Goal: Task Accomplishment & Management: Manage account settings

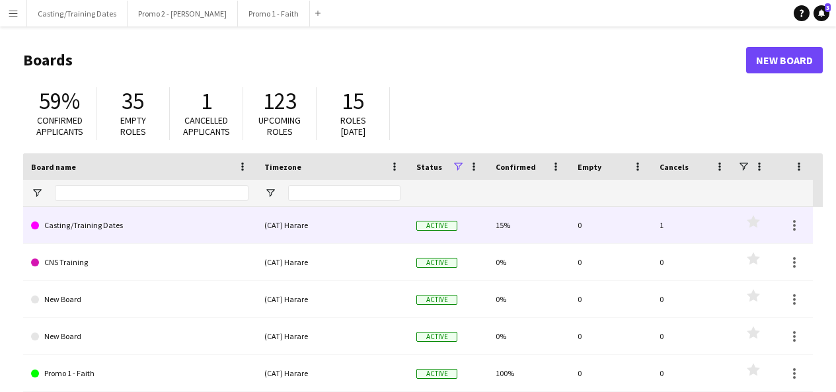
click at [102, 227] on link "Casting/Training Dates" at bounding box center [139, 225] width 217 height 37
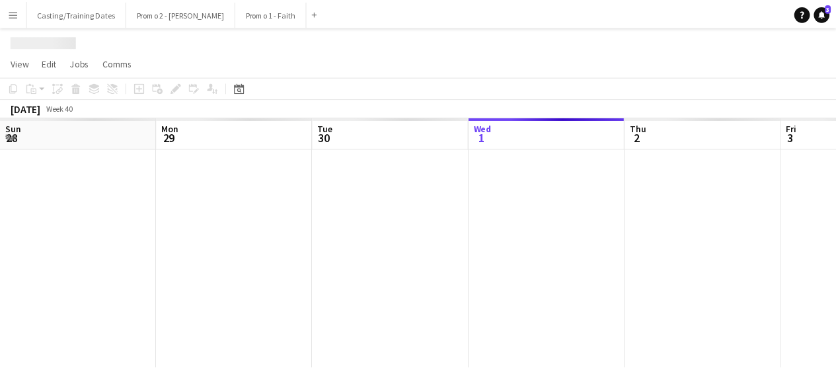
scroll to position [0, 316]
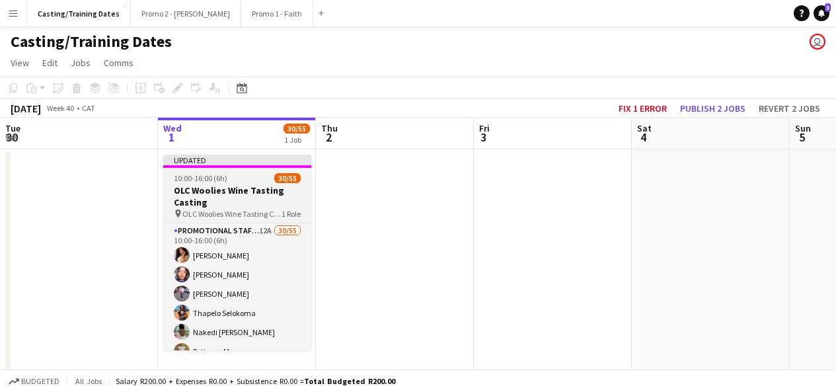
click at [262, 168] on app-job-card "Updated 10:00-16:00 (6h) 30/55 OLC Woolies Wine Tasting Casting pin OLC Woolies…" at bounding box center [237, 253] width 148 height 196
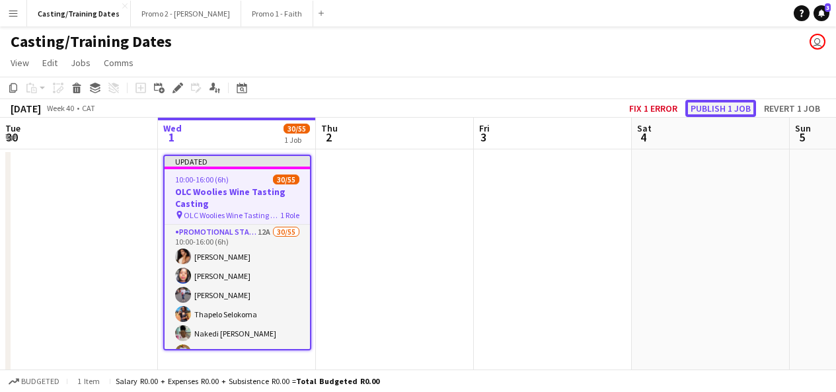
click at [713, 111] on button "Publish 1 job" at bounding box center [720, 108] width 71 height 17
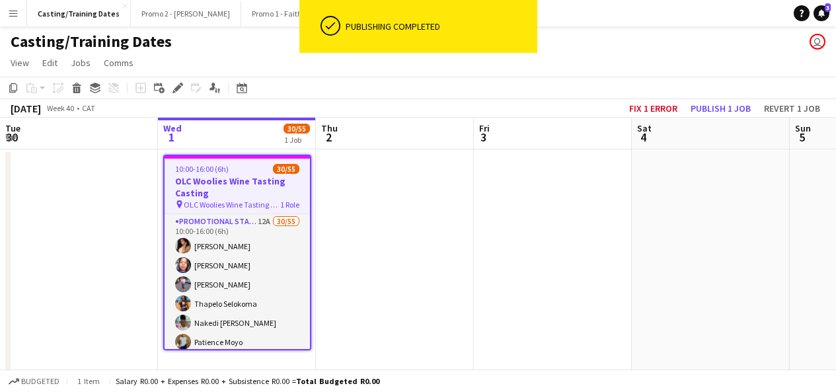
click at [393, 276] on app-date-cell at bounding box center [395, 262] width 158 height 227
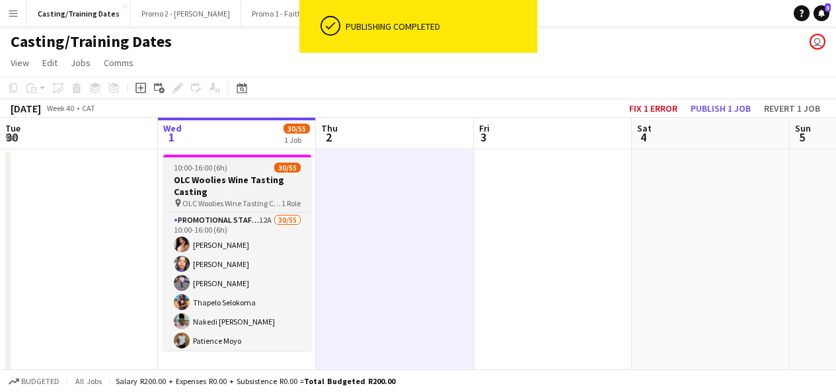
click at [226, 182] on h3 "OLC Woolies Wine Tasting Casting" at bounding box center [237, 186] width 148 height 24
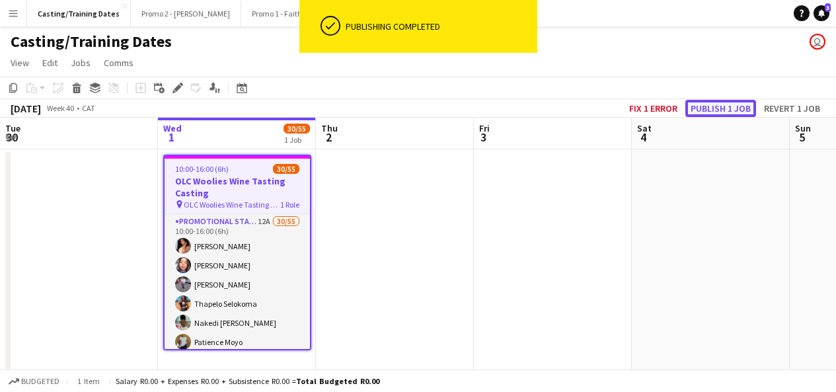
click at [720, 109] on button "Publish 1 job" at bounding box center [720, 108] width 71 height 17
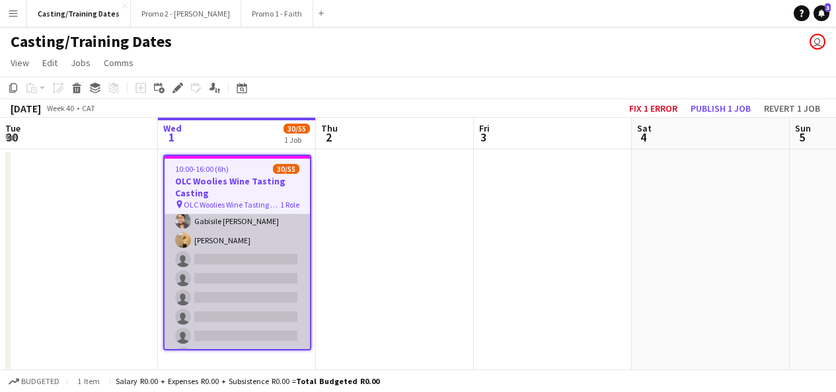
scroll to position [591, 0]
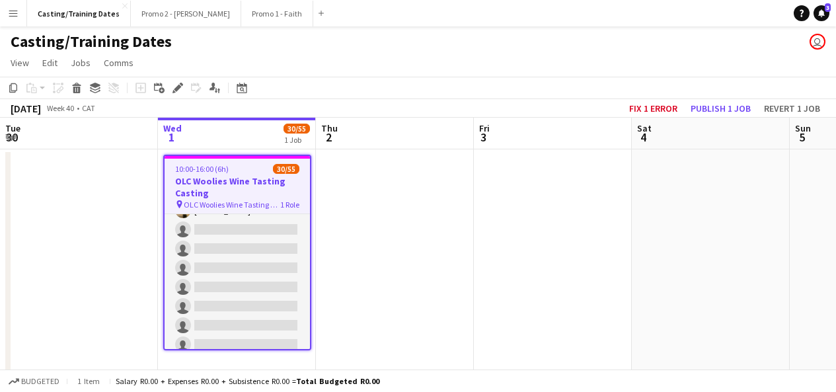
click at [408, 267] on app-date-cell at bounding box center [395, 262] width 158 height 227
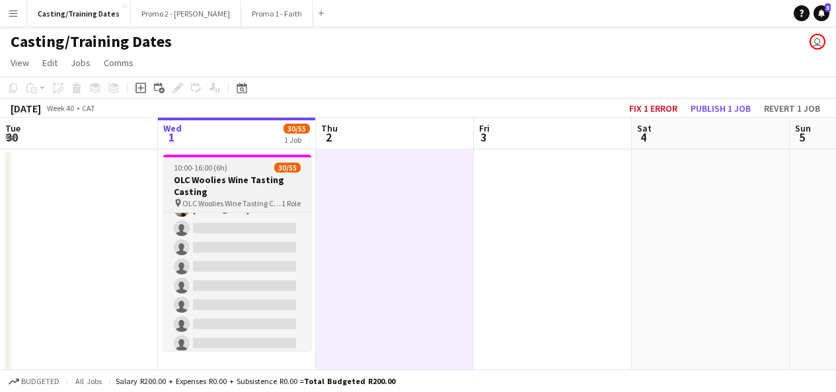
click at [275, 178] on h3 "OLC Woolies Wine Tasting Casting" at bounding box center [237, 186] width 148 height 24
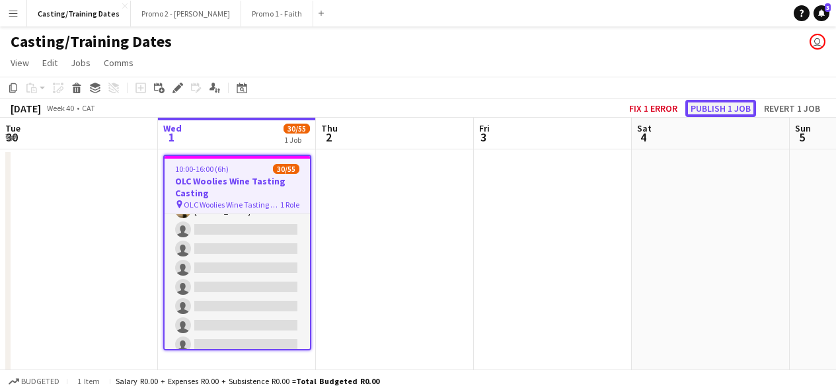
click at [725, 111] on button "Publish 1 job" at bounding box center [720, 108] width 71 height 17
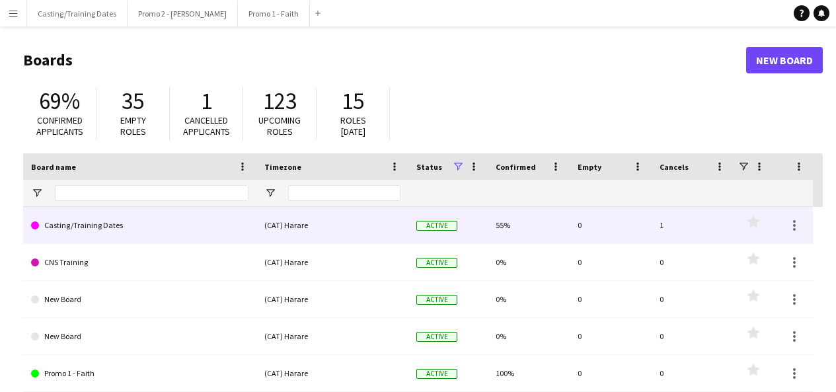
click at [86, 228] on link "Casting/Training Dates" at bounding box center [139, 225] width 217 height 37
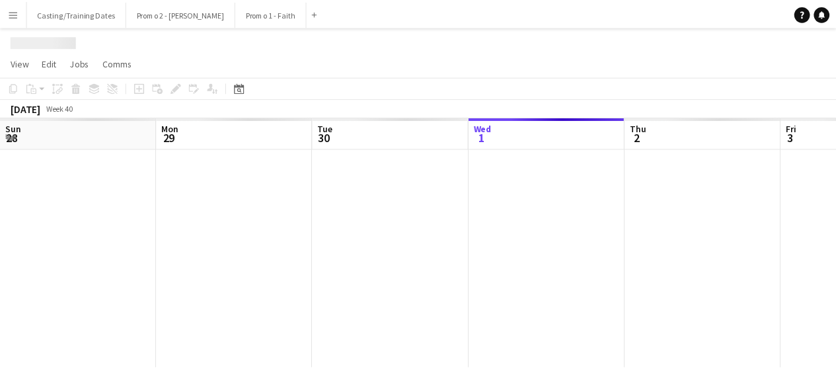
scroll to position [0, 316]
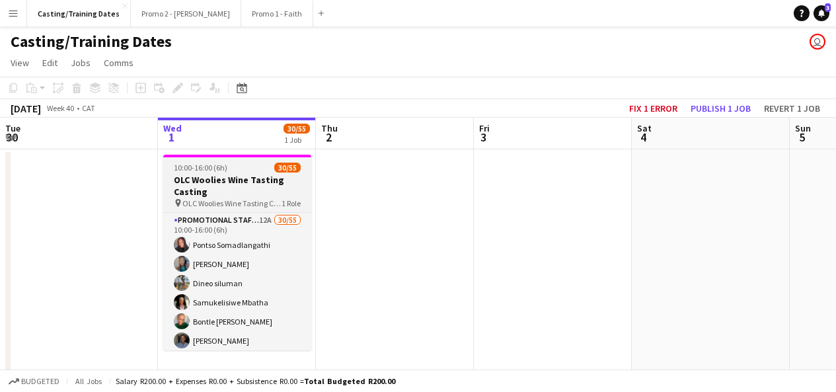
click at [273, 161] on app-job-card "10:00-16:00 (6h) 30/55 OLC Woolies Wine Tasting Casting pin OLC Woolies Wine Ta…" at bounding box center [237, 253] width 148 height 196
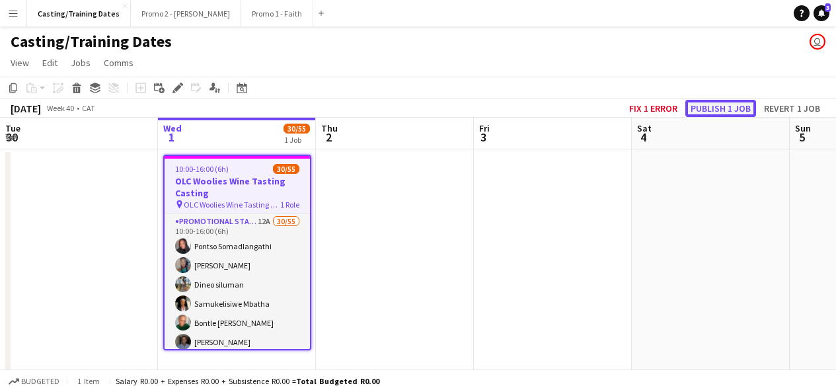
click at [730, 108] on button "Publish 1 job" at bounding box center [720, 108] width 71 height 17
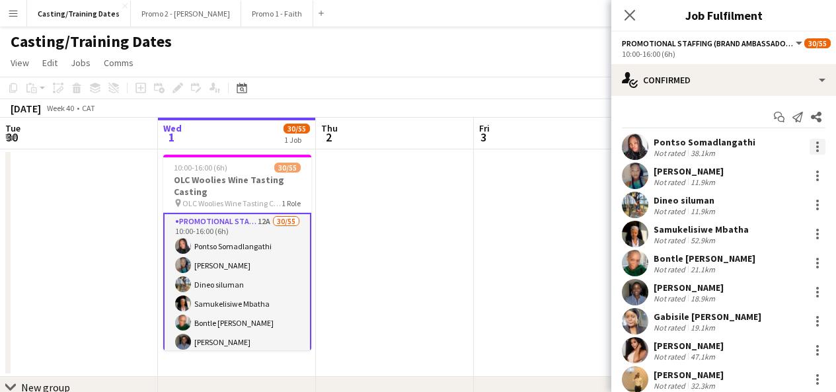
click at [809, 152] on div at bounding box center [817, 147] width 16 height 16
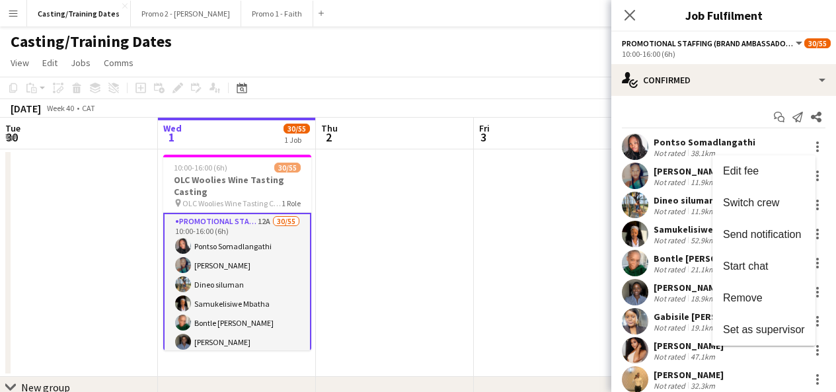
click at [630, 14] on div at bounding box center [418, 196] width 836 height 392
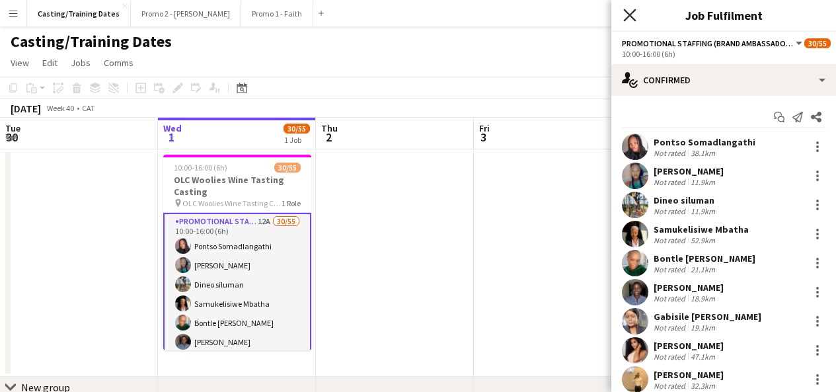
click at [628, 14] on icon at bounding box center [629, 15] width 13 height 13
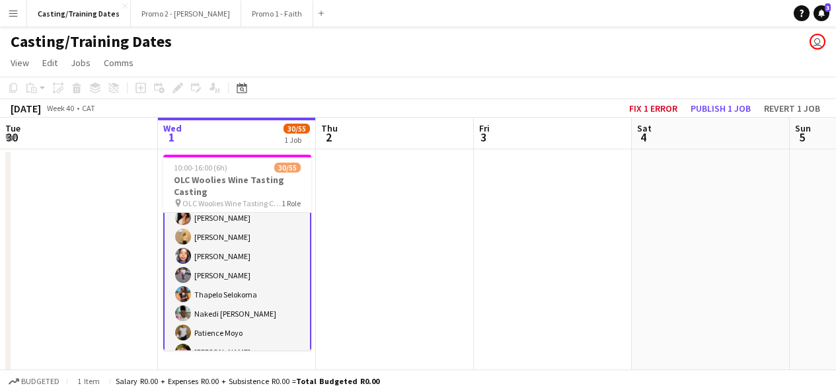
scroll to position [0, 0]
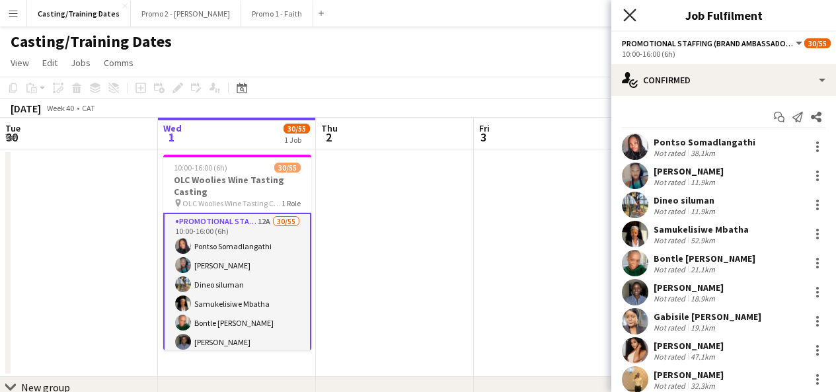
click at [623, 15] on icon "Close pop-in" at bounding box center [629, 15] width 13 height 13
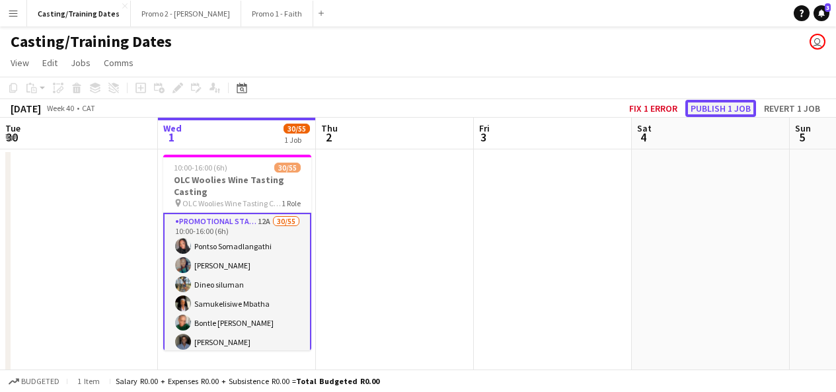
click at [740, 108] on button "Publish 1 job" at bounding box center [720, 108] width 71 height 17
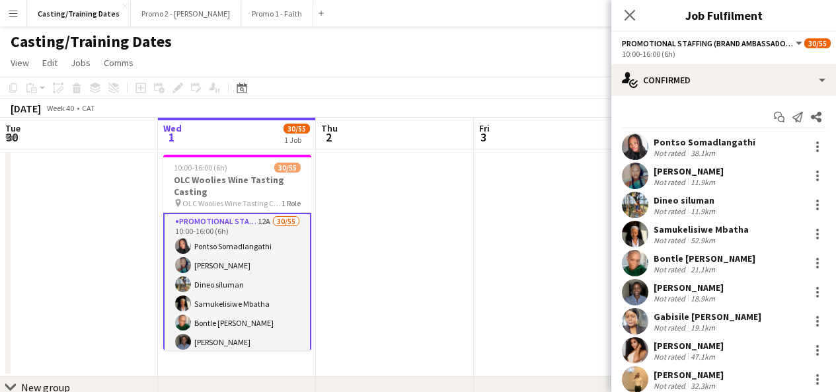
click at [795, 42] on button "Promotional Staffing (Brand Ambassadors)" at bounding box center [713, 43] width 182 height 10
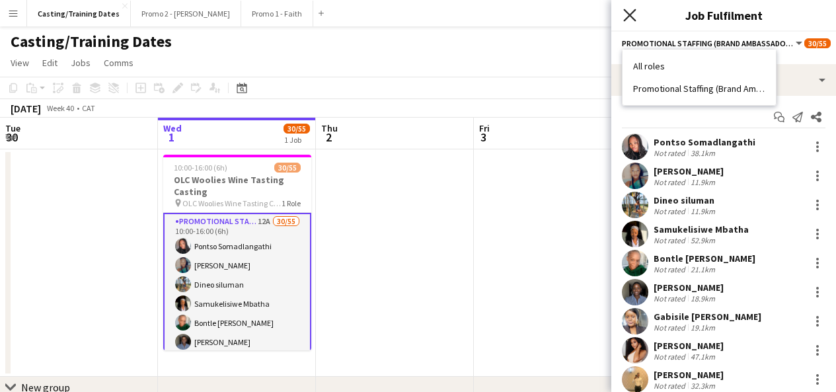
click at [630, 15] on icon at bounding box center [629, 15] width 13 height 13
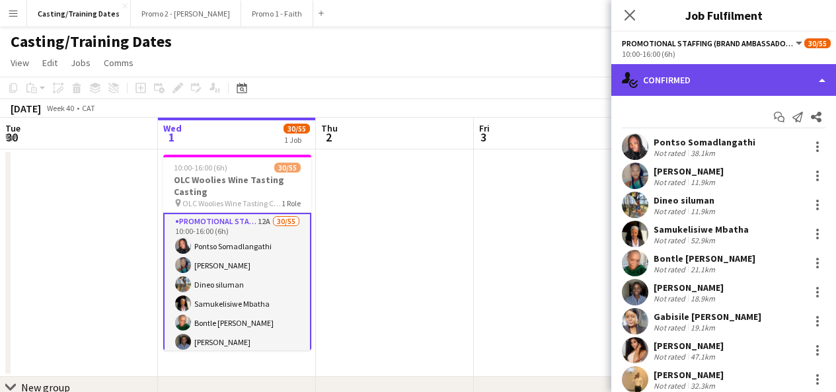
click at [677, 72] on div "single-neutral-actions-check-2 Confirmed" at bounding box center [723, 80] width 225 height 32
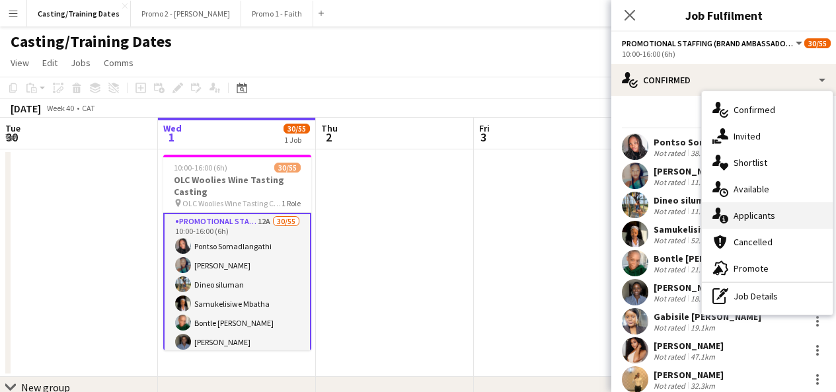
click at [744, 223] on div "single-neutral-actions-information Applicants" at bounding box center [766, 215] width 131 height 26
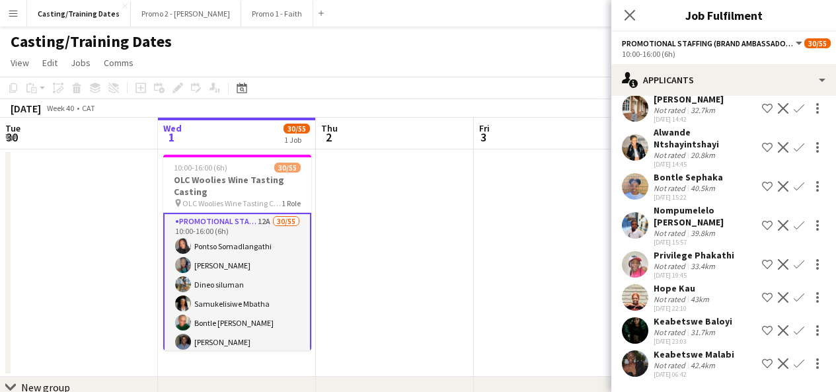
scroll to position [67, 0]
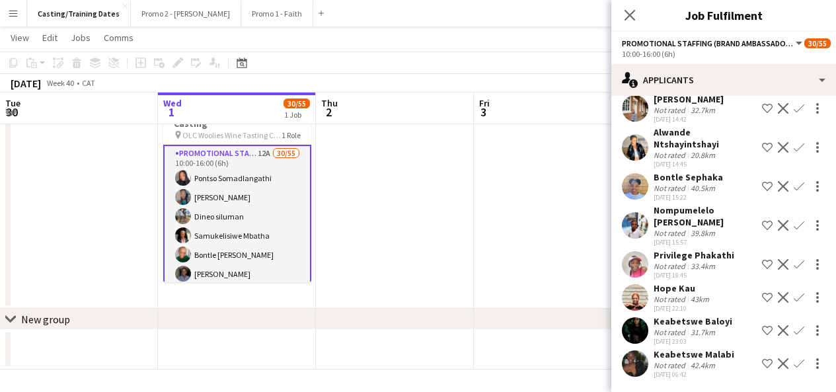
click at [640, 363] on app-user-avatar at bounding box center [635, 363] width 26 height 26
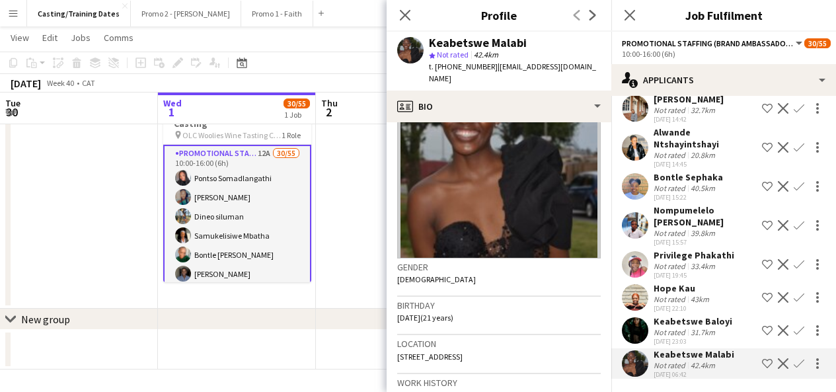
scroll to position [74, 0]
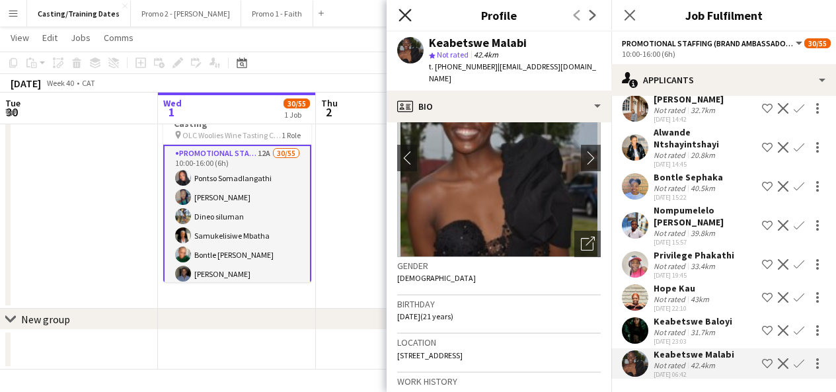
click at [404, 13] on icon at bounding box center [404, 15] width 13 height 13
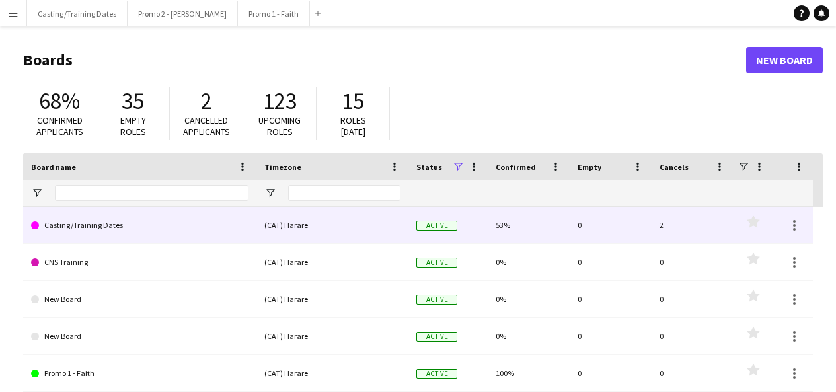
click at [96, 223] on link "Casting/Training Dates" at bounding box center [139, 225] width 217 height 37
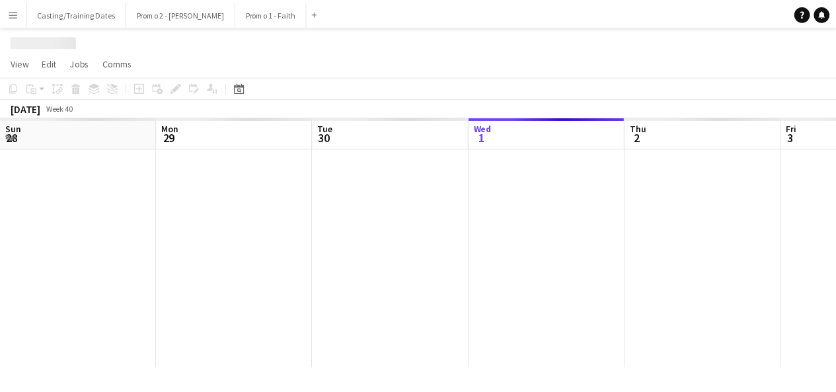
scroll to position [0, 316]
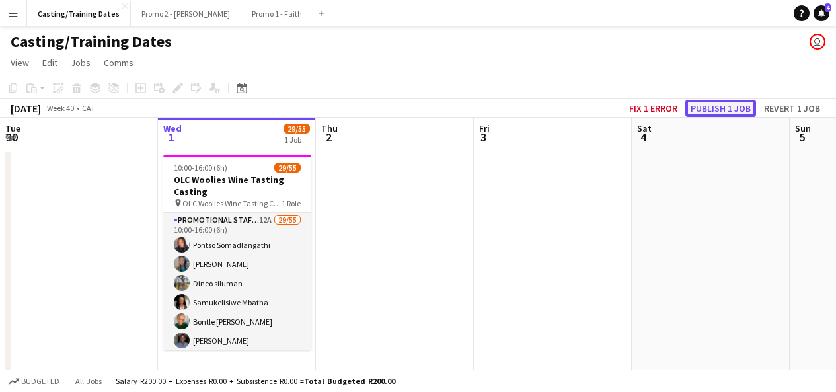
click at [726, 114] on button "Publish 1 job" at bounding box center [720, 108] width 71 height 17
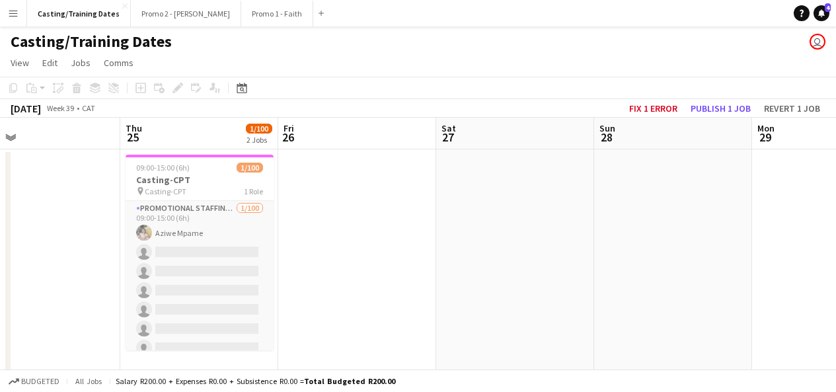
scroll to position [0, 341]
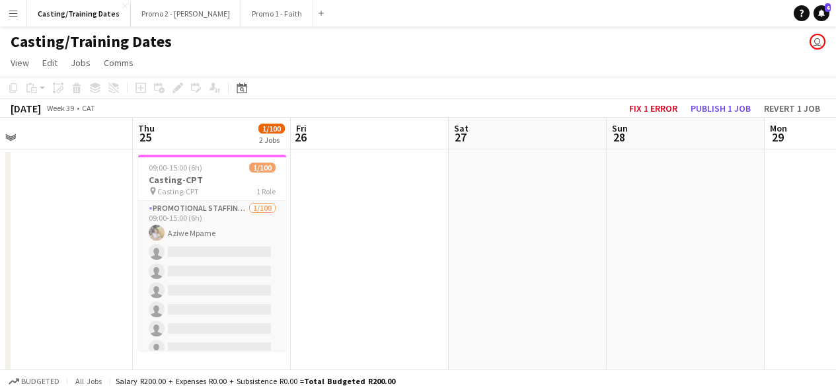
click at [246, 129] on app-board-header-date "Thu 25 1/100 2 Jobs" at bounding box center [212, 134] width 158 height 32
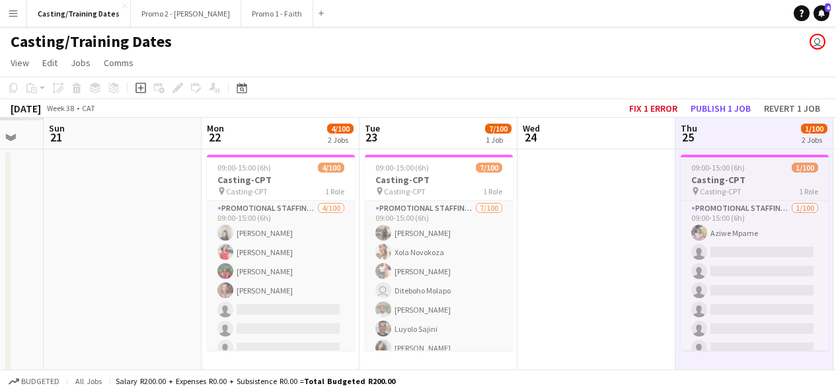
scroll to position [0, 348]
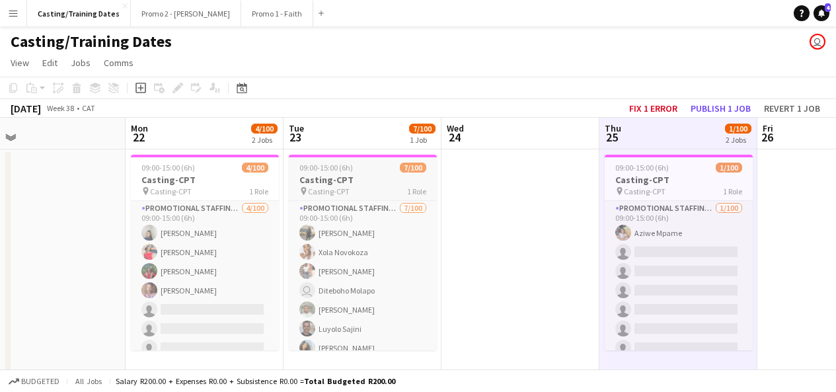
click at [347, 159] on app-job-card "09:00-15:00 (6h) 7/100 Casting-CPT pin Casting-CPT 1 Role Promotional Staffing …" at bounding box center [363, 253] width 148 height 196
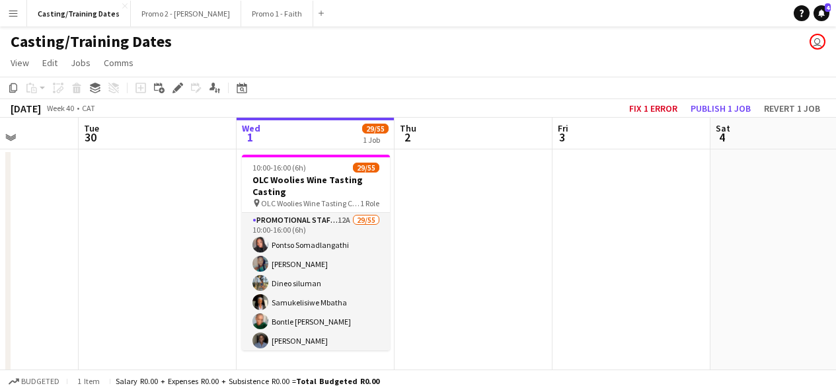
scroll to position [0, 396]
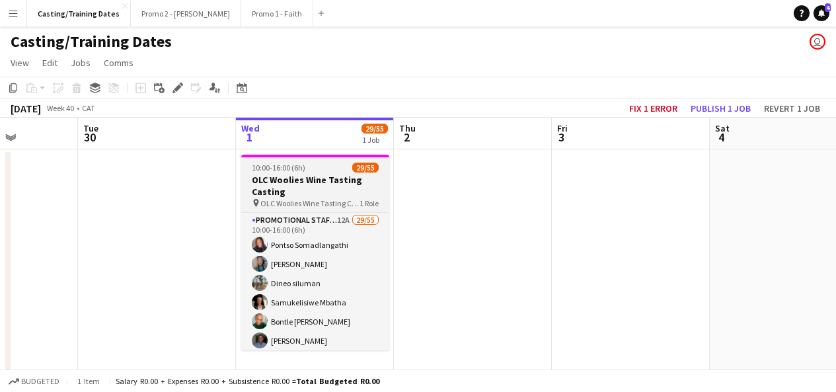
click at [352, 167] on span "29/55" at bounding box center [365, 167] width 26 height 10
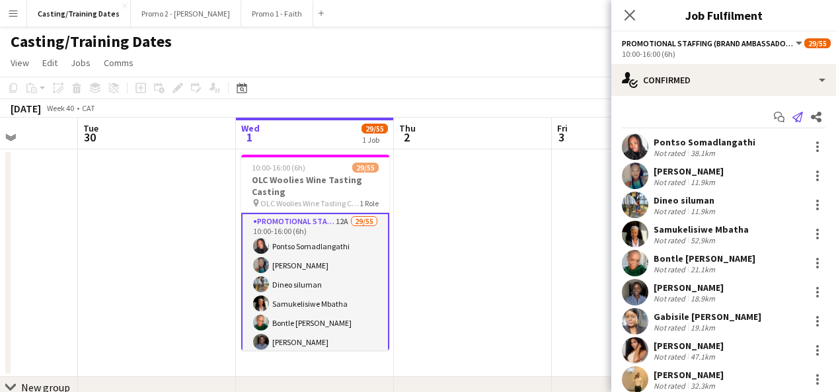
click at [792, 120] on icon at bounding box center [797, 117] width 11 height 11
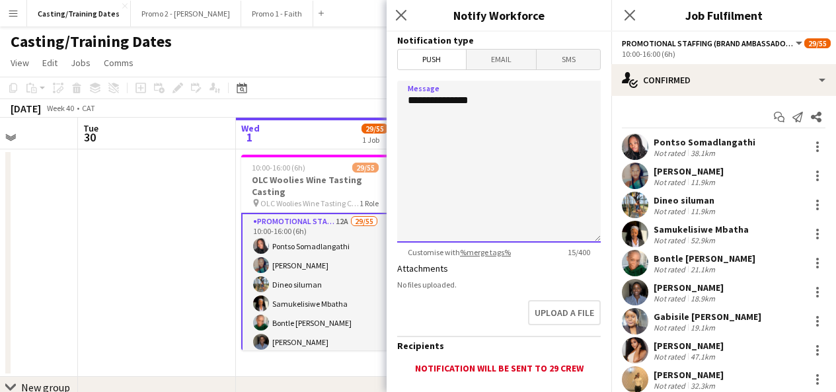
click at [501, 141] on textarea "**********" at bounding box center [498, 162] width 203 height 162
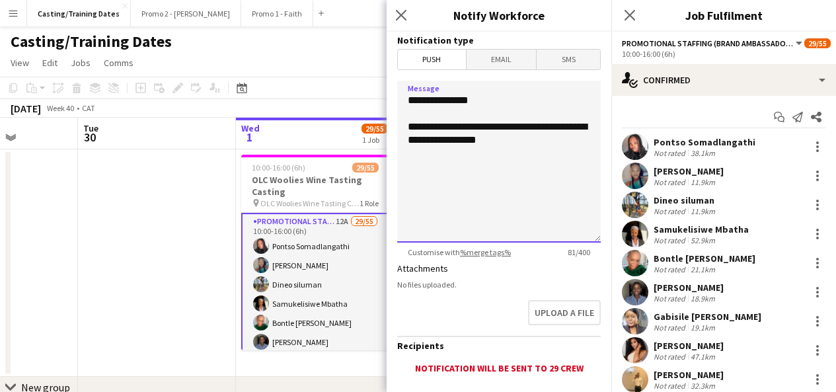
click at [415, 125] on textarea "**********" at bounding box center [498, 162] width 203 height 162
click at [439, 116] on textarea "**********" at bounding box center [498, 162] width 203 height 162
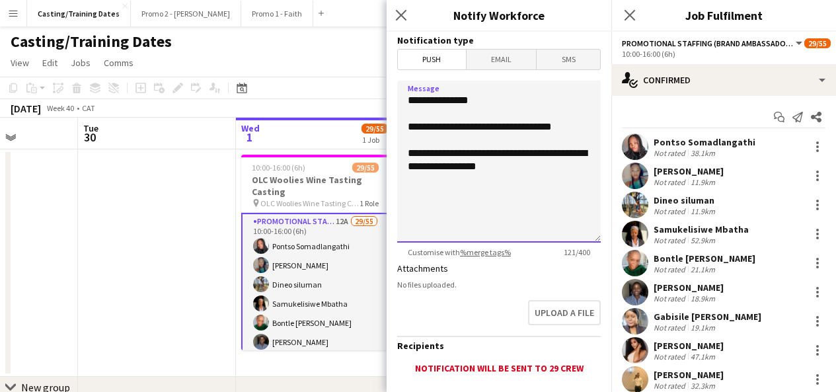
click at [546, 187] on textarea "**********" at bounding box center [498, 162] width 203 height 162
type textarea "**********"
click at [487, 68] on span "Email" at bounding box center [501, 60] width 70 height 20
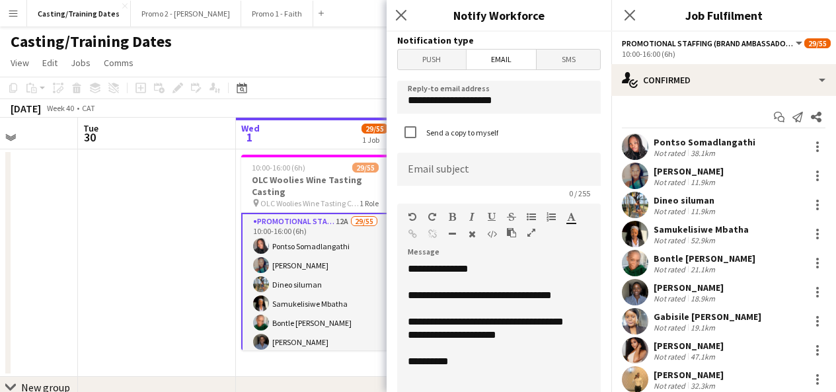
click at [433, 60] on span "Push" at bounding box center [432, 60] width 68 height 20
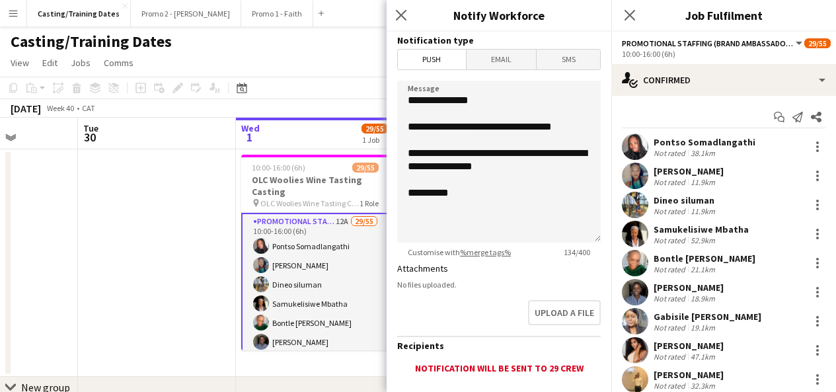
scroll to position [86, 0]
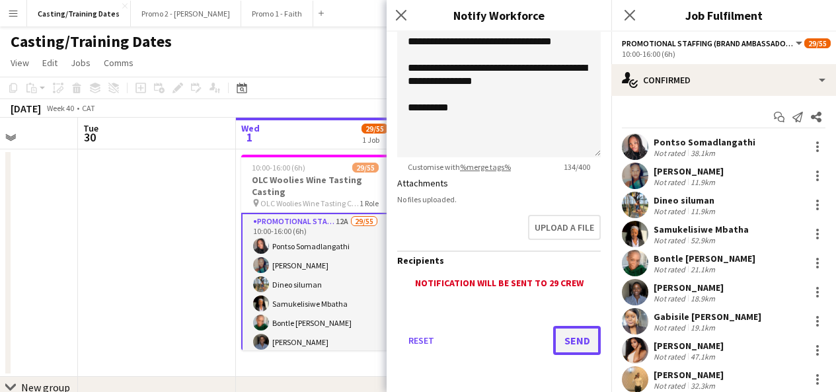
click at [580, 334] on button "Send" at bounding box center [577, 340] width 48 height 29
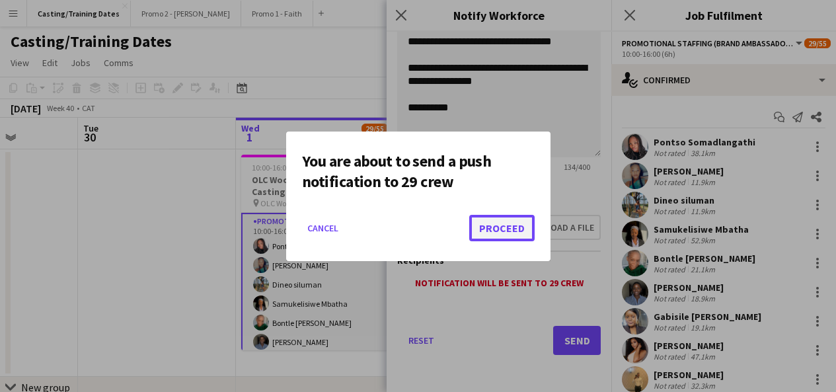
click at [505, 233] on button "Proceed" at bounding box center [501, 228] width 65 height 26
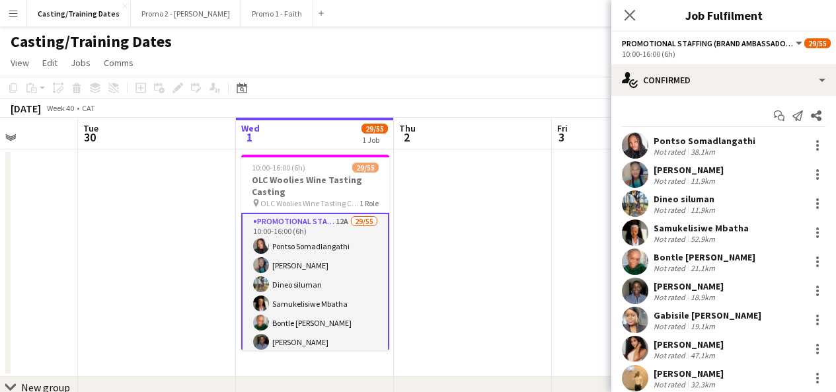
scroll to position [0, 0]
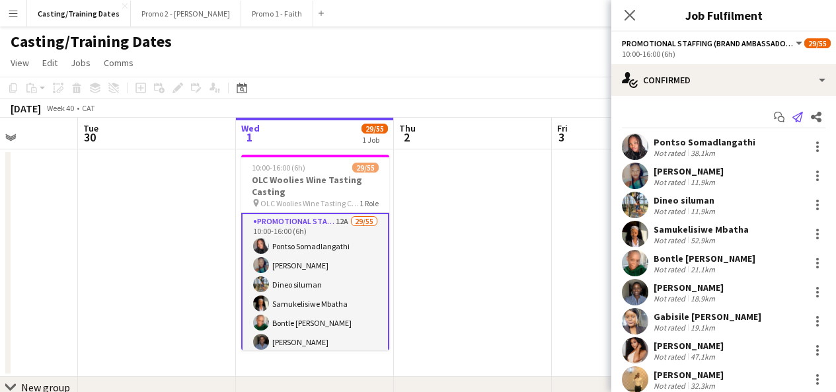
click at [792, 114] on icon at bounding box center [797, 117] width 11 height 11
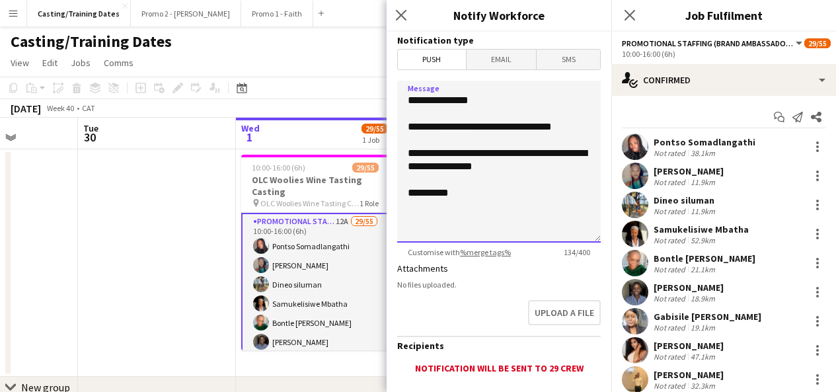
click at [518, 225] on textarea "**********" at bounding box center [498, 162] width 203 height 162
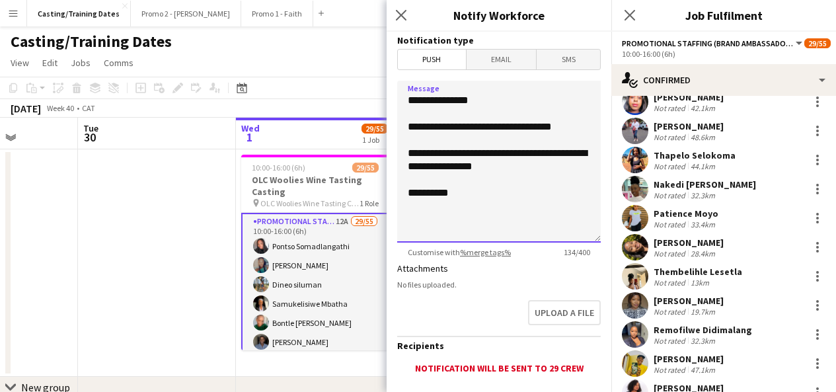
scroll to position [336, 0]
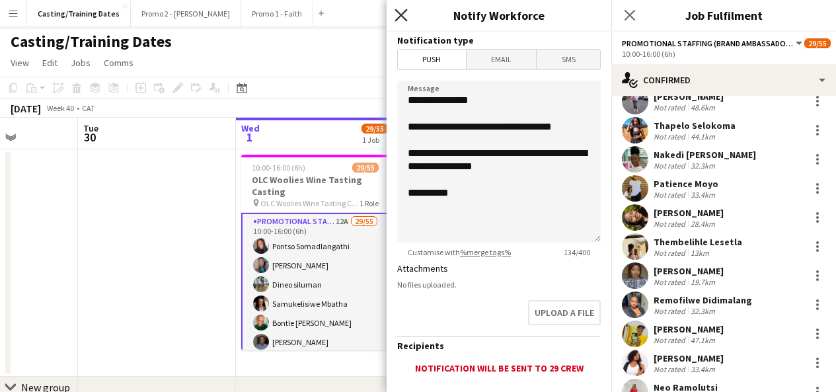
click at [400, 15] on icon at bounding box center [400, 15] width 13 height 13
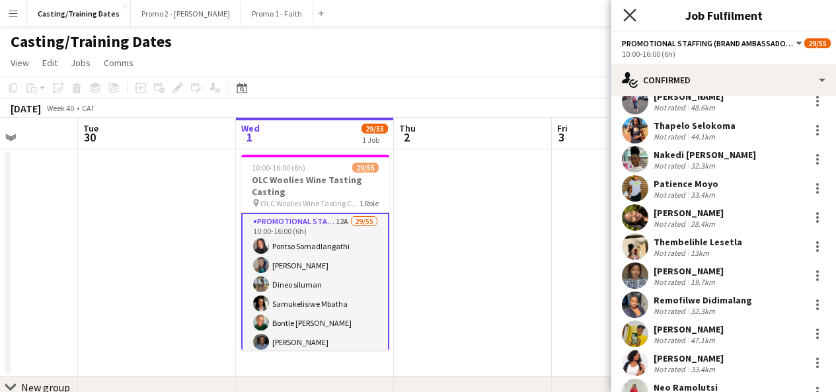
click at [624, 13] on icon "Close pop-in" at bounding box center [629, 15] width 13 height 13
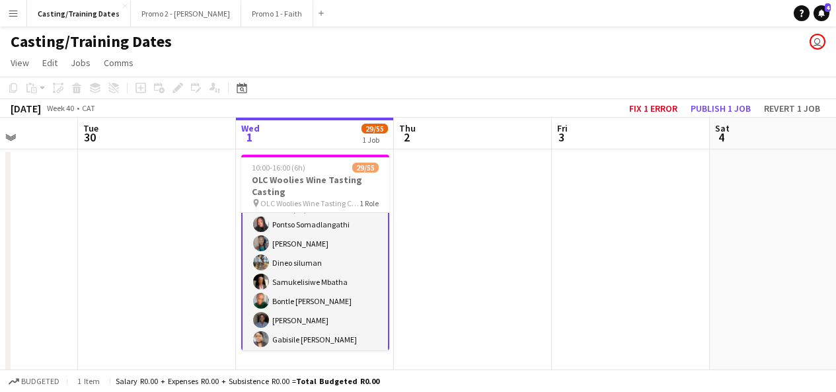
scroll to position [18, 0]
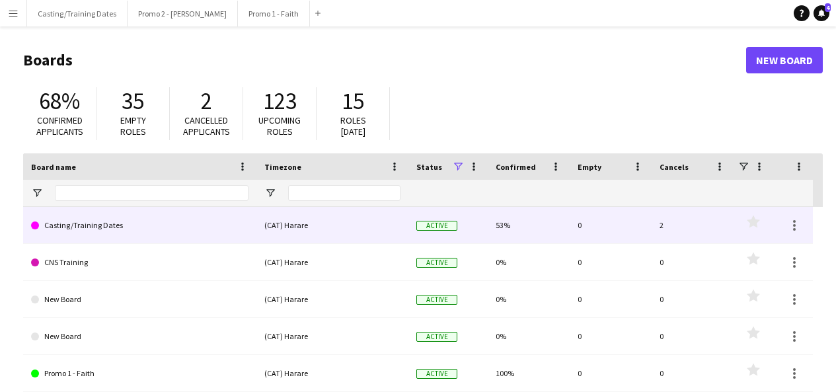
click at [112, 220] on link "Casting/Training Dates" at bounding box center [139, 225] width 217 height 37
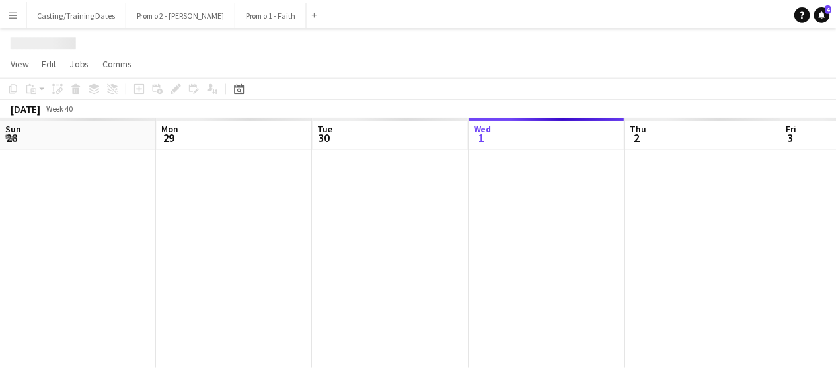
scroll to position [0, 316]
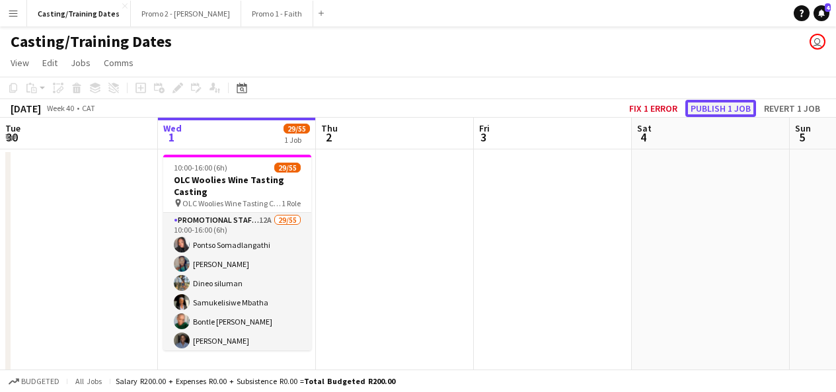
click at [725, 107] on button "Publish 1 job" at bounding box center [720, 108] width 71 height 17
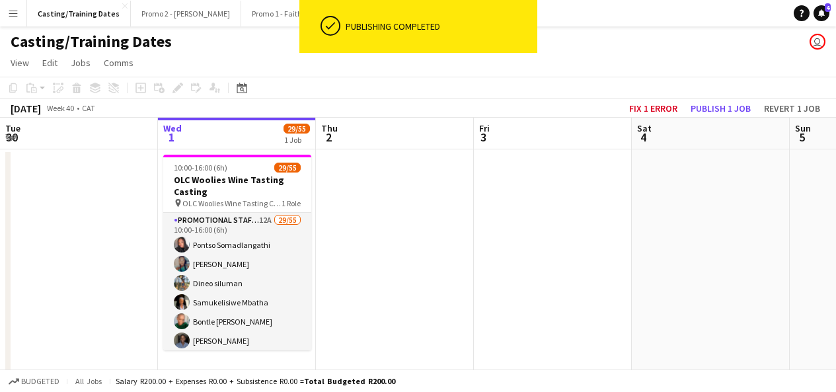
click at [251, 138] on app-board-header-date "Wed 1 29/55 1 Job" at bounding box center [237, 134] width 158 height 32
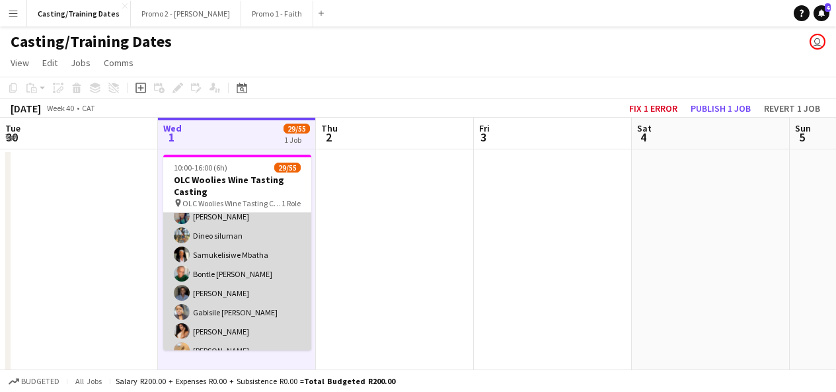
scroll to position [0, 0]
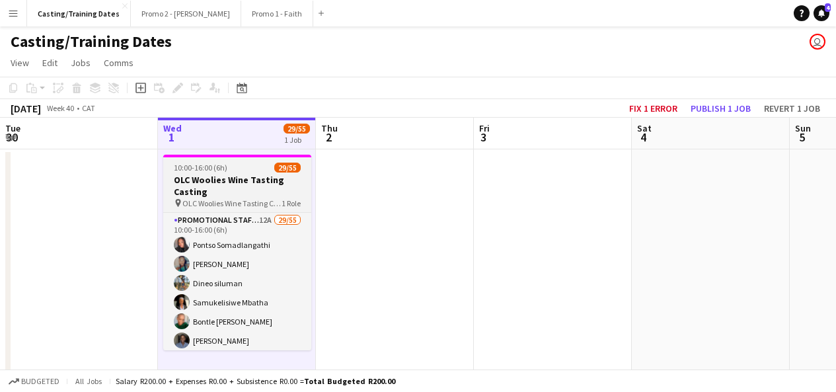
click at [294, 197] on h3 "OLC Woolies Wine Tasting Casting" at bounding box center [237, 186] width 148 height 24
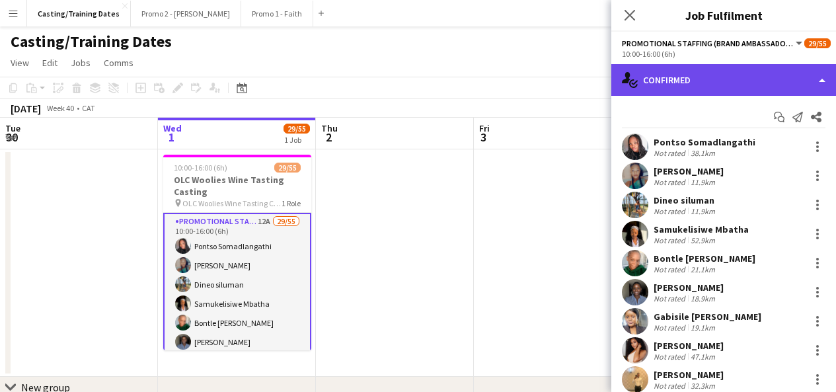
click at [694, 89] on div "single-neutral-actions-check-2 Confirmed" at bounding box center [723, 80] width 225 height 32
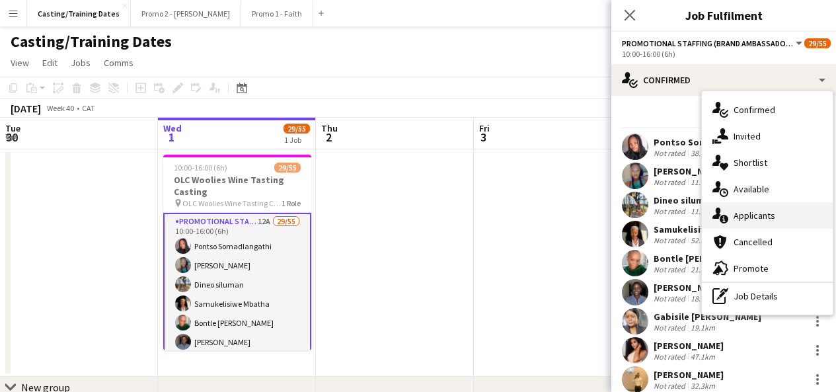
click at [746, 217] on span "Applicants" at bounding box center [754, 215] width 42 height 12
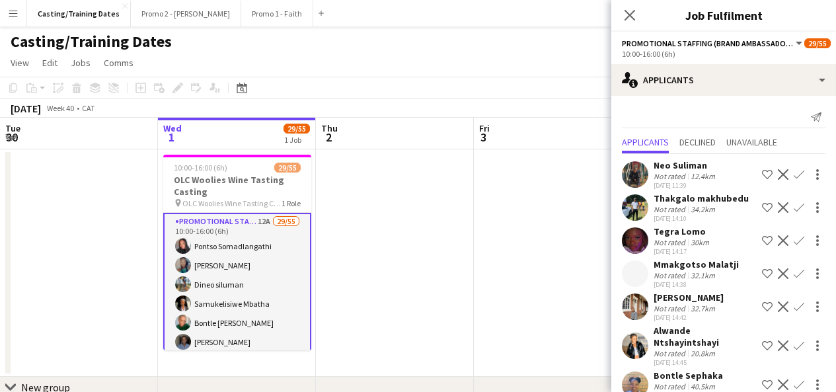
scroll to position [198, 0]
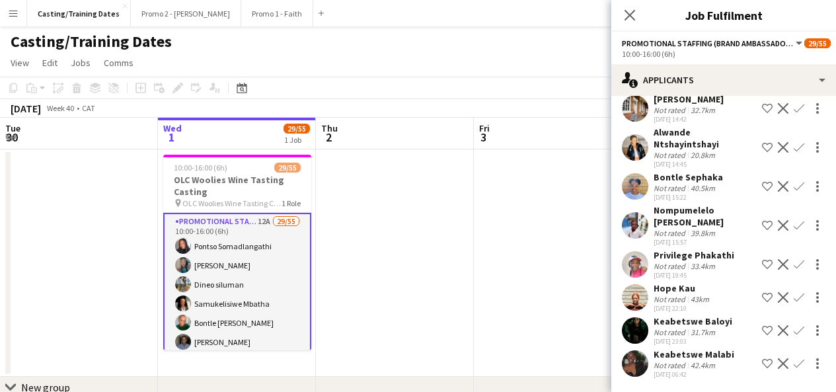
click at [648, 357] on div "Keabetswe Malabi Not rated 42.4km 01-10-2025 06:42 Shortlist crew Decline Confi…" at bounding box center [723, 363] width 225 height 30
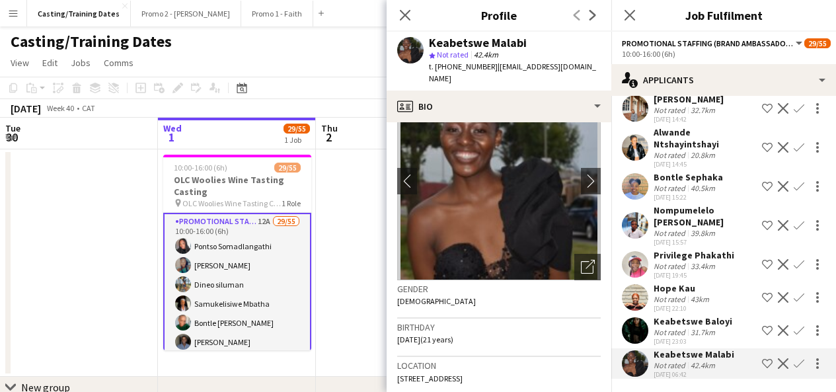
scroll to position [50, 0]
click at [581, 264] on icon "Open photos pop-in" at bounding box center [588, 267] width 14 height 14
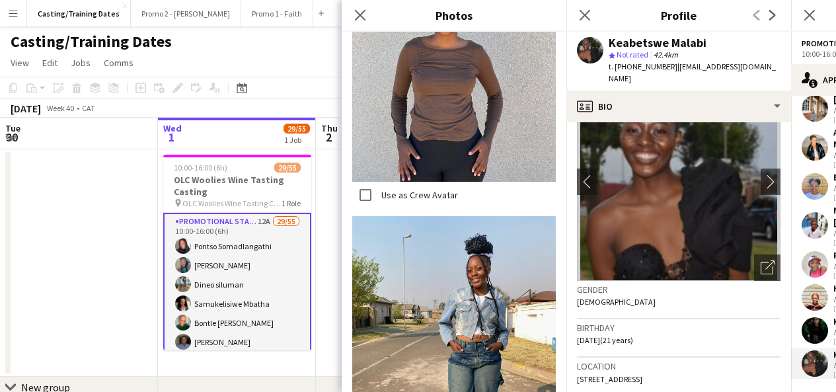
scroll to position [368, 0]
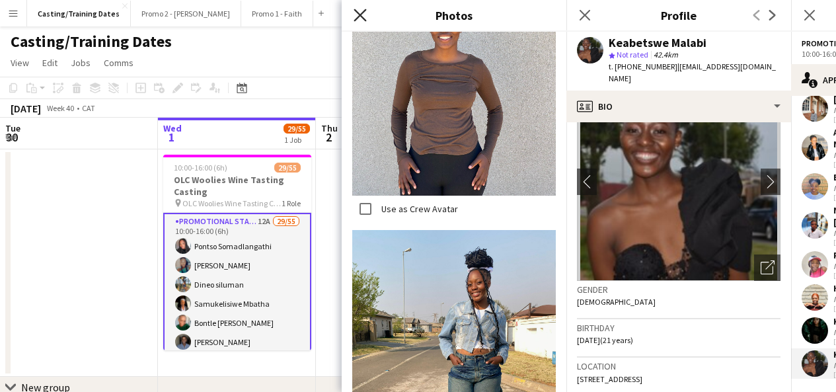
click at [359, 18] on icon "Close pop-in" at bounding box center [359, 15] width 13 height 13
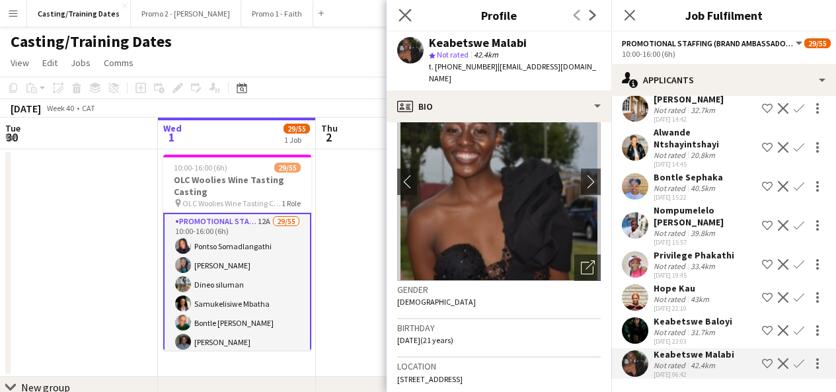
click at [405, 21] on icon "Close pop-in" at bounding box center [404, 15] width 13 height 13
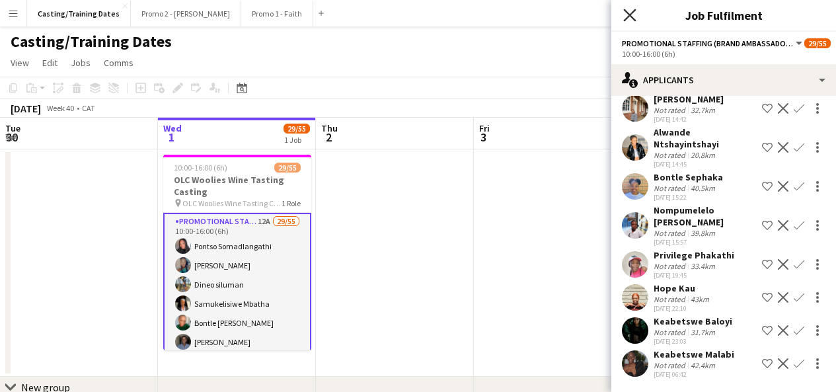
click at [633, 11] on icon at bounding box center [629, 15] width 13 height 13
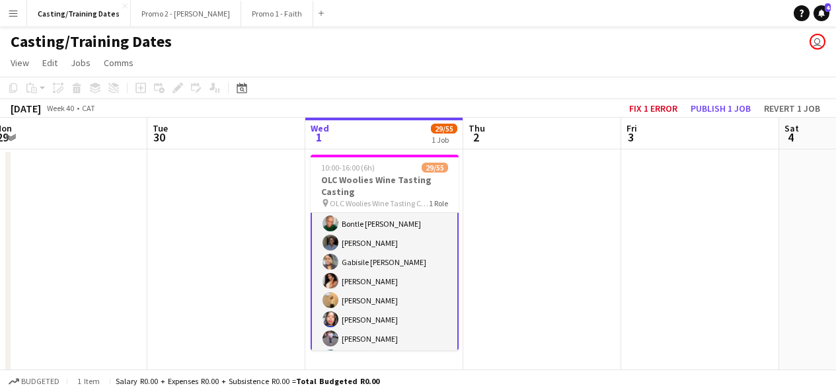
scroll to position [0, 0]
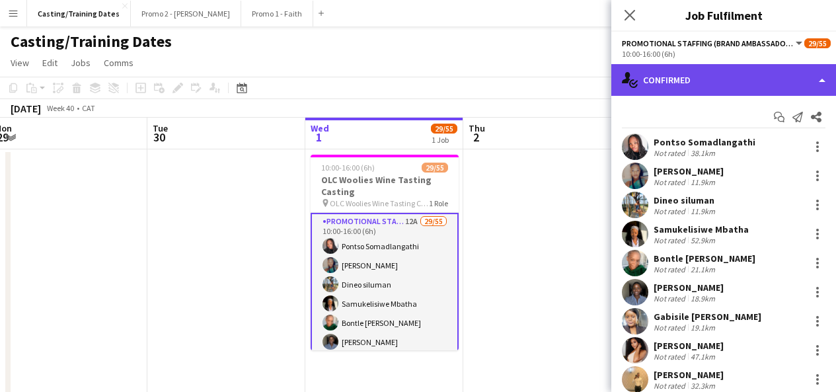
click at [749, 85] on div "single-neutral-actions-check-2 Confirmed" at bounding box center [723, 80] width 225 height 32
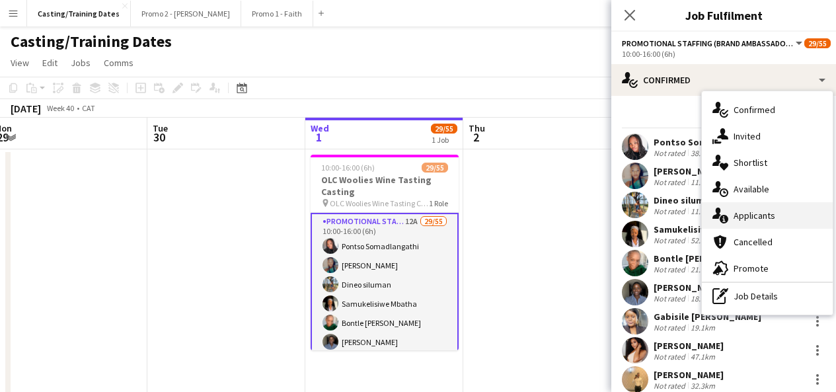
click at [753, 217] on span "Applicants" at bounding box center [754, 215] width 42 height 12
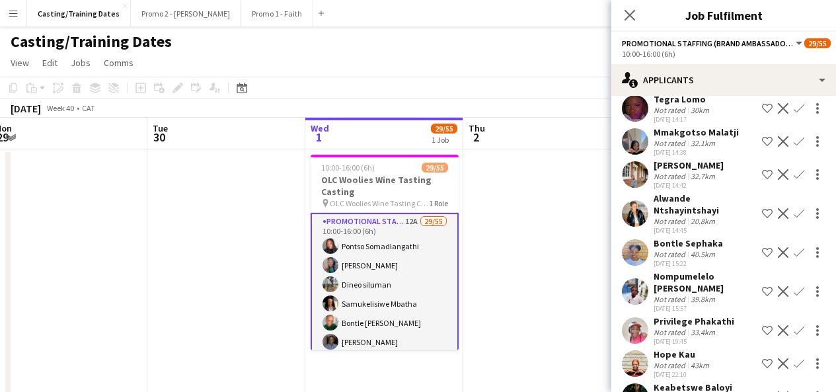
scroll to position [198, 0]
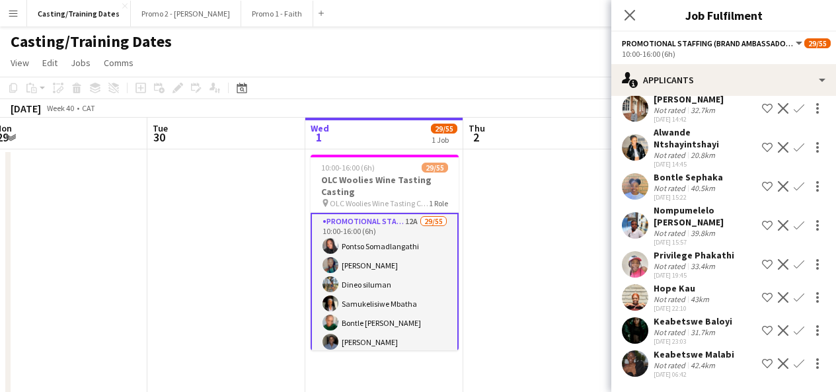
click at [627, 364] on app-user-avatar at bounding box center [635, 363] width 26 height 26
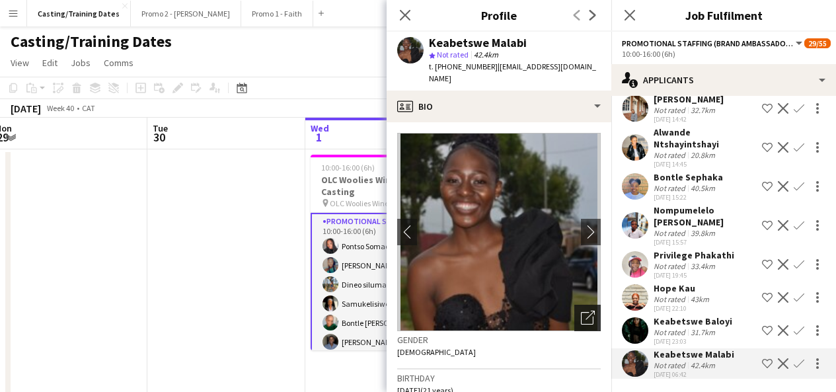
click at [581, 316] on icon "Open photos pop-in" at bounding box center [588, 317] width 14 height 14
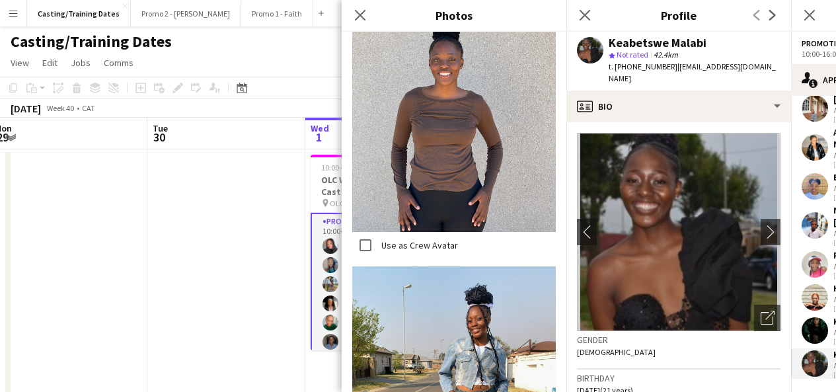
scroll to position [338, 0]
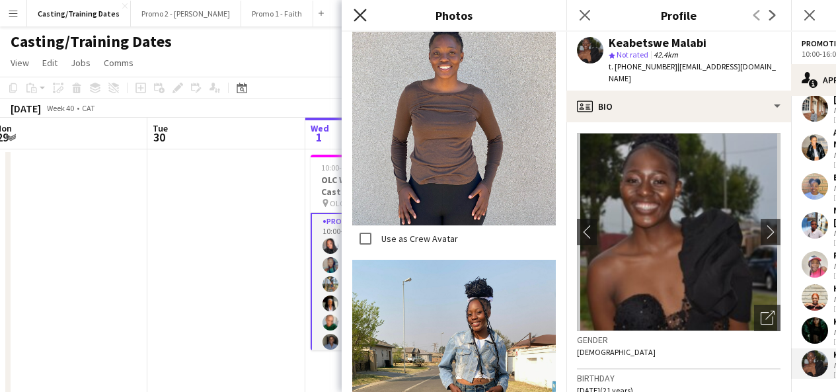
click at [361, 15] on icon at bounding box center [359, 15] width 13 height 13
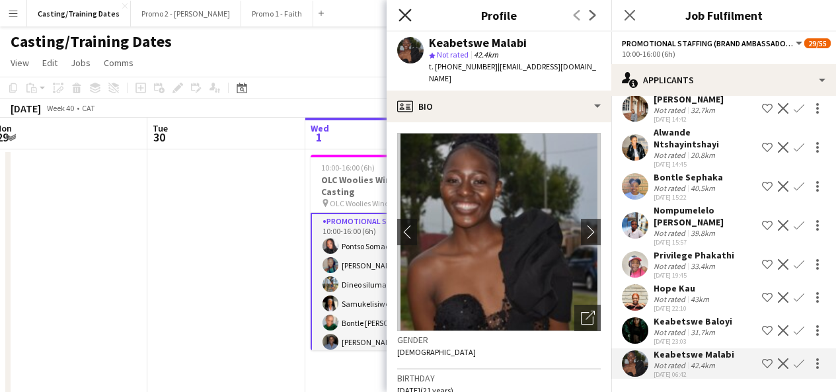
click at [402, 11] on icon "Close pop-in" at bounding box center [404, 15] width 13 height 13
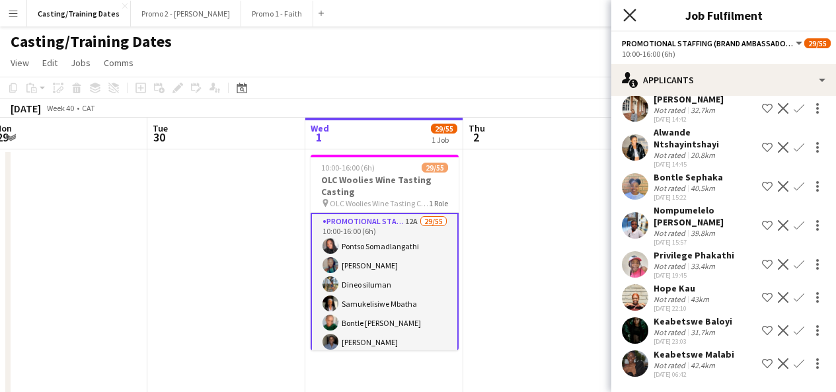
click at [627, 9] on icon "Close pop-in" at bounding box center [629, 15] width 13 height 13
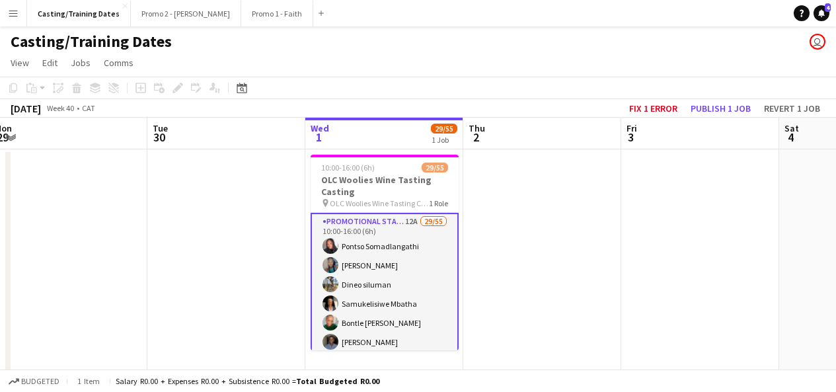
click at [371, 134] on app-board-header-date "Wed 1 29/55 1 Job" at bounding box center [384, 134] width 158 height 32
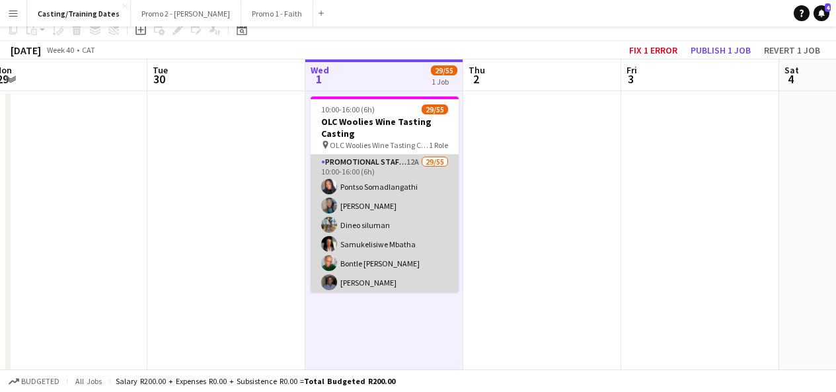
scroll to position [0, 0]
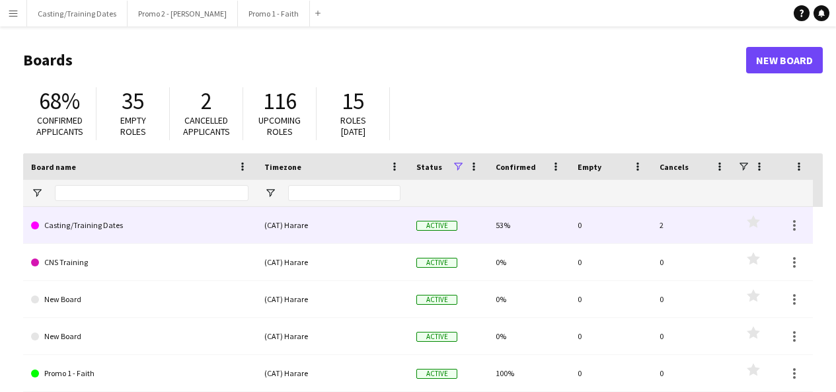
click at [80, 229] on link "Casting/Training Dates" at bounding box center [139, 225] width 217 height 37
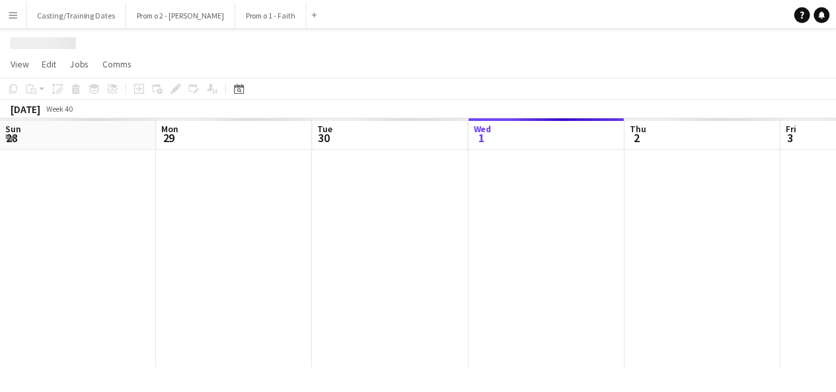
scroll to position [0, 316]
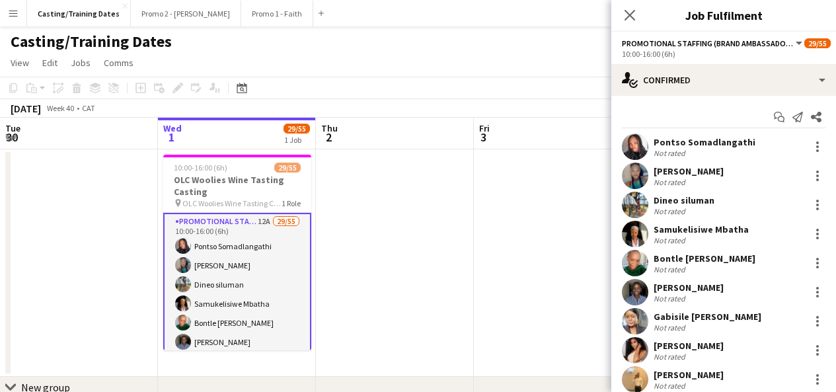
click at [332, 224] on app-date-cell at bounding box center [395, 262] width 158 height 227
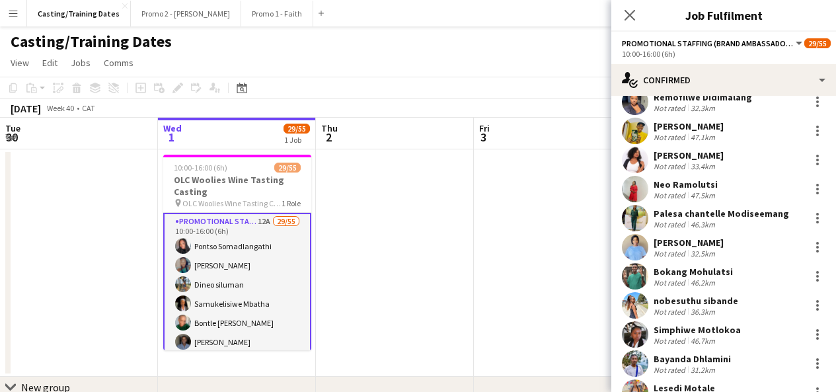
scroll to position [538, 0]
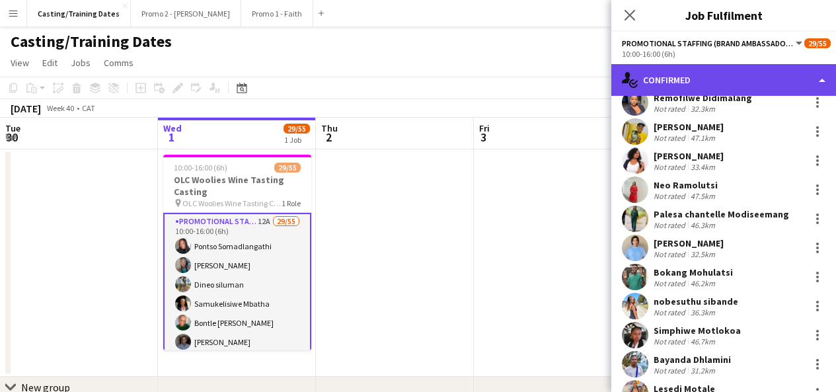
click at [825, 78] on div "single-neutral-actions-check-2 Confirmed" at bounding box center [723, 80] width 225 height 32
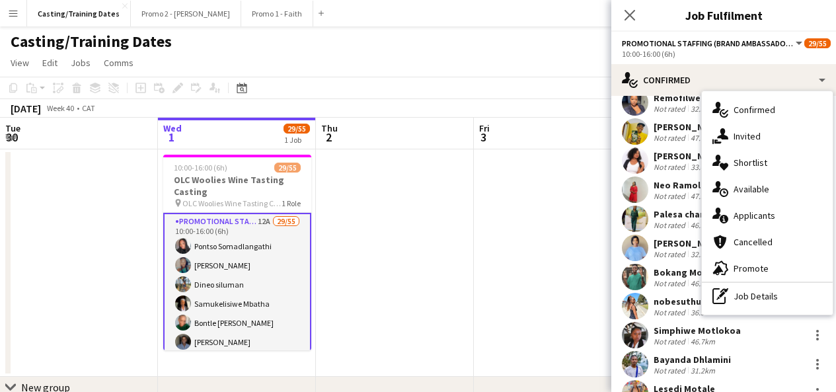
click at [447, 46] on div "Casting/Training Dates user" at bounding box center [418, 38] width 836 height 25
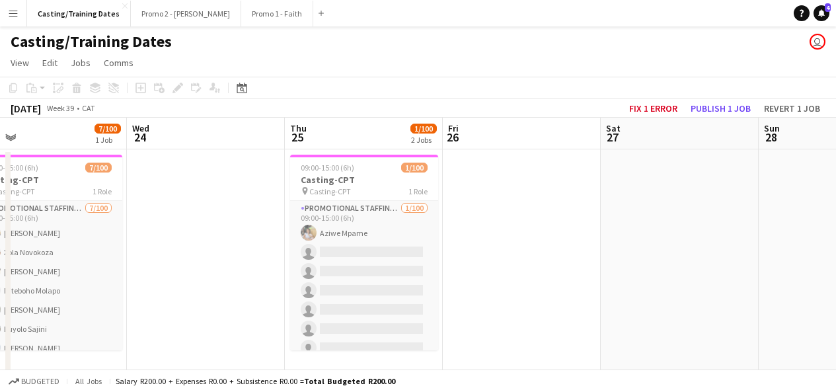
scroll to position [0, 413]
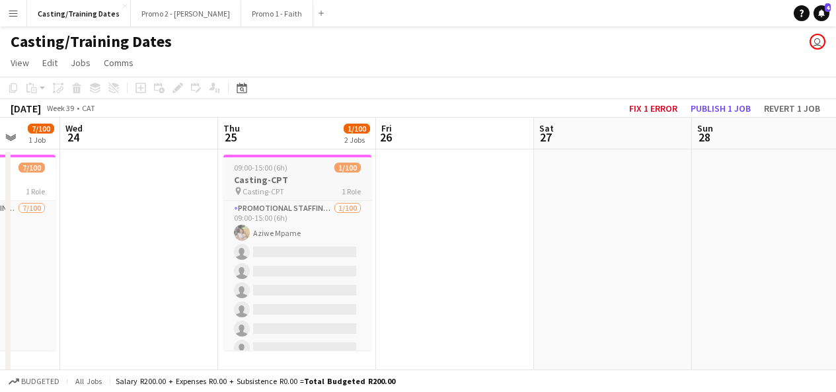
click at [264, 160] on app-job-card "09:00-15:00 (6h) 1/100 Casting-CPT pin Casting-CPT 1 Role Promotional Staffing …" at bounding box center [297, 253] width 148 height 196
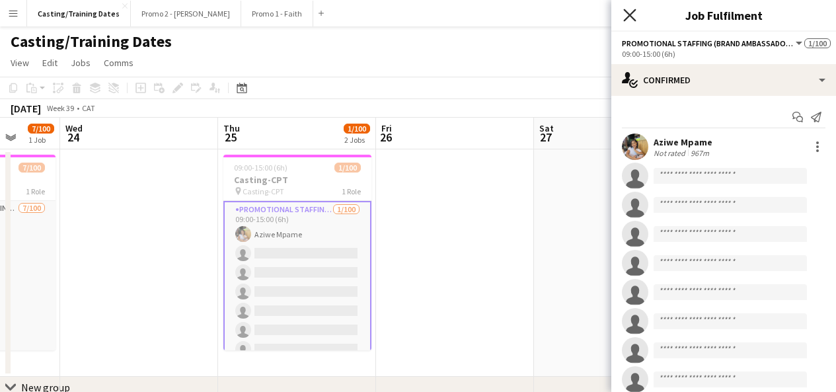
click at [633, 13] on icon "Close pop-in" at bounding box center [629, 15] width 13 height 13
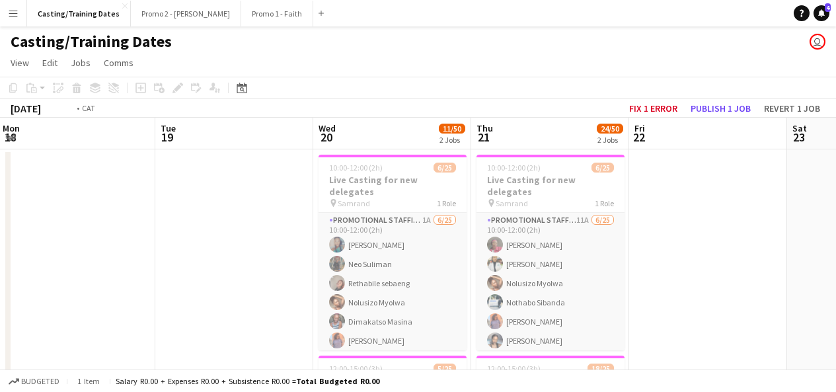
scroll to position [0, 315]
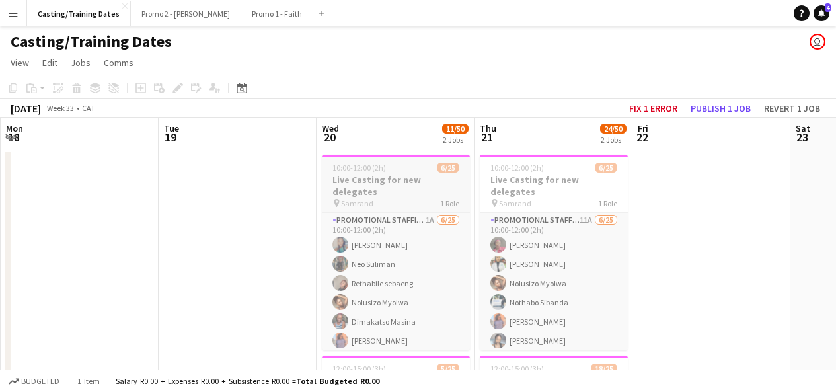
click at [393, 197] on div "pin Samrand 1 Role" at bounding box center [396, 202] width 148 height 11
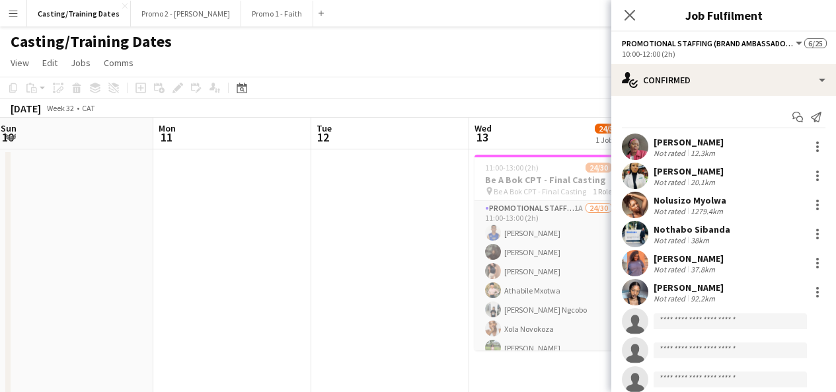
scroll to position [0, 353]
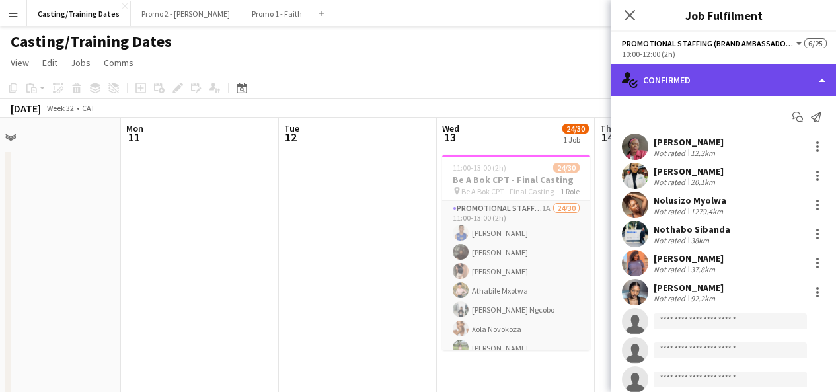
click at [687, 85] on div "single-neutral-actions-check-2 Confirmed" at bounding box center [723, 80] width 225 height 32
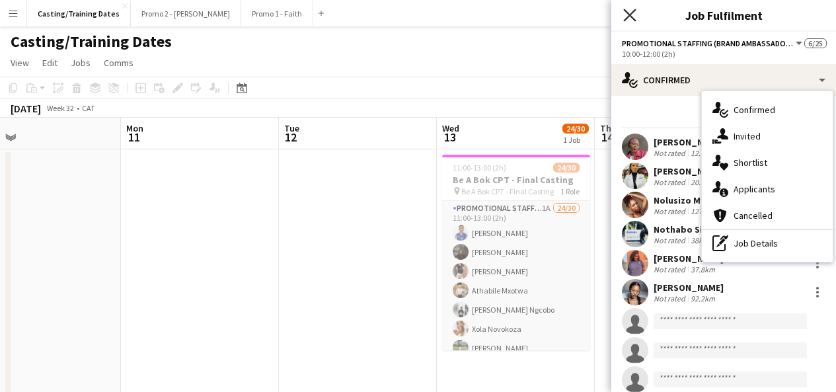
click at [629, 17] on icon "Close pop-in" at bounding box center [629, 15] width 13 height 13
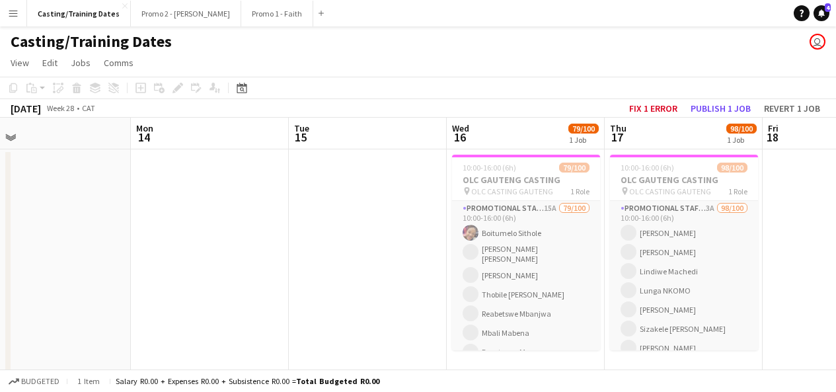
scroll to position [0, 503]
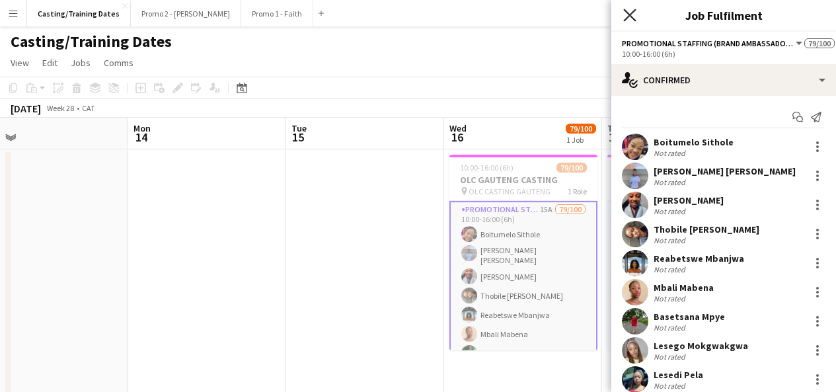
click at [627, 20] on icon "Close pop-in" at bounding box center [629, 15] width 13 height 13
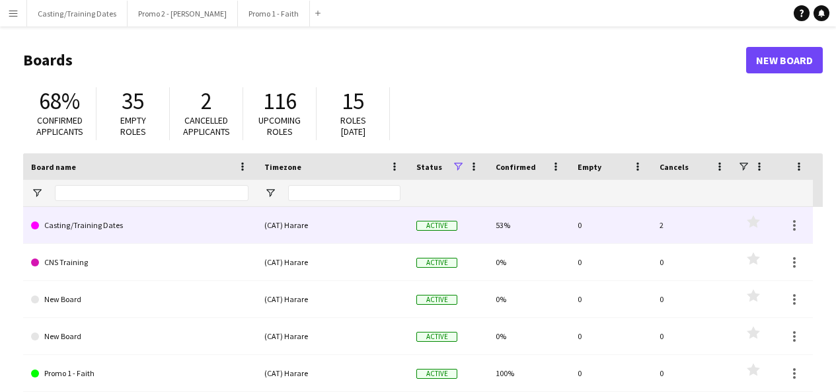
click at [102, 224] on link "Casting/Training Dates" at bounding box center [139, 225] width 217 height 37
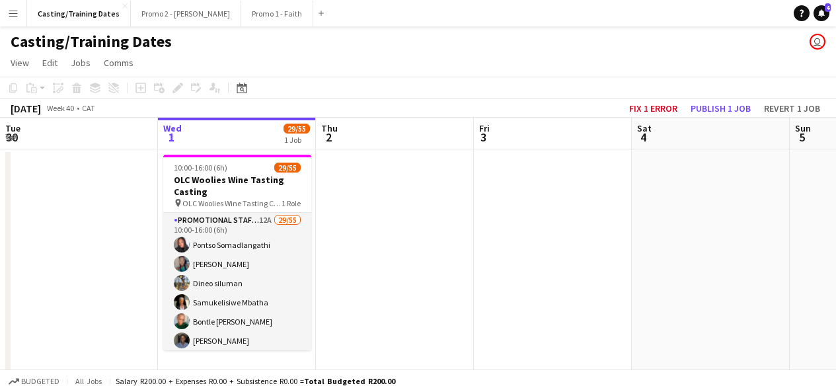
click at [294, 145] on div "1 Job" at bounding box center [296, 139] width 26 height 11
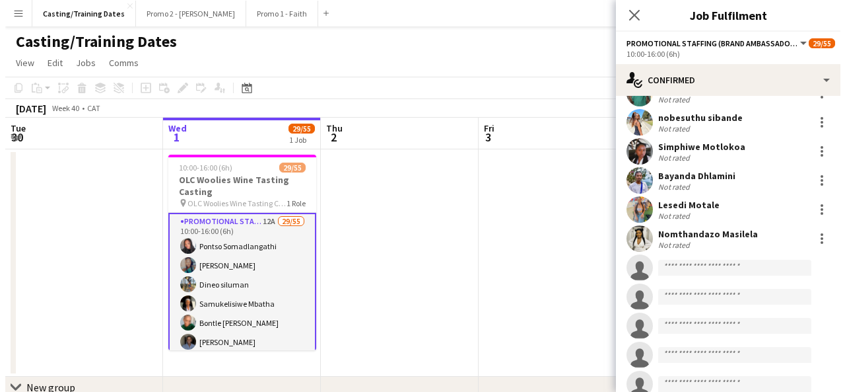
scroll to position [731, 0]
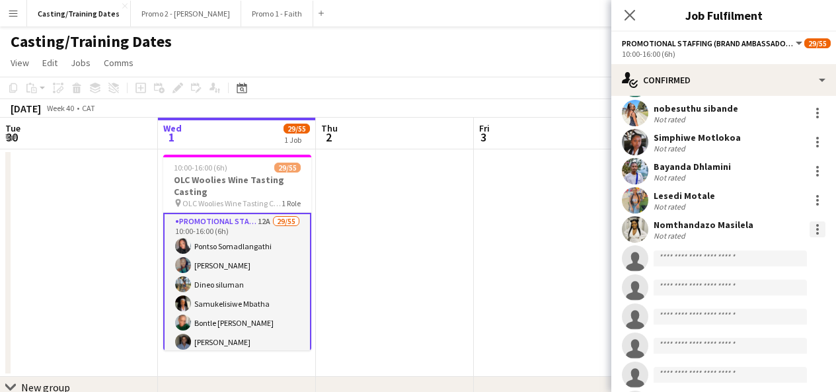
click at [809, 229] on div at bounding box center [817, 229] width 16 height 16
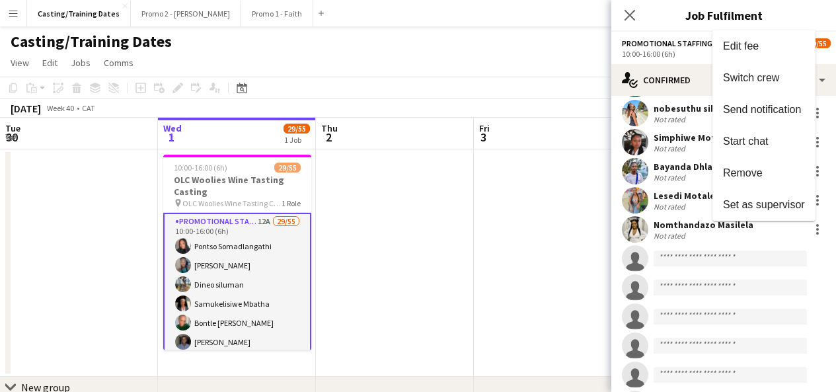
click at [627, 8] on div at bounding box center [418, 196] width 836 height 392
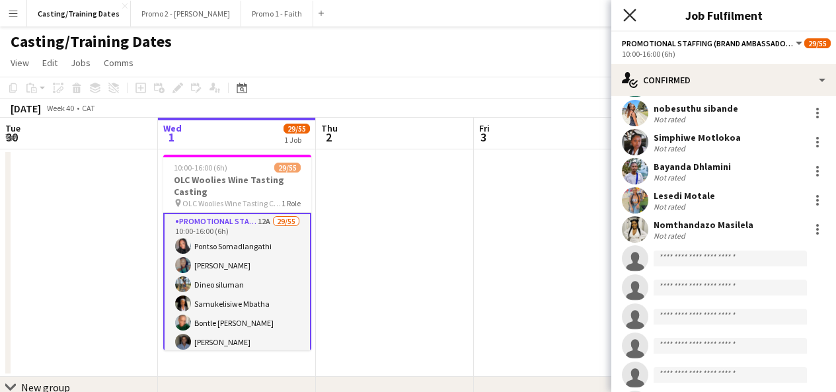
click at [623, 18] on icon "Close pop-in" at bounding box center [629, 15] width 13 height 13
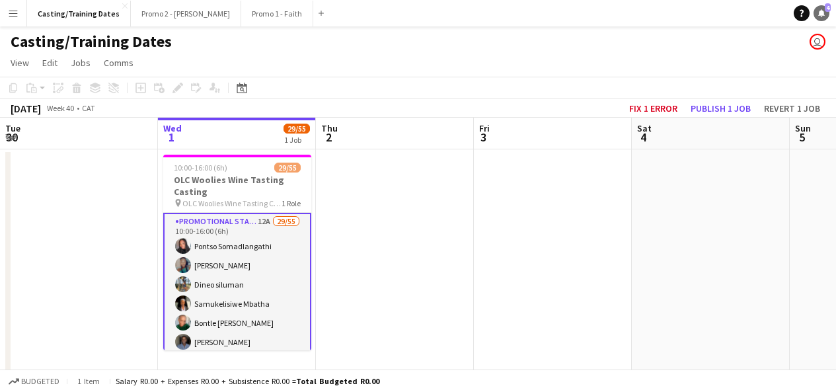
click at [826, 11] on span "4" at bounding box center [827, 7] width 6 height 9
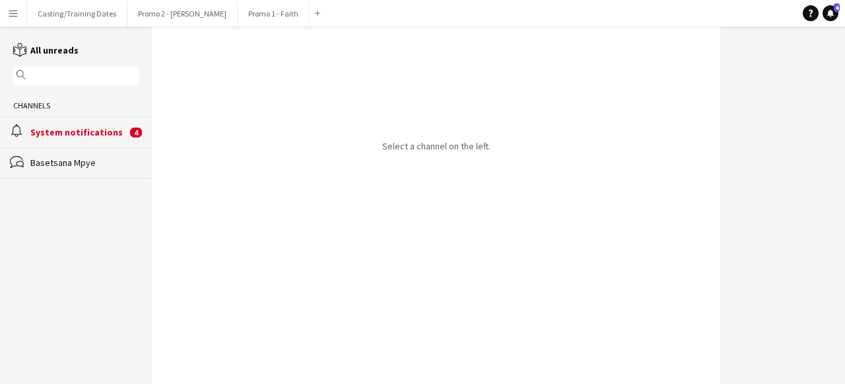
click at [123, 137] on div "System notifications" at bounding box center [78, 132] width 96 height 12
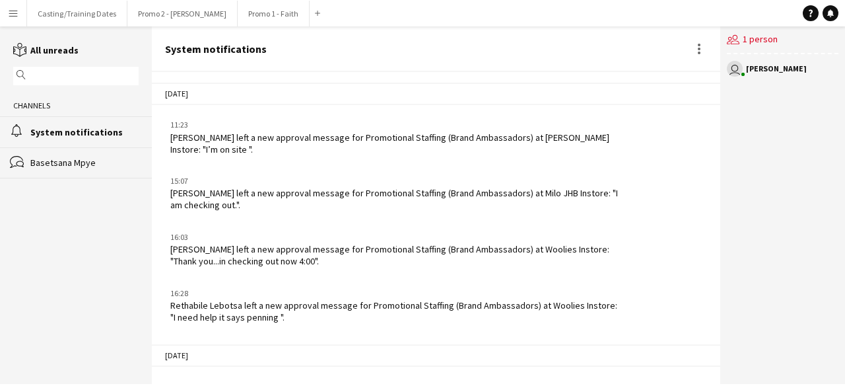
scroll to position [793, 0]
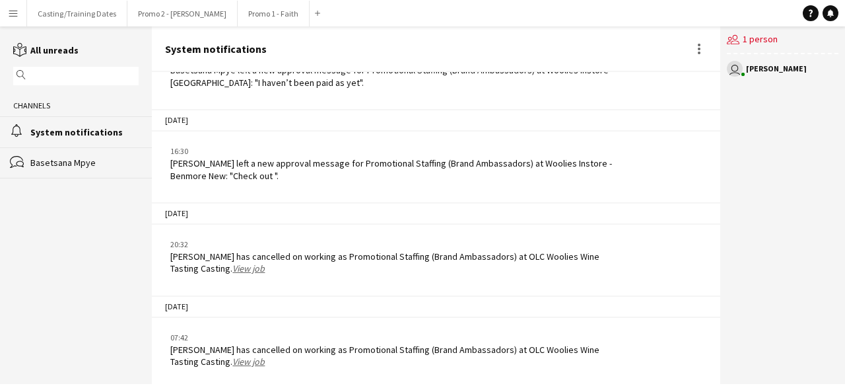
click at [246, 268] on link "View job" at bounding box center [249, 268] width 32 height 12
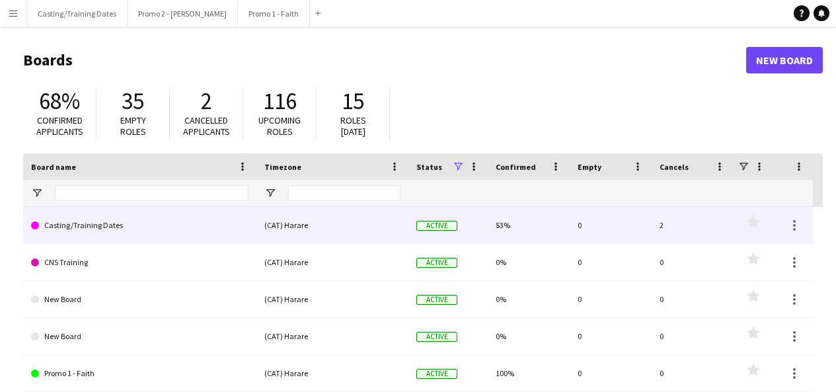
click at [89, 229] on link "Casting/Training Dates" at bounding box center [139, 225] width 217 height 37
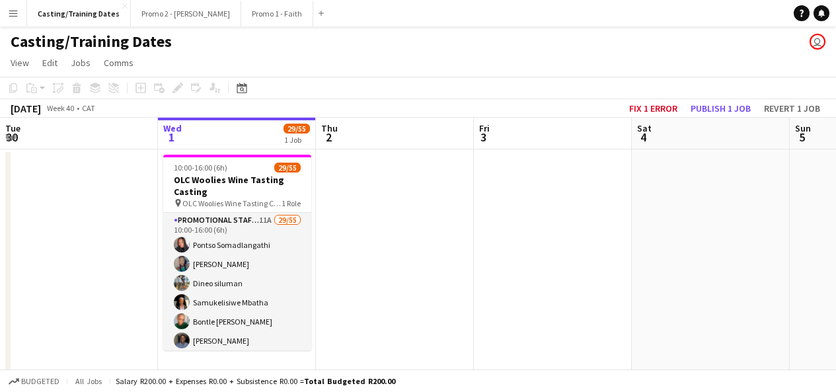
click at [271, 143] on app-board-header-date "Wed 1 29/55 1 Job" at bounding box center [237, 134] width 158 height 32
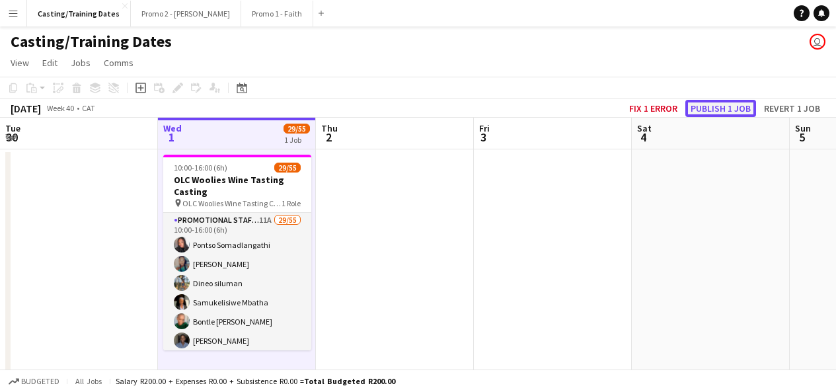
click at [737, 104] on button "Publish 1 job" at bounding box center [720, 108] width 71 height 17
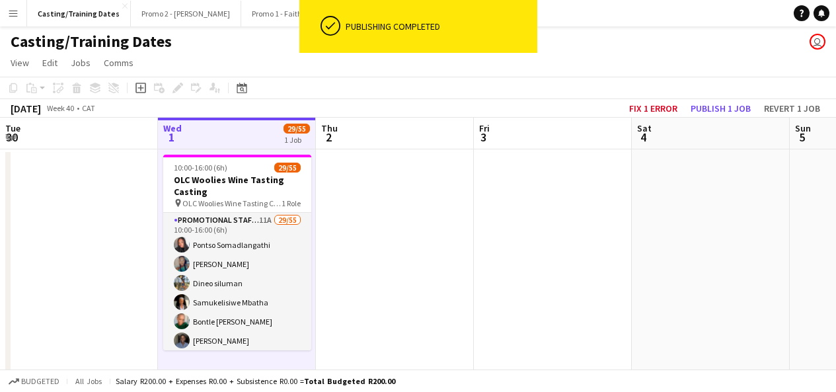
click at [616, 59] on app-page-menu "View Day view expanded Day view collapsed Month view Date picker Jump to [DATE]…" at bounding box center [418, 64] width 836 height 25
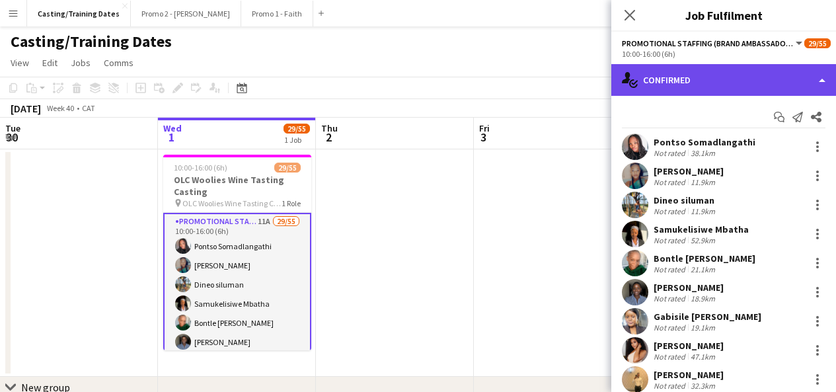
click at [720, 84] on div "single-neutral-actions-check-2 Confirmed" at bounding box center [723, 80] width 225 height 32
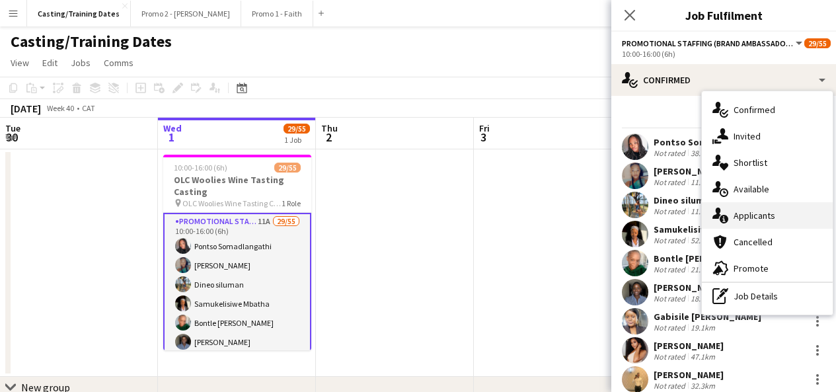
click at [757, 214] on span "Applicants" at bounding box center [754, 215] width 42 height 12
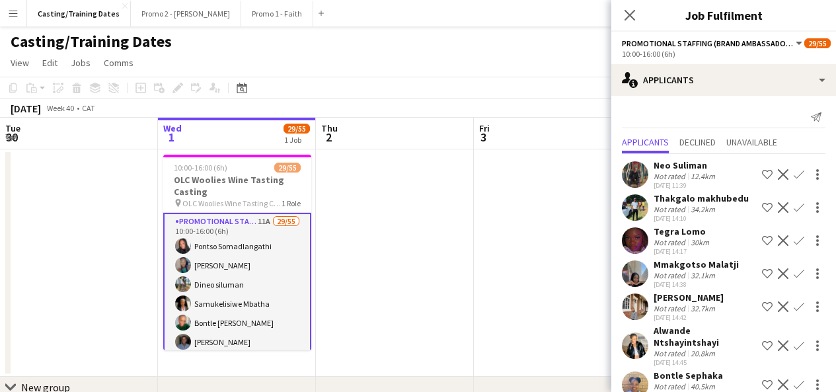
scroll to position [165, 0]
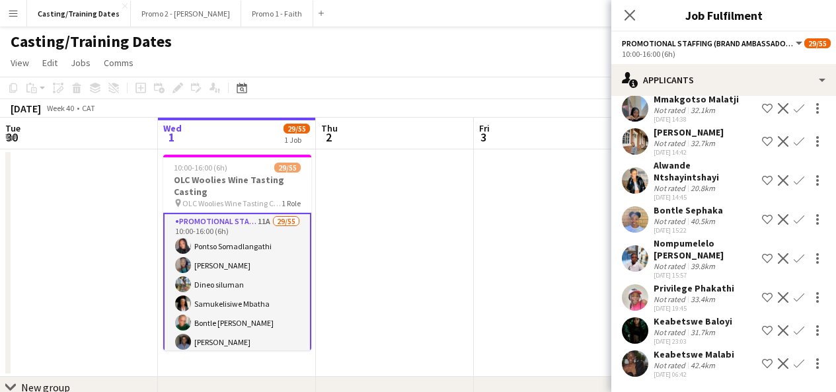
click at [618, 6] on div "Close pop-in" at bounding box center [629, 15] width 37 height 30
click at [629, 9] on icon "Close pop-in" at bounding box center [629, 15] width 13 height 13
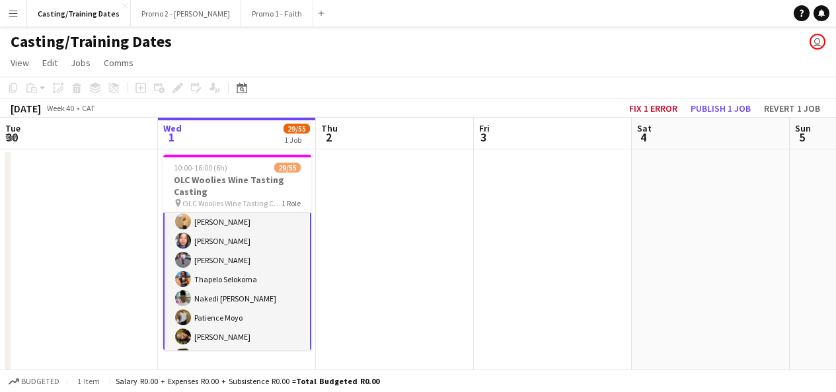
scroll to position [180, 0]
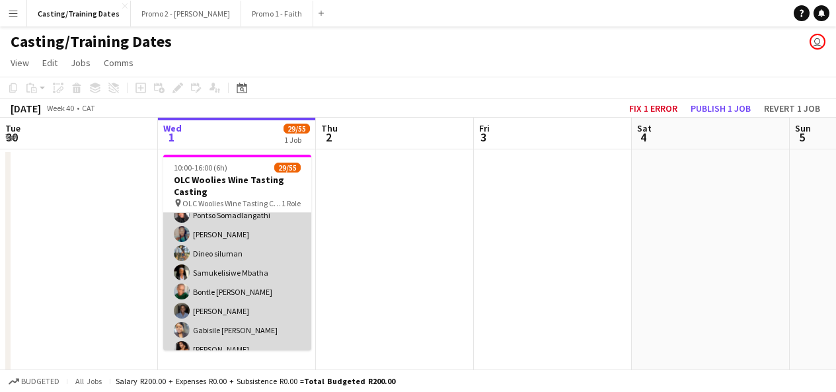
scroll to position [30, 0]
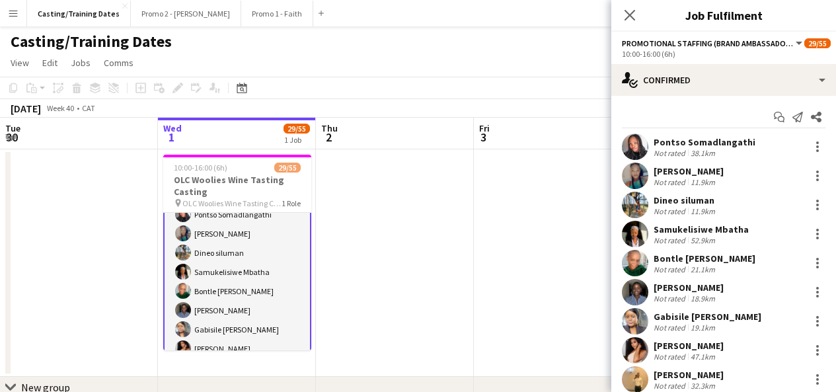
scroll to position [20, 0]
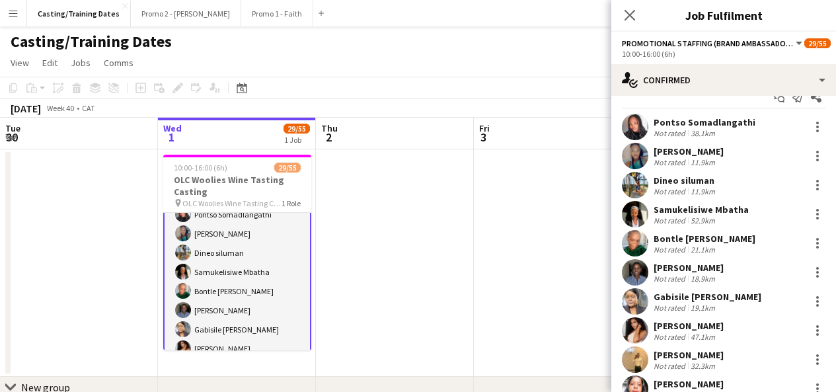
drag, startPoint x: 655, startPoint y: 117, endPoint x: 752, endPoint y: 124, distance: 97.4
click at [752, 124] on div "Pontso Somadlangathi Not rated 38.1km" at bounding box center [723, 127] width 225 height 26
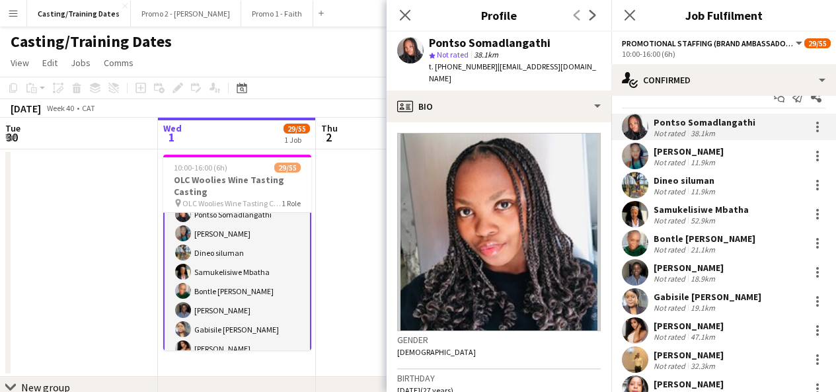
copy div "Pontso Somadlangathi"
click at [733, 158] on div "[PERSON_NAME] Not rated 11.9km" at bounding box center [723, 156] width 225 height 26
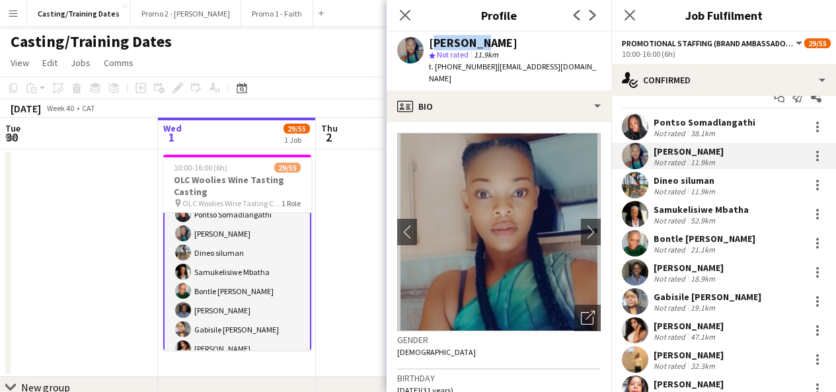
drag, startPoint x: 429, startPoint y: 42, endPoint x: 474, endPoint y: 43, distance: 44.9
click at [474, 43] on div "[PERSON_NAME]" at bounding box center [473, 43] width 89 height 12
copy div "Busisiwe"
click at [670, 248] on div "Not rated" at bounding box center [670, 249] width 34 height 10
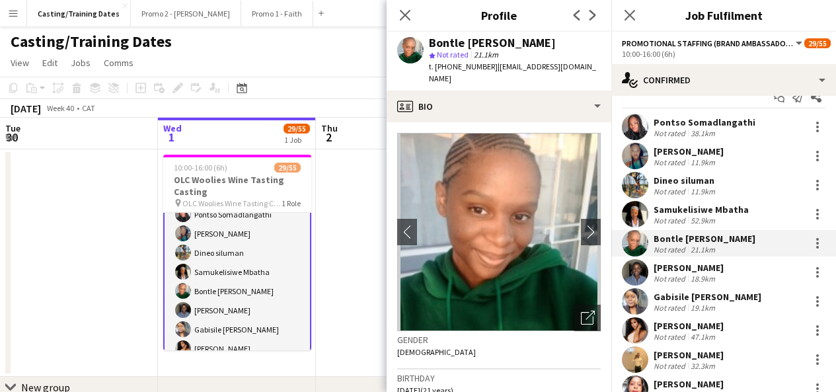
drag, startPoint x: 430, startPoint y: 46, endPoint x: 547, endPoint y: 42, distance: 117.0
click at [547, 42] on div "Bontle [PERSON_NAME]" at bounding box center [515, 43] width 172 height 12
copy div "Bontle [PERSON_NAME]"
click at [635, 275] on app-user-avatar at bounding box center [635, 272] width 26 height 26
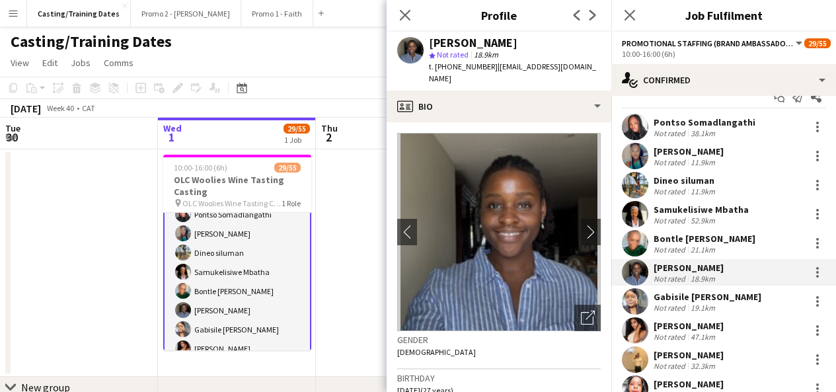
drag, startPoint x: 429, startPoint y: 42, endPoint x: 504, endPoint y: 46, distance: 74.8
click at [504, 46] on div "[PERSON_NAME]" at bounding box center [515, 43] width 172 height 12
copy div "[PERSON_NAME]"
click at [692, 291] on div "Gabisile [PERSON_NAME]" at bounding box center [707, 297] width 108 height 12
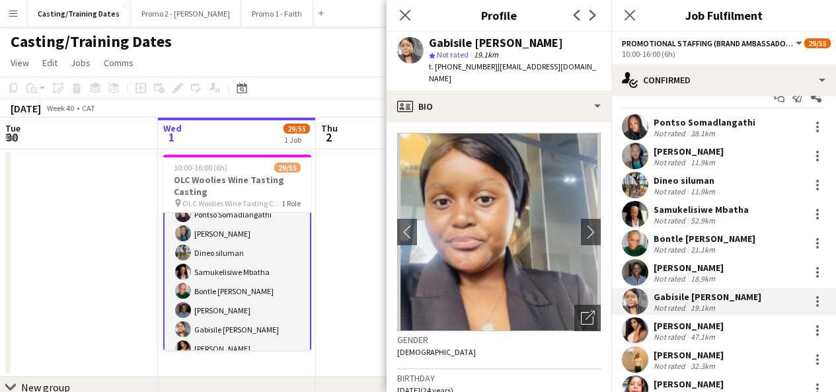
drag, startPoint x: 429, startPoint y: 38, endPoint x: 581, endPoint y: 45, distance: 152.1
click at [582, 45] on div "Gabisile [PERSON_NAME] star Not rated 19.1km t. [PHONE_NUMBER] | [EMAIL_ADDRESS…" at bounding box center [498, 61] width 225 height 59
copy div "Gabisile [PERSON_NAME]"
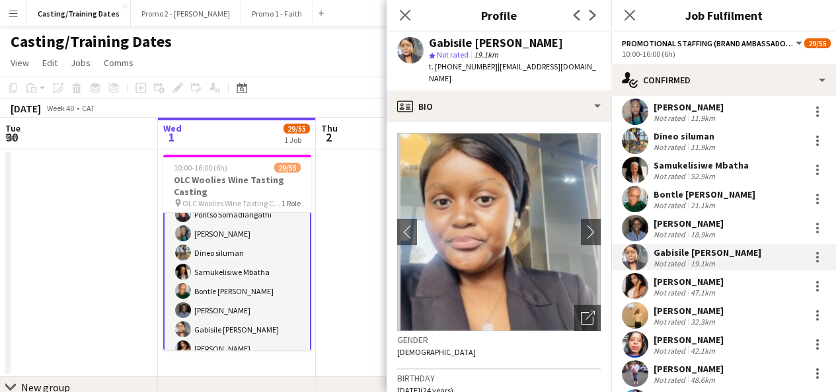
click at [703, 297] on div "47.1km" at bounding box center [703, 292] width 30 height 10
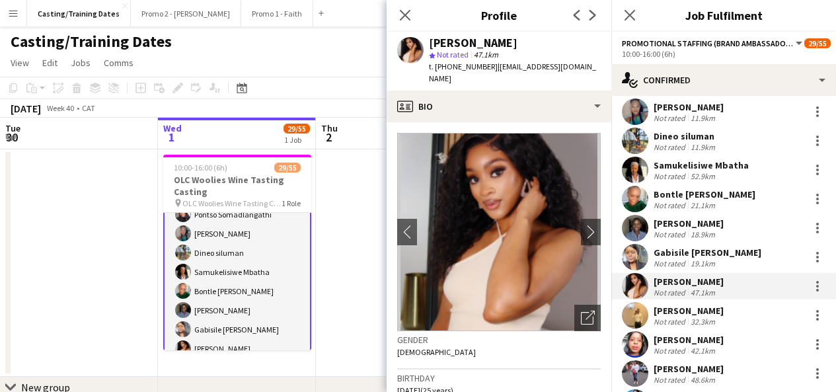
drag, startPoint x: 428, startPoint y: 41, endPoint x: 522, endPoint y: 43, distance: 94.5
click at [522, 43] on div "[PERSON_NAME] star Not rated 47.1km t. [PHONE_NUMBER] | [EMAIL_ADDRESS][DOMAIN_…" at bounding box center [498, 61] width 225 height 59
copy div "[PERSON_NAME]"
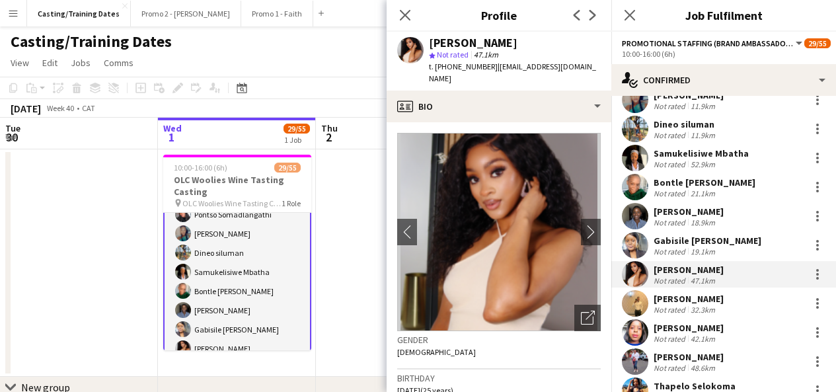
scroll to position [77, 0]
click at [713, 292] on div "[PERSON_NAME]" at bounding box center [688, 298] width 70 height 12
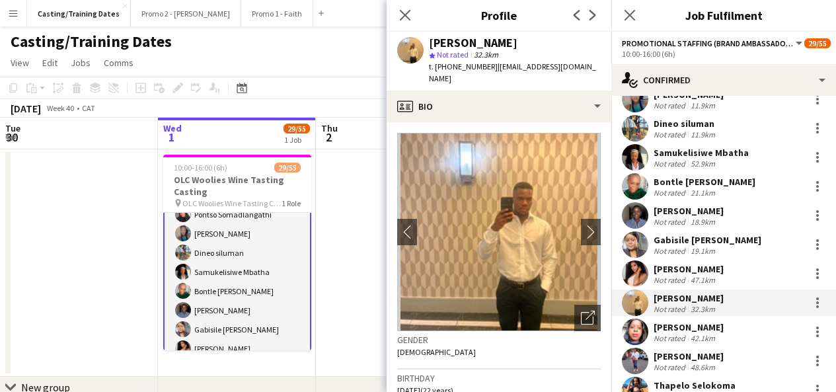
drag, startPoint x: 430, startPoint y: 42, endPoint x: 537, endPoint y: 40, distance: 107.0
click at [537, 40] on div "[PERSON_NAME]" at bounding box center [515, 43] width 172 height 12
copy div "[PERSON_NAME]"
click at [398, 13] on icon "Close pop-in" at bounding box center [404, 15] width 13 height 13
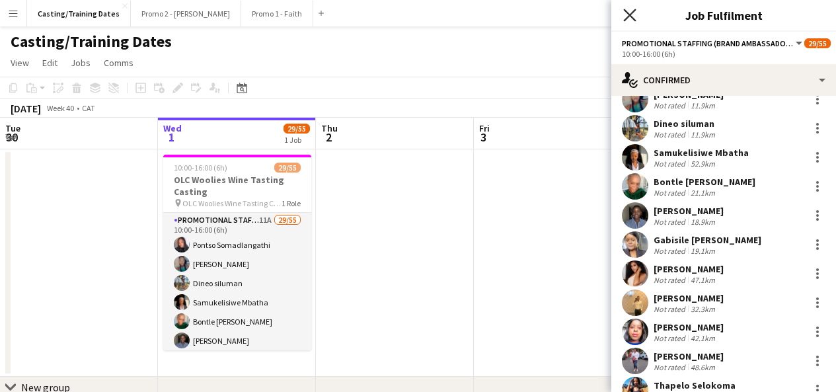
click at [629, 17] on icon "Close pop-in" at bounding box center [629, 15] width 13 height 13
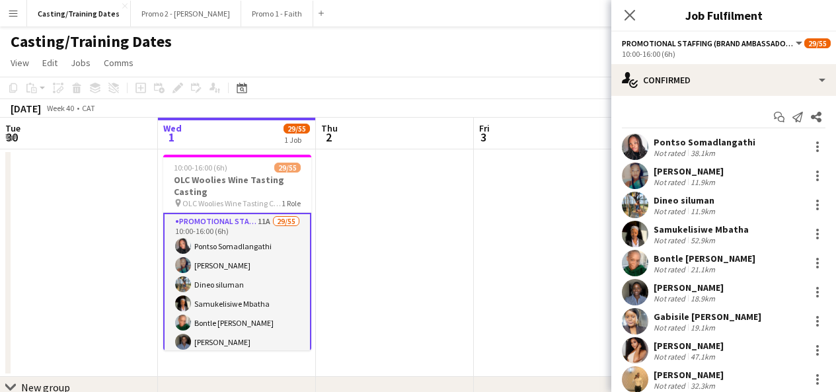
click at [686, 371] on div "[PERSON_NAME]" at bounding box center [688, 375] width 70 height 12
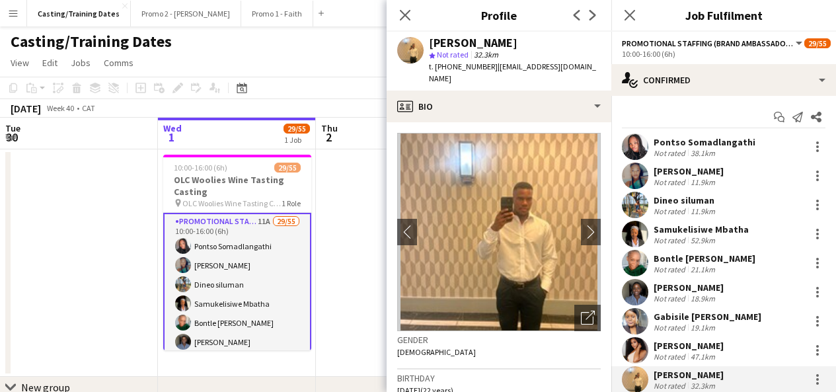
drag, startPoint x: 470, startPoint y: 39, endPoint x: 520, endPoint y: 44, distance: 51.1
click at [520, 44] on div "[PERSON_NAME]" at bounding box center [515, 43] width 172 height 12
copy div "Mashiane"
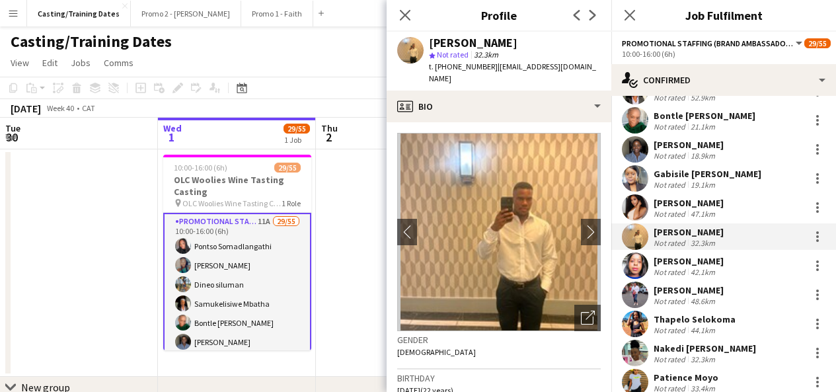
scroll to position [175, 0]
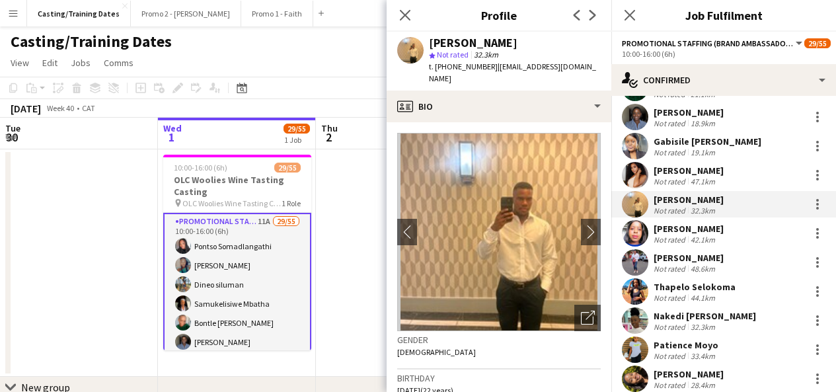
click at [680, 326] on div "Not rated" at bounding box center [670, 327] width 34 height 10
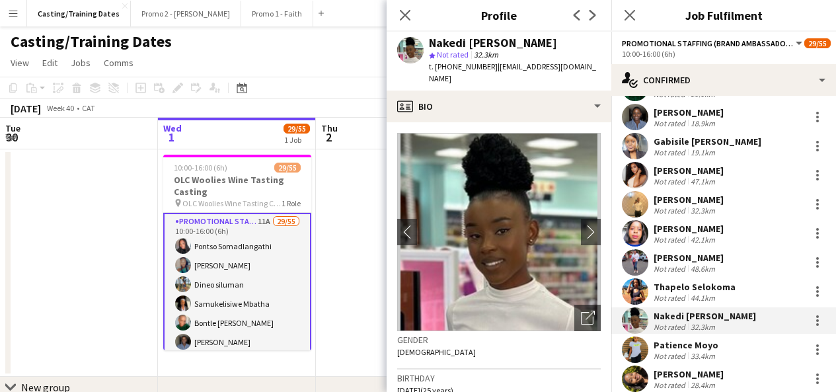
drag, startPoint x: 431, startPoint y: 42, endPoint x: 566, endPoint y: 39, distance: 135.4
click at [566, 39] on div "Nakedi [PERSON_NAME]" at bounding box center [515, 43] width 172 height 12
copy div "Nakedi [PERSON_NAME]"
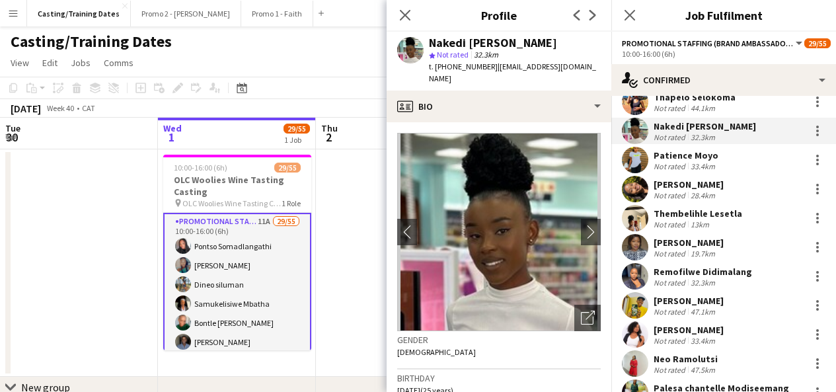
scroll to position [346, 0]
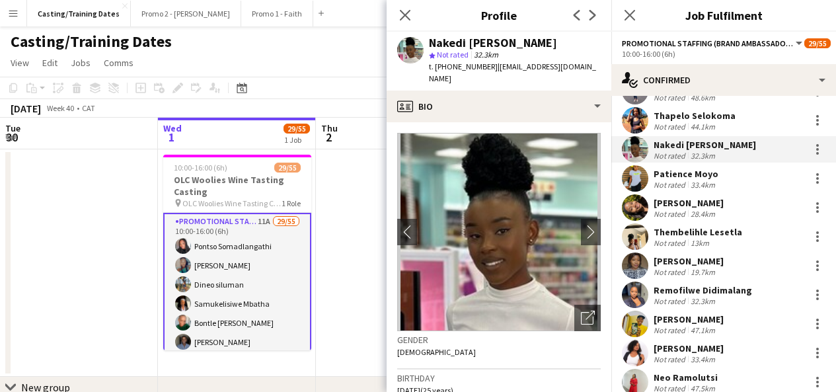
click at [670, 207] on div "[PERSON_NAME]" at bounding box center [688, 203] width 70 height 12
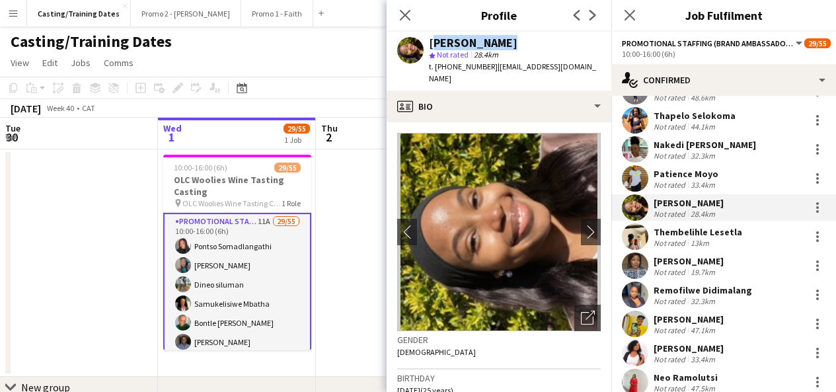
drag, startPoint x: 429, startPoint y: 43, endPoint x: 536, endPoint y: 46, distance: 107.0
click at [536, 46] on div "[PERSON_NAME]" at bounding box center [515, 43] width 172 height 12
copy div "[PERSON_NAME]"
click at [697, 238] on div "13km" at bounding box center [700, 243] width 24 height 10
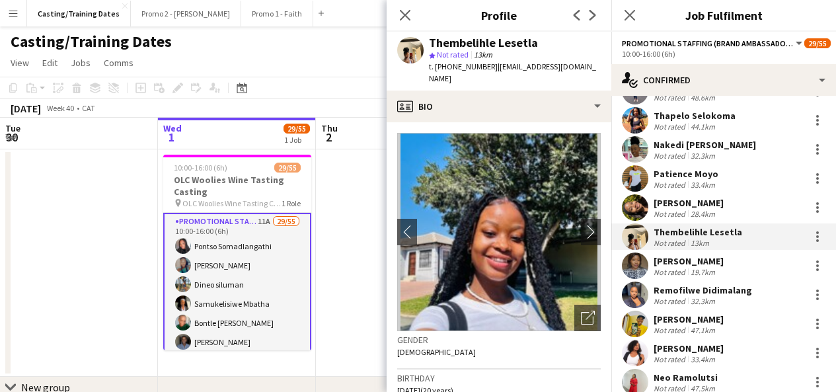
drag, startPoint x: 429, startPoint y: 38, endPoint x: 547, endPoint y: 42, distance: 117.6
click at [547, 42] on div "Thembelihle Lesetla" at bounding box center [515, 43] width 172 height 12
copy div "Thembelihle Lesetla"
click at [674, 266] on div "[PERSON_NAME]" at bounding box center [688, 261] width 70 height 12
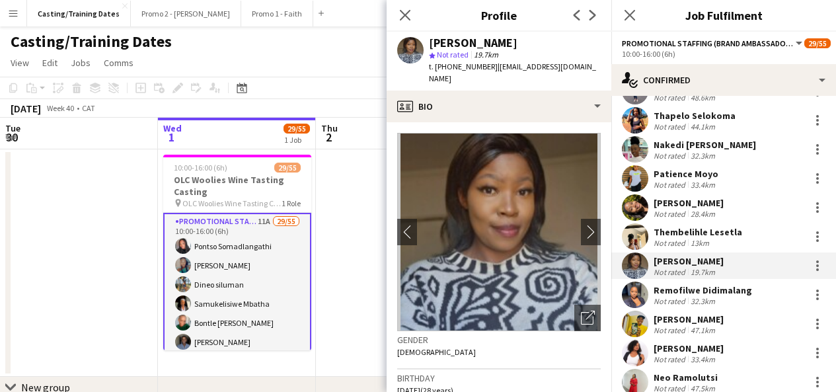
drag, startPoint x: 431, startPoint y: 45, endPoint x: 548, endPoint y: 44, distance: 116.9
click at [548, 44] on div "[PERSON_NAME]" at bounding box center [515, 43] width 172 height 12
copy div "[PERSON_NAME]"
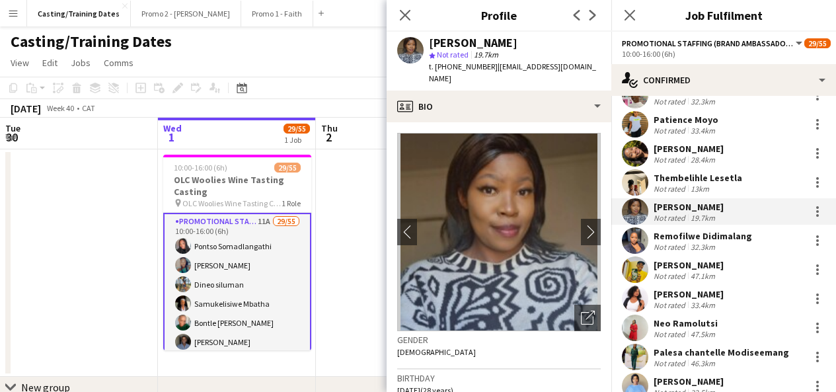
scroll to position [402, 0]
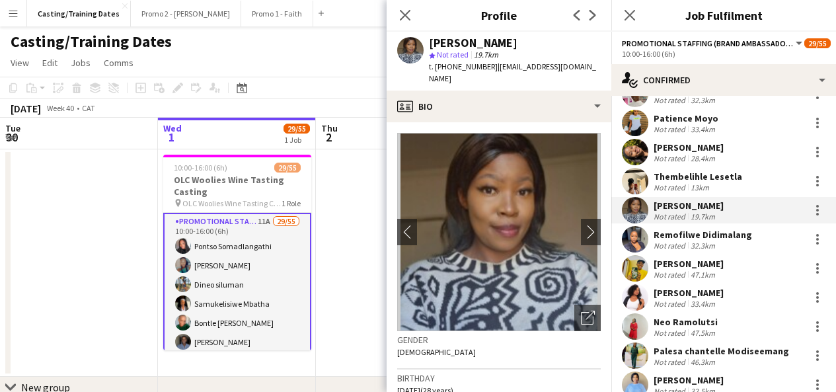
click at [631, 241] on app-user-avatar at bounding box center [635, 239] width 26 height 26
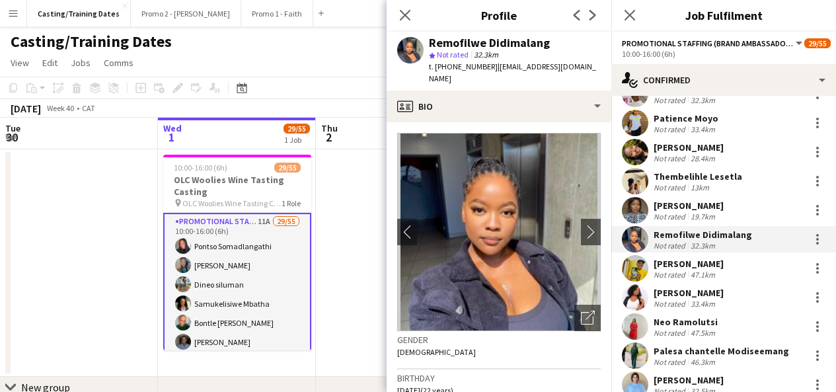
drag, startPoint x: 429, startPoint y: 45, endPoint x: 550, endPoint y: 42, distance: 120.9
click at [550, 42] on div "Remofilwe Didimalang" at bounding box center [515, 43] width 172 height 12
copy div "Remofilwe Didimalang"
click at [662, 274] on div "Not rated" at bounding box center [670, 274] width 34 height 10
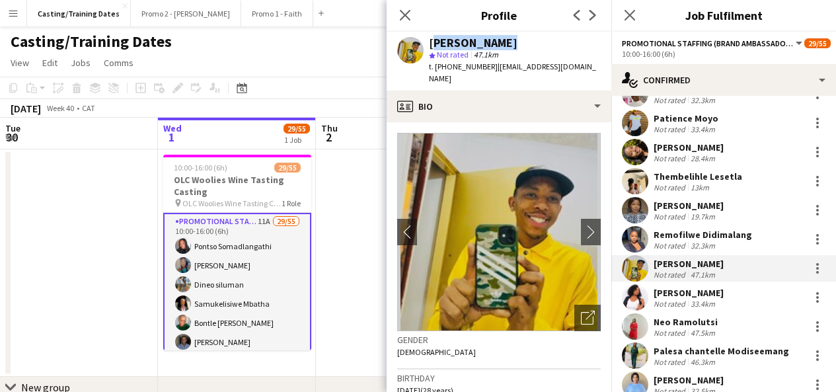
drag, startPoint x: 429, startPoint y: 42, endPoint x: 515, endPoint y: 46, distance: 86.6
click at [515, 46] on div "[PERSON_NAME]" at bounding box center [515, 43] width 172 height 12
copy div "[PERSON_NAME]"
click at [647, 297] on app-user-avatar at bounding box center [635, 297] width 26 height 26
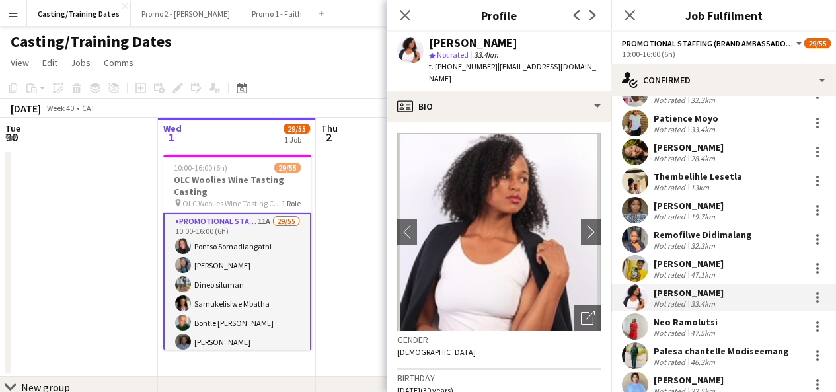
drag, startPoint x: 428, startPoint y: 44, endPoint x: 511, endPoint y: 42, distance: 82.6
click at [511, 42] on div "Sylvia Thahane star Not rated 33.4km t. +27636554083 | thahanesylvia@gmail.com" at bounding box center [498, 61] width 225 height 59
copy div "[PERSON_NAME]"
click at [701, 317] on div "Neo Ramolutsi" at bounding box center [685, 322] width 64 height 12
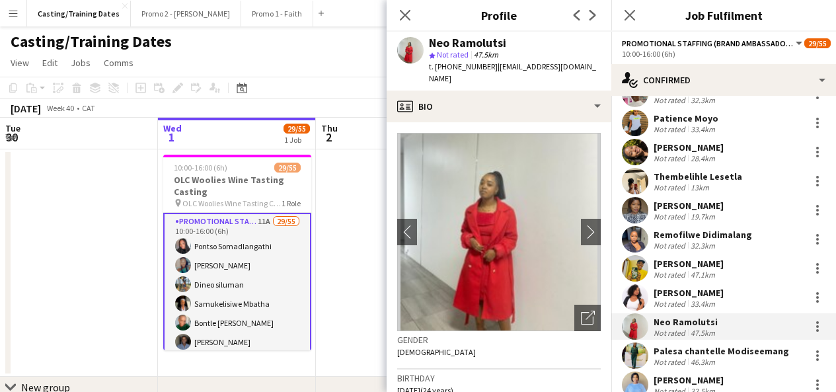
drag, startPoint x: 452, startPoint y: 41, endPoint x: 523, endPoint y: 44, distance: 70.7
click at [523, 44] on div "Neo Ramolutsi" at bounding box center [515, 43] width 172 height 12
copy div "Ramolutsi"
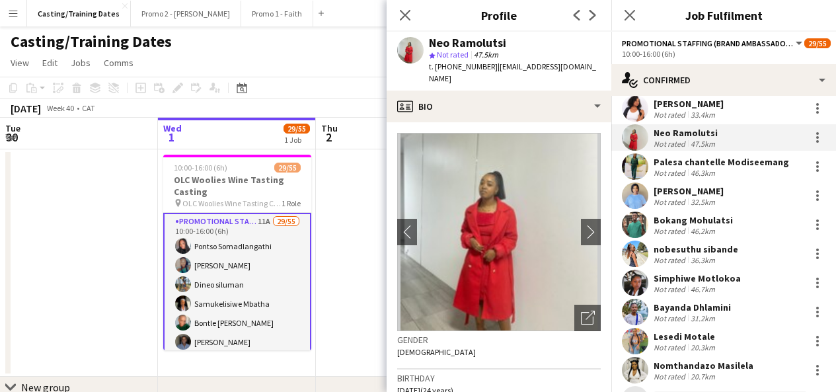
scroll to position [571, 0]
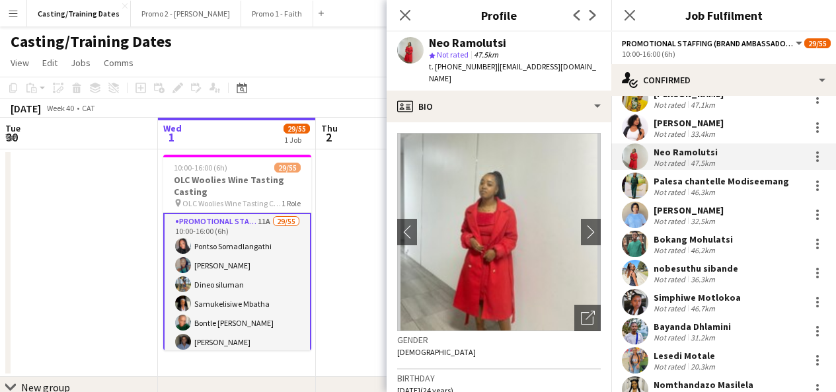
click at [707, 184] on div "Palesa chantelle Modiseemang" at bounding box center [720, 181] width 135 height 12
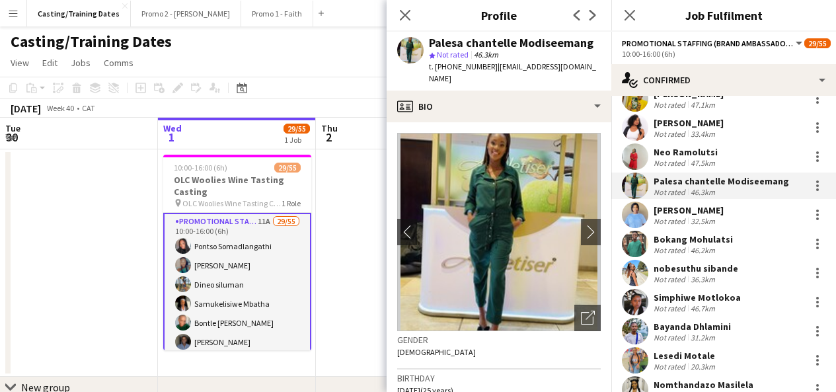
drag, startPoint x: 429, startPoint y: 42, endPoint x: 594, endPoint y: 36, distance: 165.2
click at [594, 36] on div "Palesa chantelle Modiseemang star Not rated 46.3km t. +27781131570 | palesachan…" at bounding box center [498, 61] width 225 height 59
copy div "Palesa chantelle Modiseemang"
click at [403, 15] on icon at bounding box center [404, 15] width 13 height 13
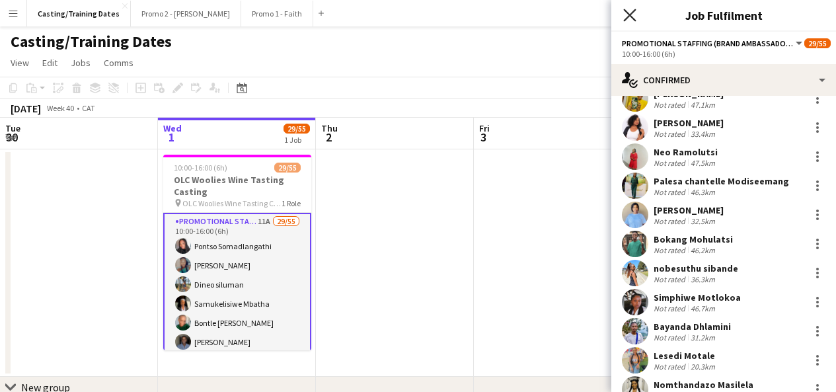
click at [635, 20] on icon at bounding box center [629, 15] width 13 height 13
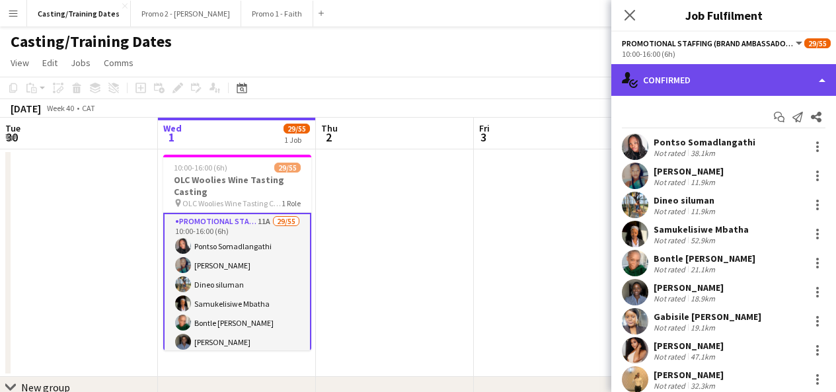
click at [640, 80] on div "single-neutral-actions-check-2 Confirmed" at bounding box center [723, 80] width 225 height 32
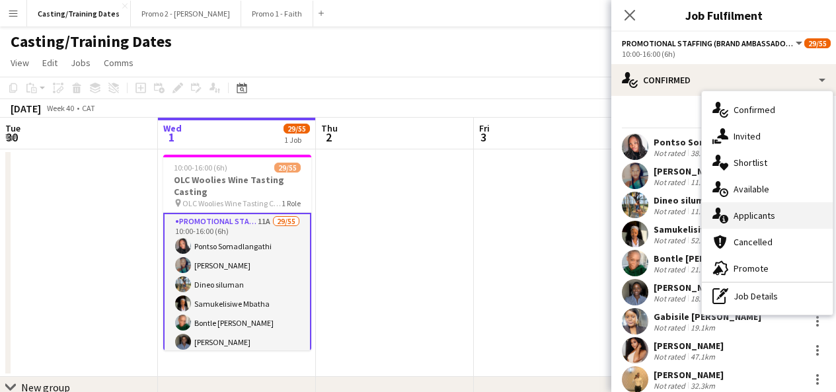
click at [757, 214] on span "Applicants" at bounding box center [754, 215] width 42 height 12
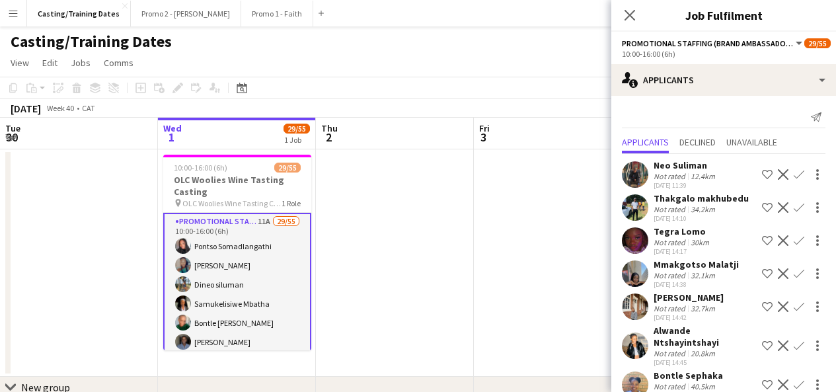
click at [643, 236] on app-user-avatar at bounding box center [635, 240] width 26 height 26
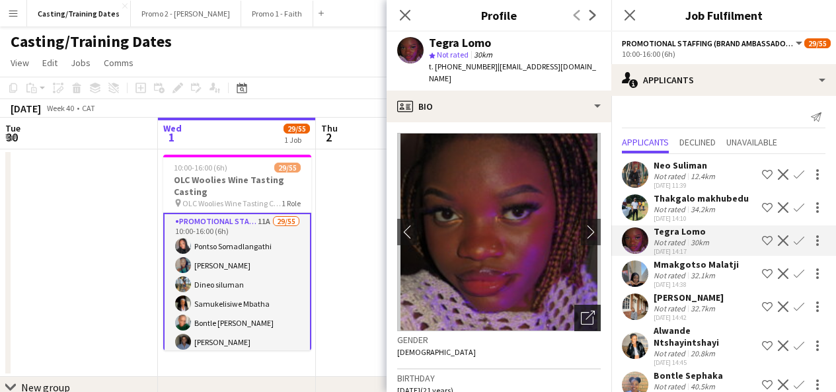
click at [577, 304] on div "Open photos pop-in" at bounding box center [587, 317] width 26 height 26
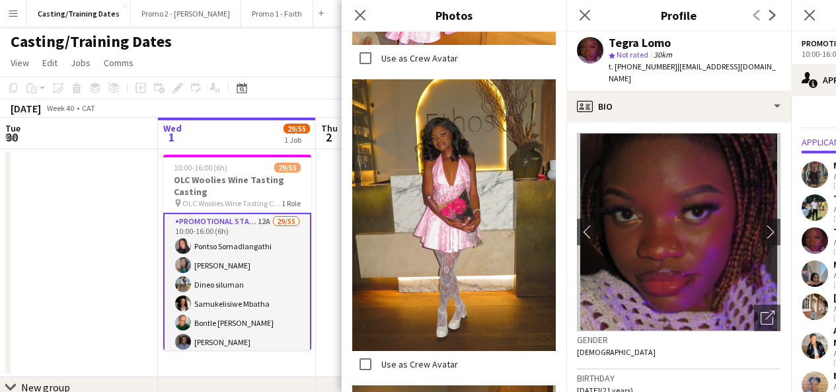
scroll to position [516, 0]
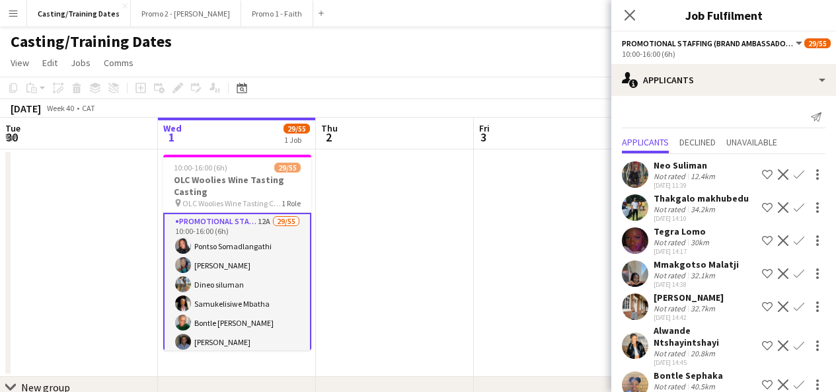
click at [630, 242] on app-user-avatar at bounding box center [635, 240] width 26 height 26
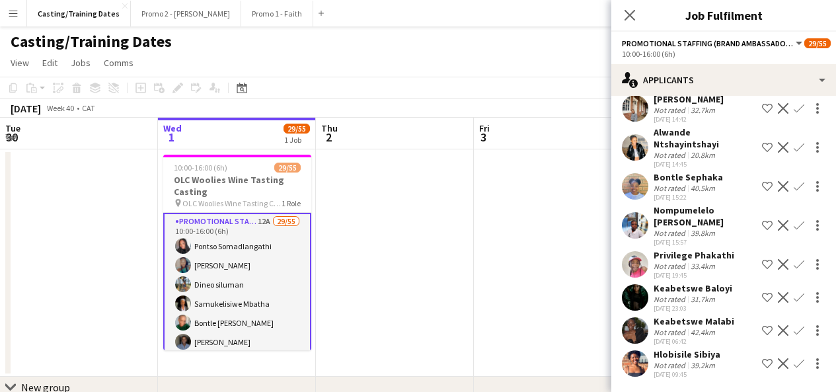
click at [639, 370] on app-user-avatar at bounding box center [635, 363] width 26 height 26
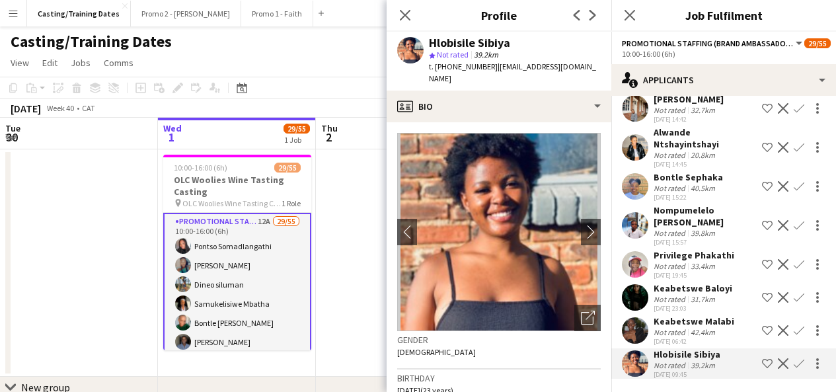
click at [562, 306] on img at bounding box center [498, 232] width 203 height 198
click at [581, 310] on icon "Open photos pop-in" at bounding box center [588, 317] width 14 height 14
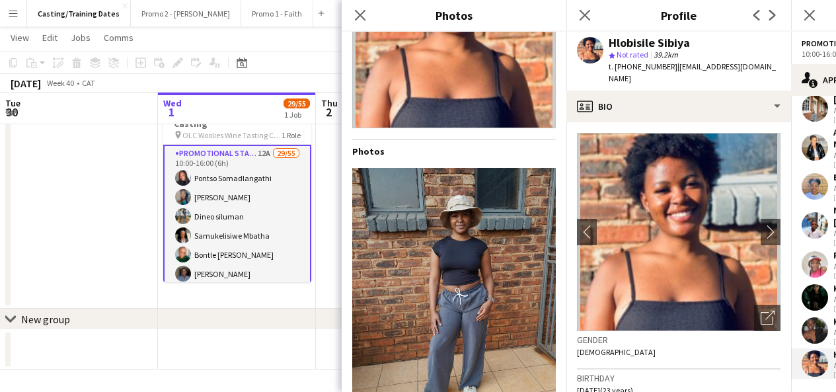
scroll to position [125, 0]
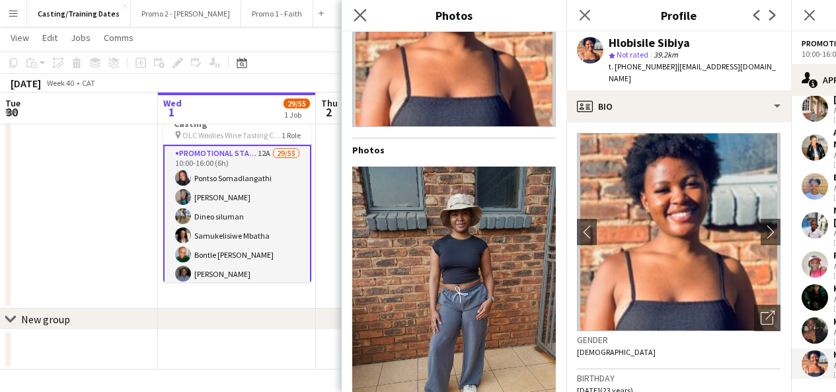
click at [358, 20] on icon "Close pop-in" at bounding box center [359, 15] width 13 height 13
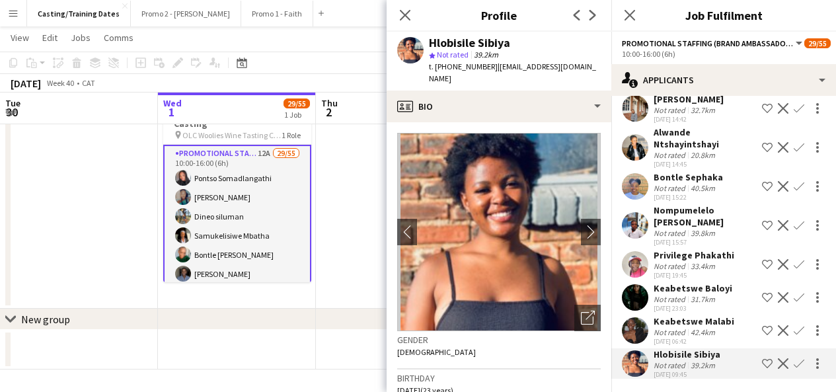
click at [793, 364] on app-icon "Confirm" at bounding box center [798, 363] width 11 height 11
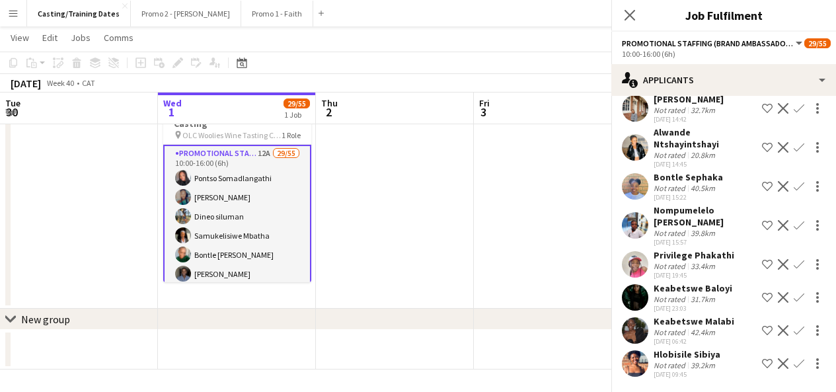
scroll to position [198, 0]
click at [793, 364] on app-icon "Confirm" at bounding box center [798, 363] width 11 height 11
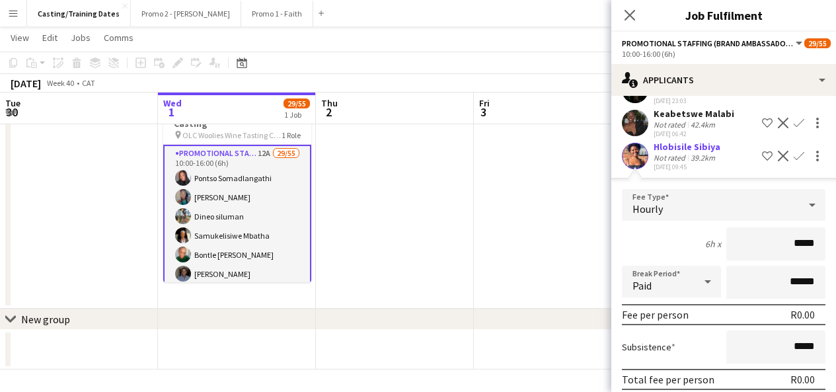
scroll to position [460, 0]
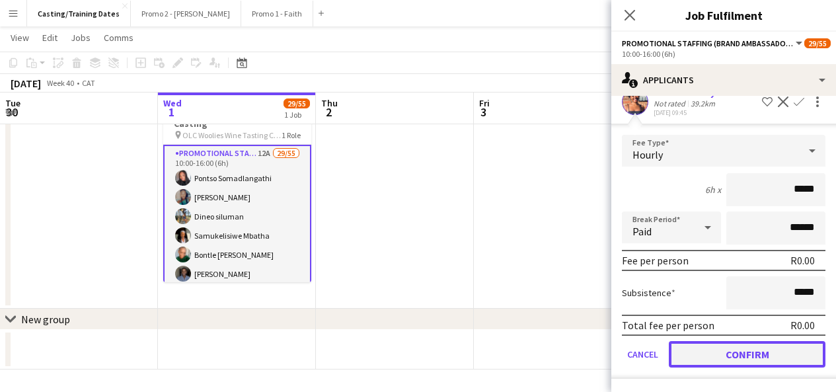
click at [750, 351] on button "Confirm" at bounding box center [746, 354] width 157 height 26
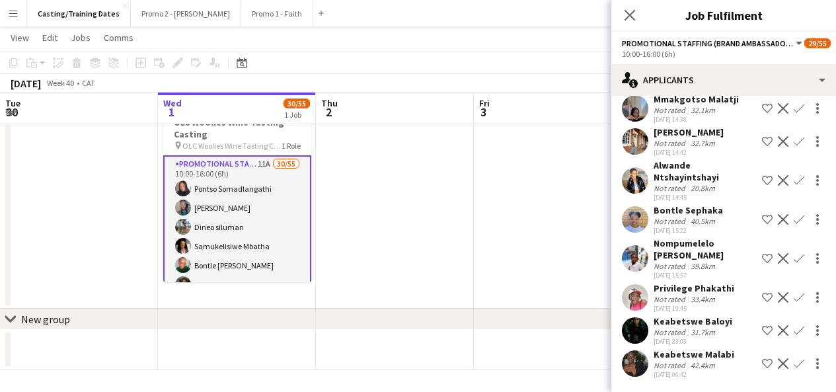
scroll to position [165, 0]
click at [626, 18] on icon at bounding box center [629, 15] width 13 height 13
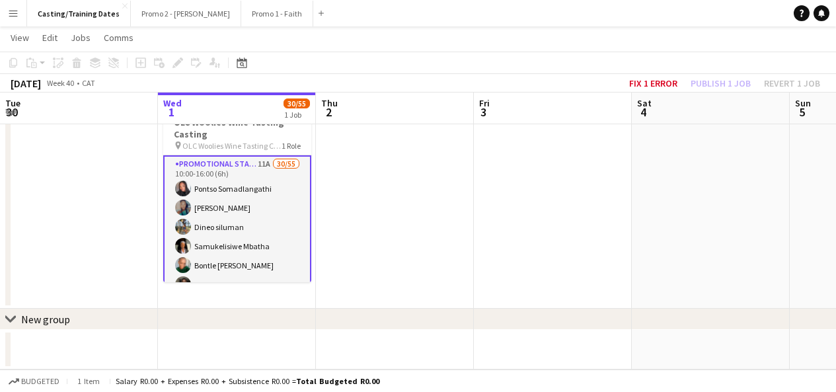
scroll to position [0, 0]
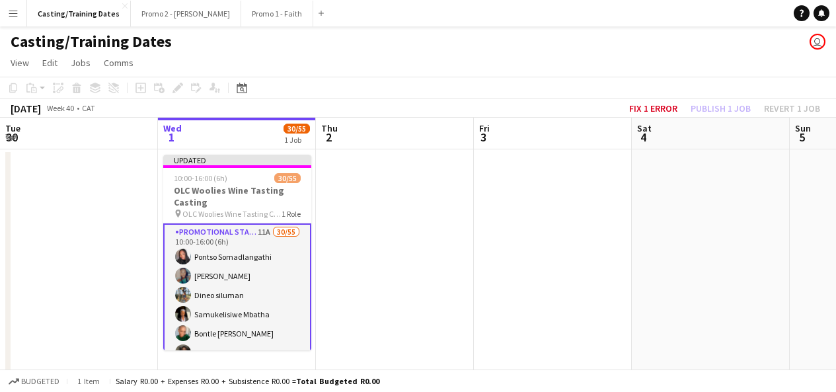
click at [379, 194] on app-date-cell at bounding box center [395, 262] width 158 height 227
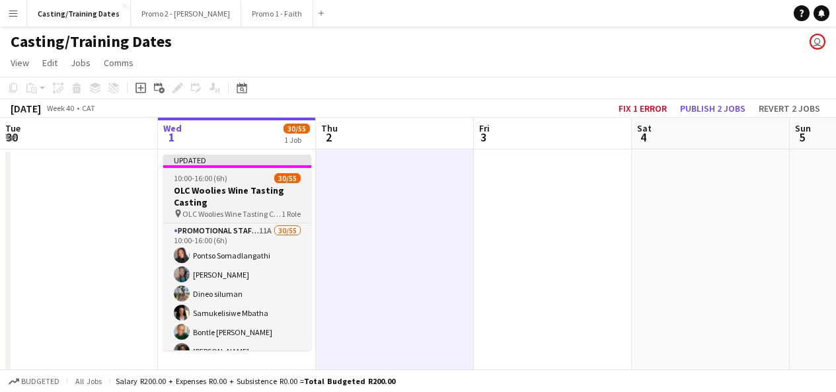
click at [276, 163] on div "Updated" at bounding box center [237, 160] width 148 height 11
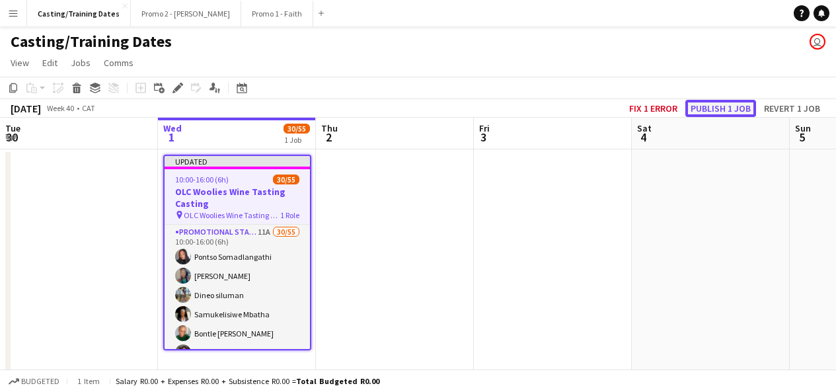
click at [733, 100] on button "Publish 1 job" at bounding box center [720, 108] width 71 height 17
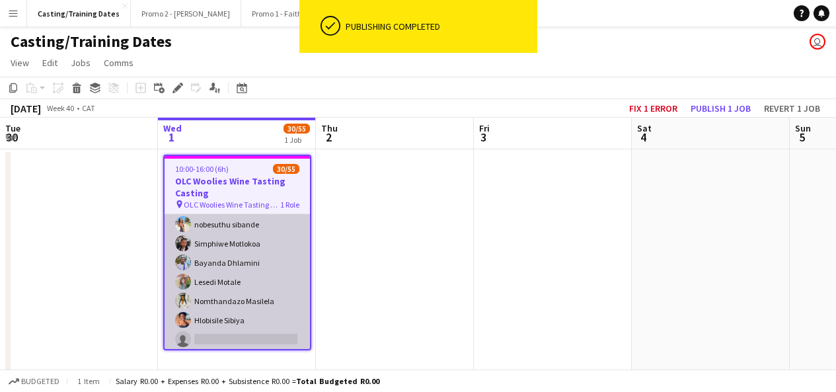
scroll to position [499, 0]
click at [246, 301] on app-card-role "Promotional Staffing (Brand Ambassadors) 11A 30/55 10:00-16:00 (6h) Pontso Soma…" at bounding box center [236, 254] width 145 height 1079
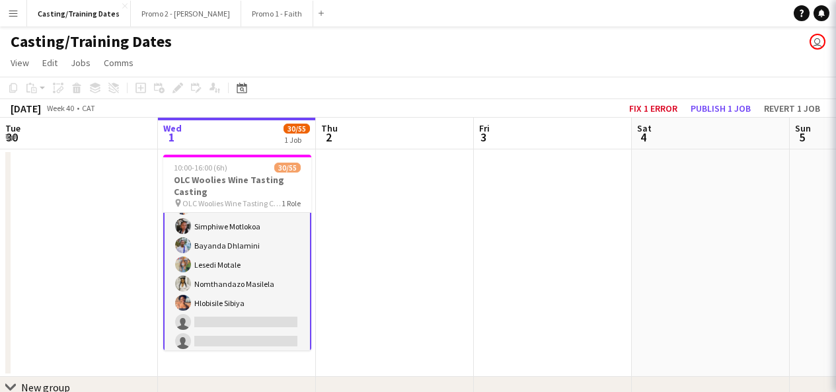
scroll to position [500, 0]
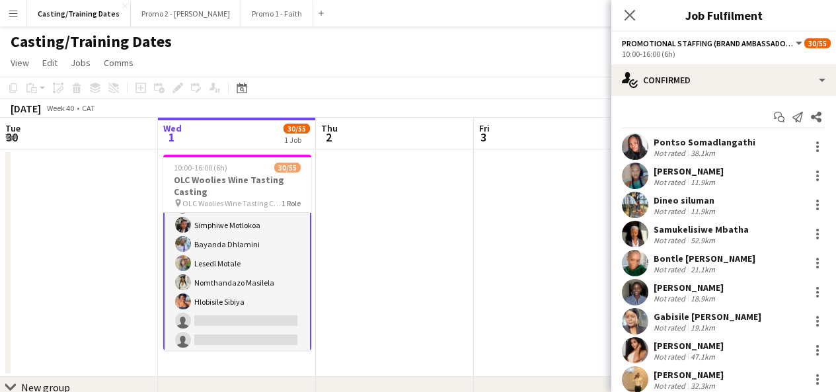
click at [246, 301] on app-card-role "Promotional Staffing (Brand Ambassadors) 11A 30/55 10:00-16:00 (6h) Pontso Soma…" at bounding box center [237, 254] width 148 height 1082
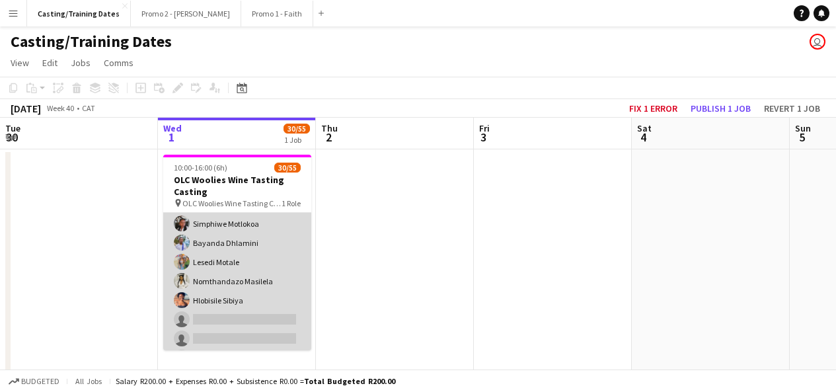
scroll to position [499, 0]
click at [246, 301] on app-card-role "Promotional Staffing (Brand Ambassadors) 11A 30/55 10:00-16:00 (6h) Pontso Soma…" at bounding box center [237, 253] width 148 height 1079
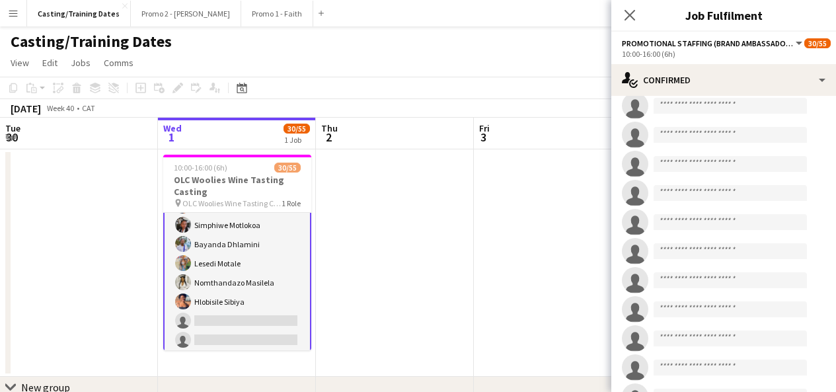
scroll to position [756, 0]
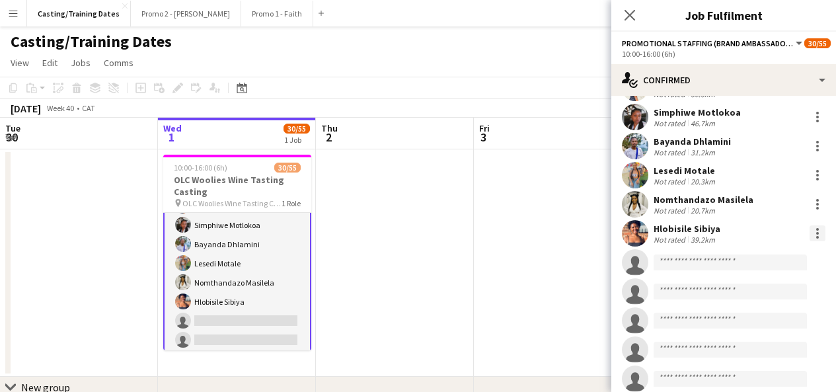
click at [809, 234] on div at bounding box center [817, 233] width 16 height 16
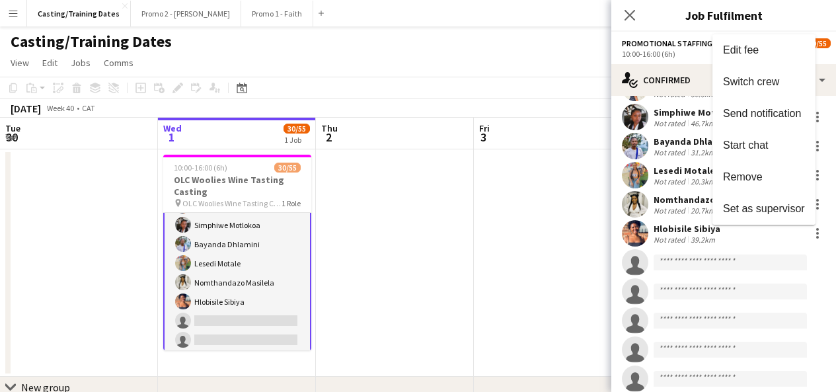
drag, startPoint x: 824, startPoint y: 180, endPoint x: 829, endPoint y: 147, distance: 33.4
click at [829, 147] on div at bounding box center [418, 196] width 836 height 392
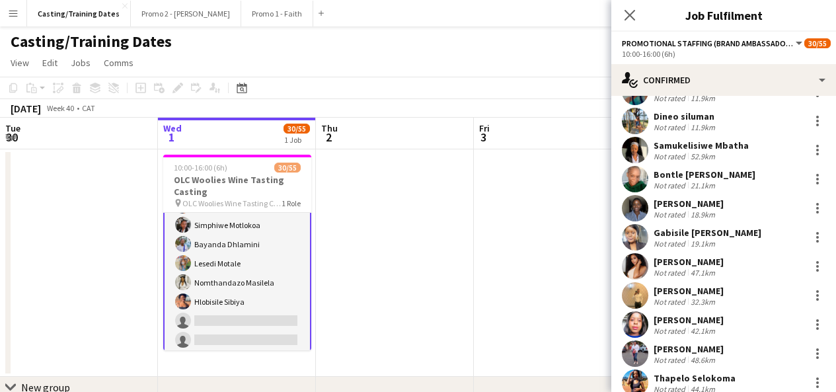
scroll to position [0, 0]
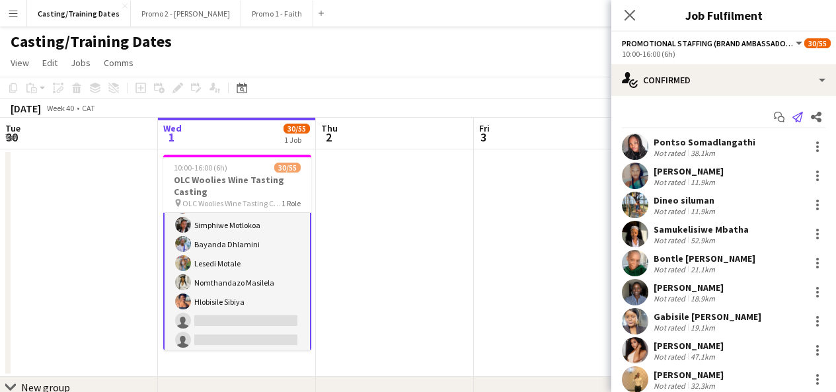
click at [792, 122] on icon at bounding box center [797, 117] width 11 height 11
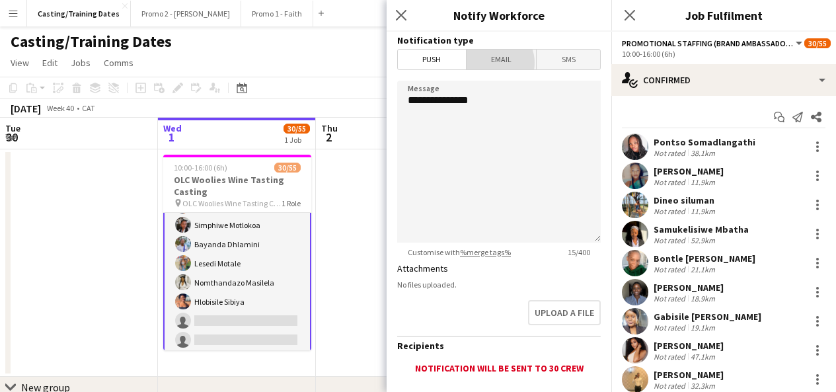
click at [489, 63] on span "Email" at bounding box center [501, 60] width 70 height 20
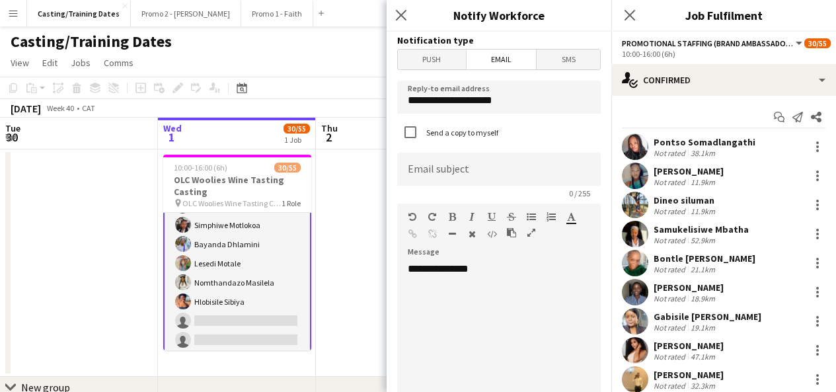
click at [436, 52] on span "Push" at bounding box center [432, 60] width 68 height 20
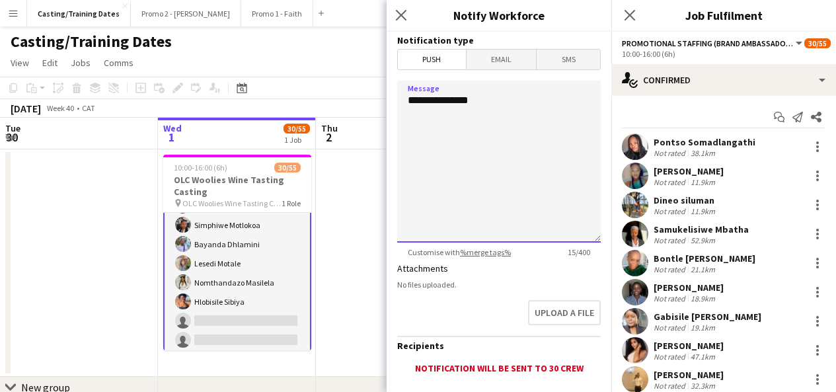
click at [478, 143] on textarea "**********" at bounding box center [498, 162] width 203 height 162
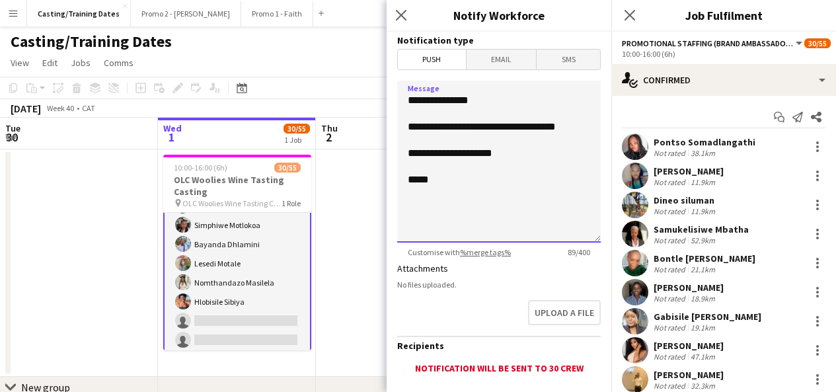
type textarea "**********"
click at [509, 155] on textarea "**********" at bounding box center [498, 162] width 203 height 162
drag, startPoint x: 441, startPoint y: 183, endPoint x: 400, endPoint y: 89, distance: 102.3
click at [400, 89] on textarea "**********" at bounding box center [498, 162] width 203 height 162
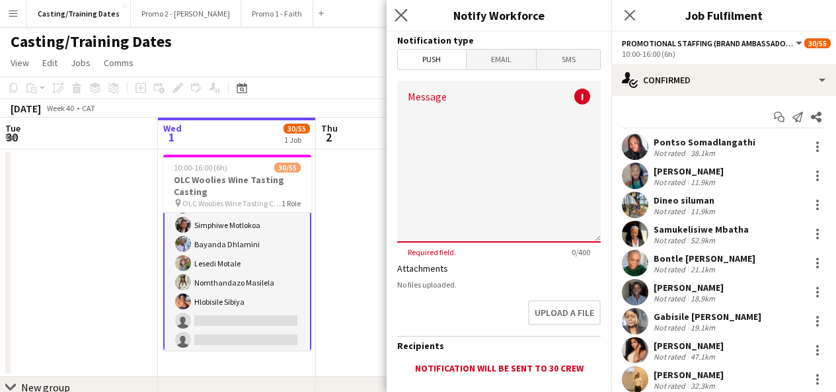
click at [398, 22] on app-icon "Close pop-in" at bounding box center [401, 15] width 19 height 19
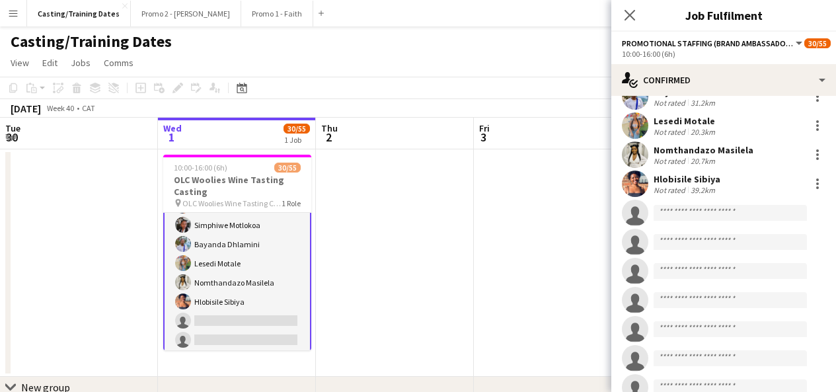
scroll to position [806, 0]
click at [809, 182] on div at bounding box center [817, 183] width 16 height 16
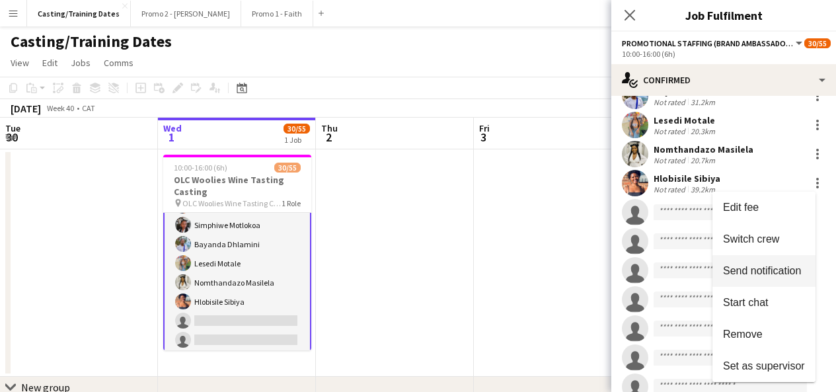
click at [771, 277] on button "Send notification" at bounding box center [763, 271] width 103 height 32
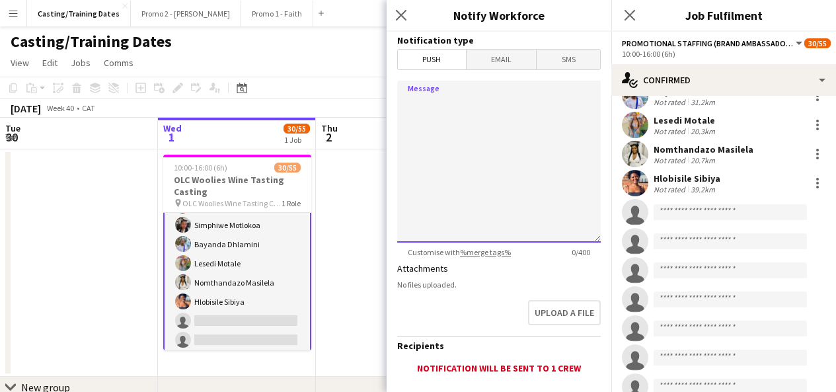
click at [503, 139] on textarea "Message" at bounding box center [498, 162] width 203 height 162
paste textarea "**********"
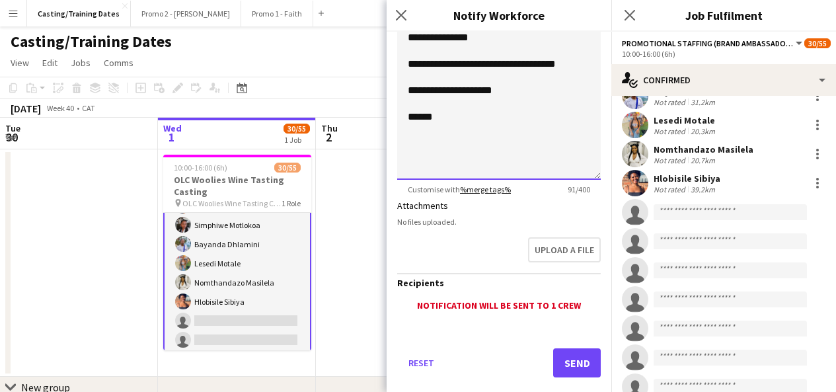
scroll to position [86, 0]
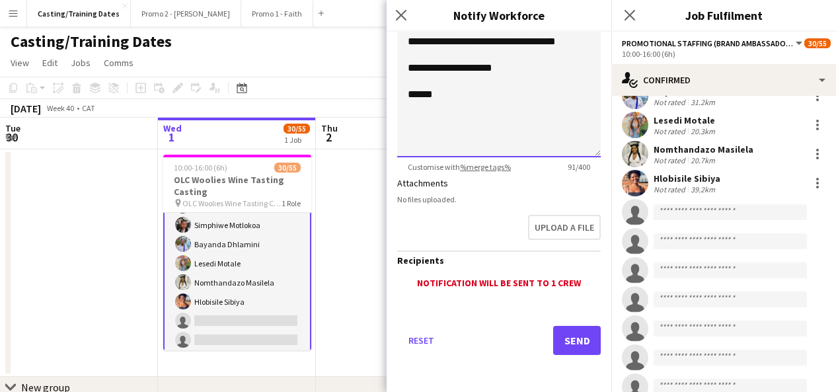
type textarea "**********"
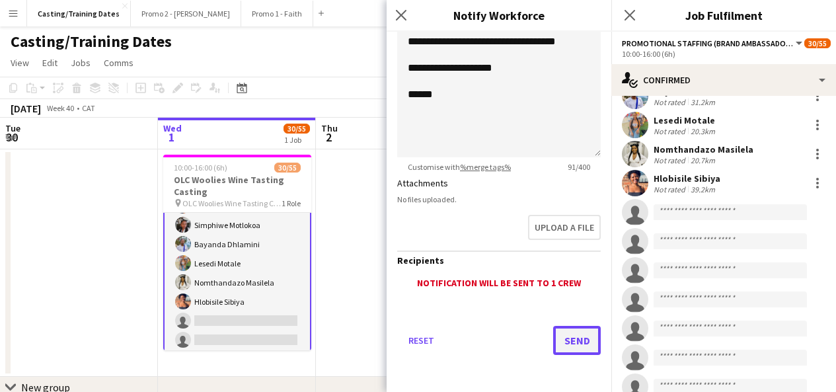
click at [585, 343] on button "Send" at bounding box center [577, 340] width 48 height 29
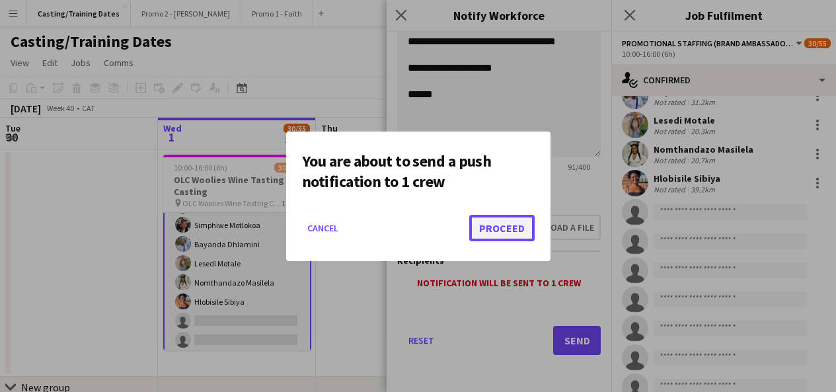
click at [517, 224] on button "Proceed" at bounding box center [501, 228] width 65 height 26
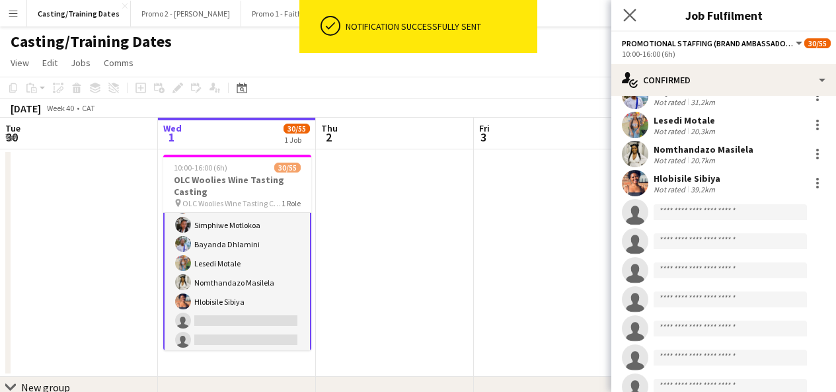
click at [621, 7] on app-icon "Close pop-in" at bounding box center [629, 15] width 19 height 19
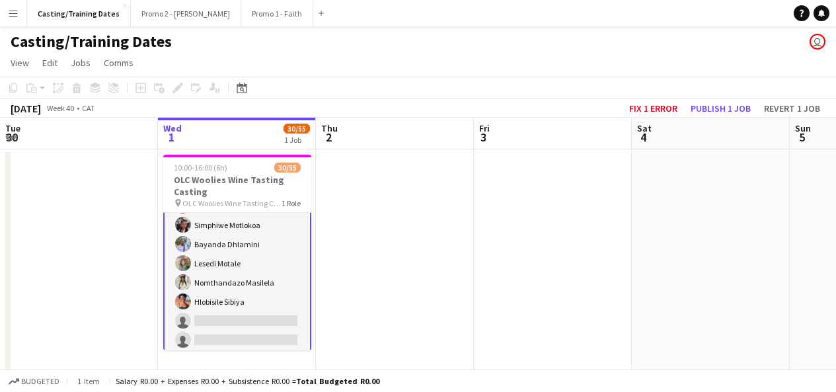
click at [247, 246] on app-card-role "Promotional Staffing (Brand Ambassadors) 11A 30/55 10:00-16:00 (6h) Pontso Soma…" at bounding box center [237, 254] width 148 height 1082
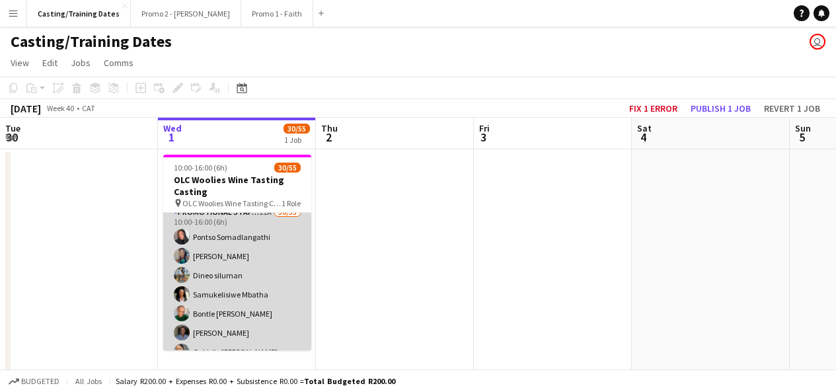
scroll to position [0, 0]
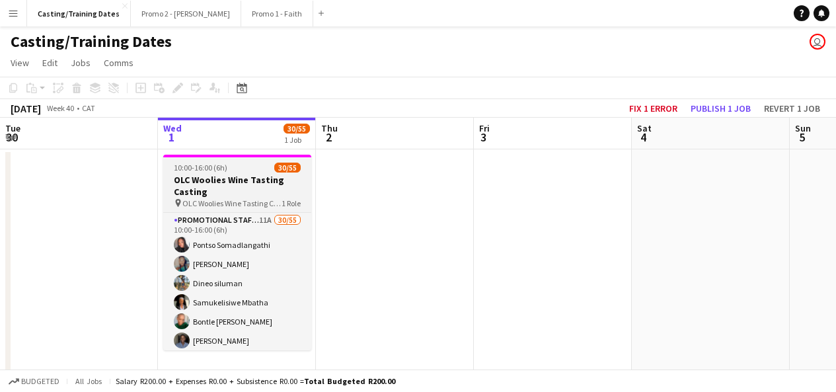
click at [261, 199] on span "OLC Woolies Wine Tasting Casting" at bounding box center [231, 203] width 99 height 10
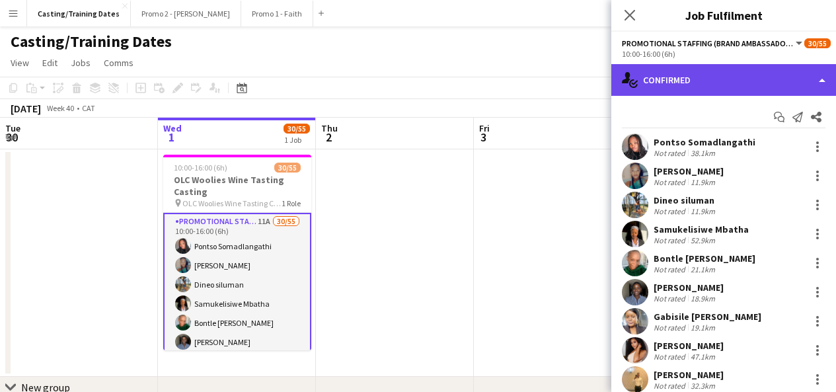
click at [690, 93] on div "single-neutral-actions-check-2 Confirmed" at bounding box center [723, 80] width 225 height 32
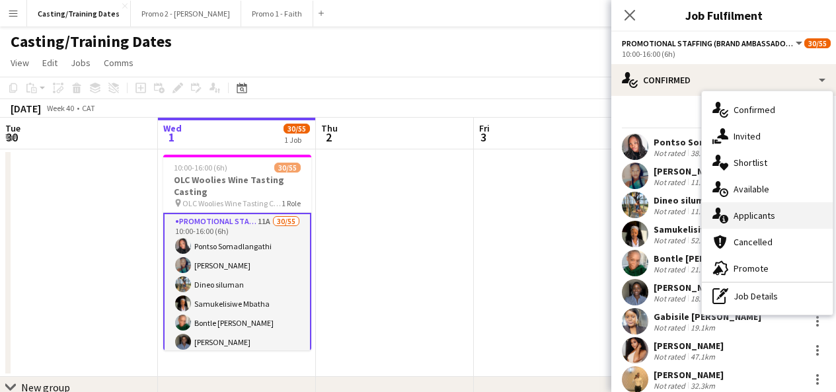
click at [757, 215] on span "Applicants" at bounding box center [754, 215] width 42 height 12
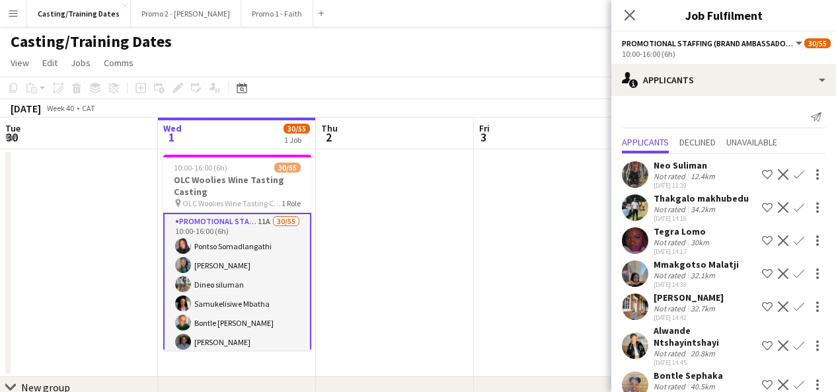
click at [640, 241] on app-user-avatar at bounding box center [635, 240] width 26 height 26
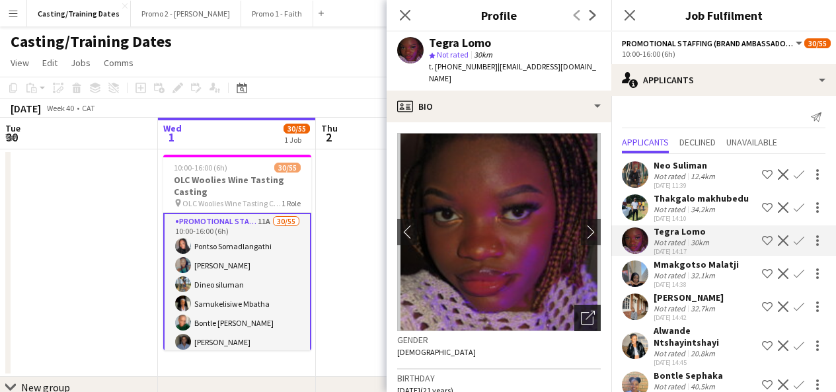
click at [581, 310] on icon "Open photos pop-in" at bounding box center [588, 317] width 14 height 14
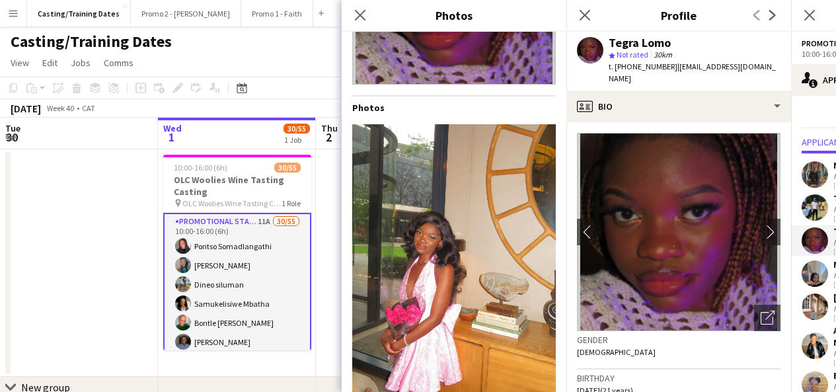
scroll to position [167, 0]
click at [359, 20] on icon "Close pop-in" at bounding box center [359, 15] width 13 height 13
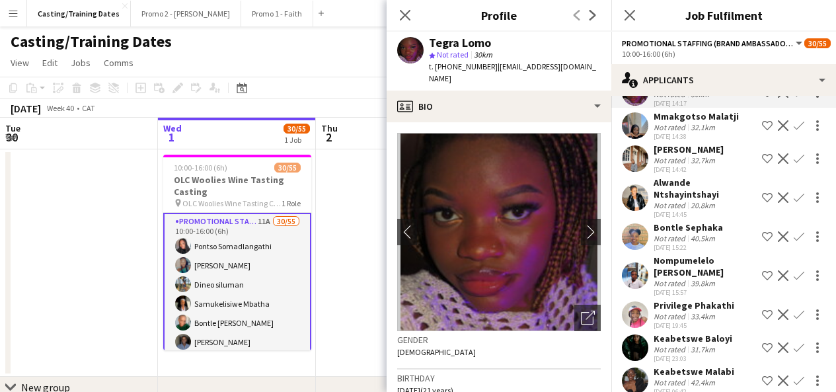
scroll to position [165, 0]
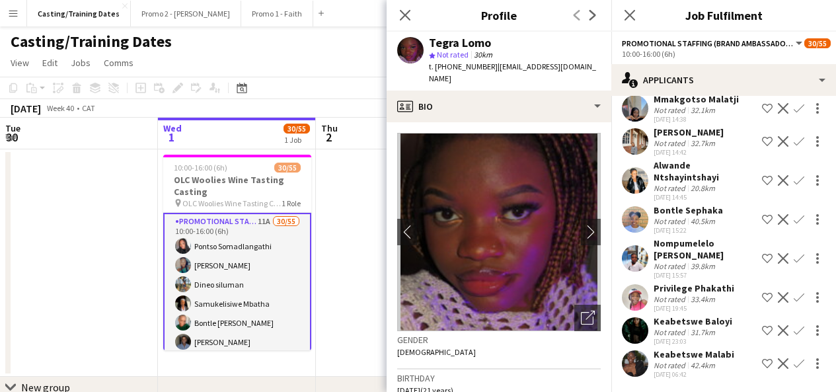
click at [401, 6] on div "Close pop-in" at bounding box center [404, 15] width 37 height 30
click at [404, 10] on icon "Close pop-in" at bounding box center [404, 15] width 13 height 13
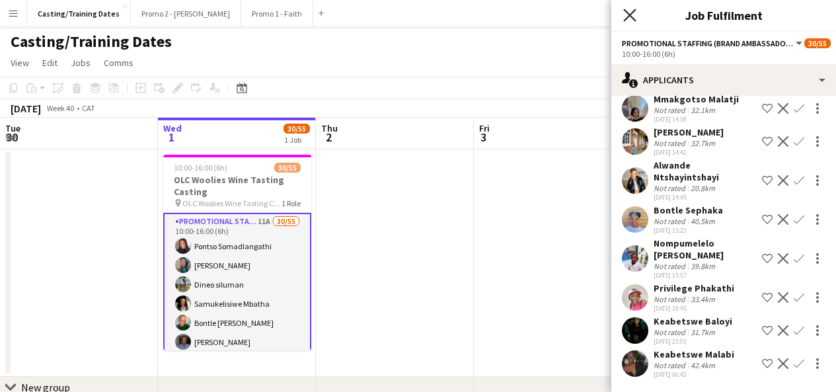
click at [626, 17] on icon "Close pop-in" at bounding box center [629, 15] width 13 height 13
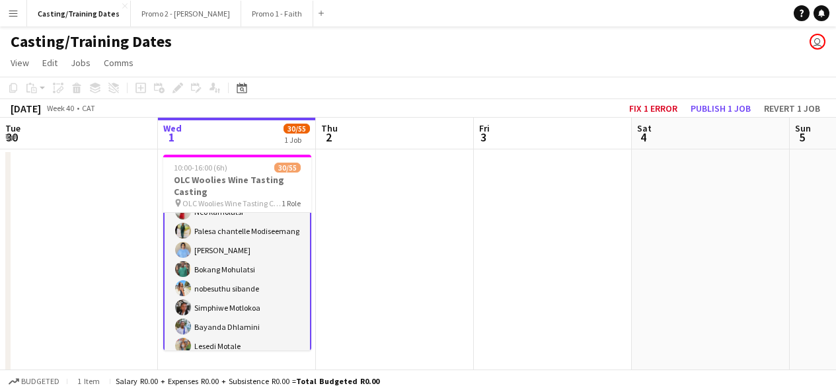
click at [254, 132] on app-board-header-date "Wed 1 30/55 1 Job" at bounding box center [237, 134] width 158 height 32
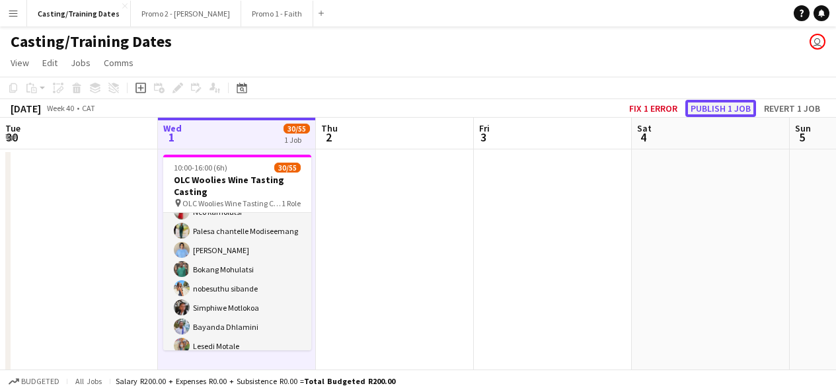
click at [707, 105] on button "Publish 1 job" at bounding box center [720, 108] width 71 height 17
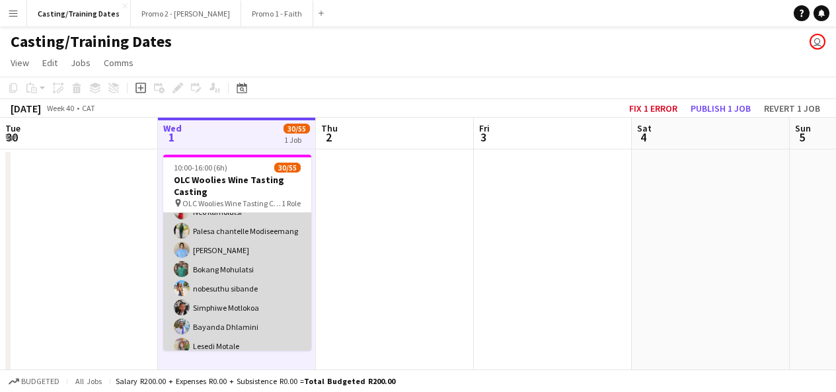
click at [183, 233] on app-user-avatar at bounding box center [182, 231] width 16 height 16
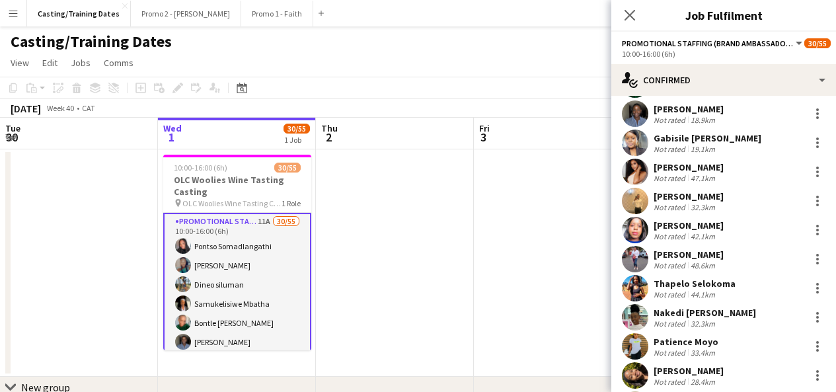
scroll to position [179, 0]
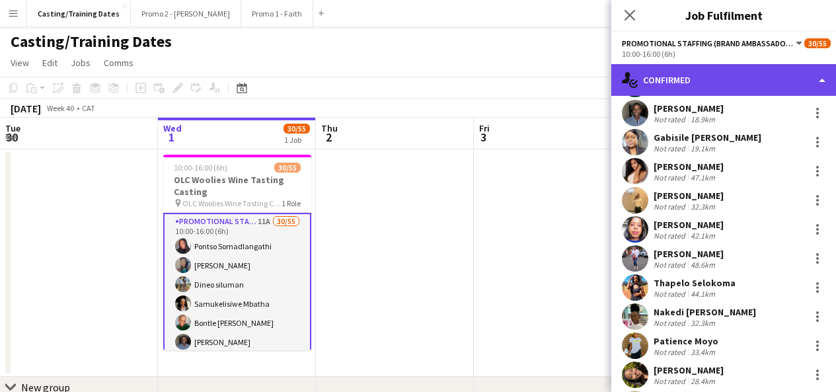
click at [696, 80] on div "single-neutral-actions-check-2 Confirmed" at bounding box center [723, 80] width 225 height 32
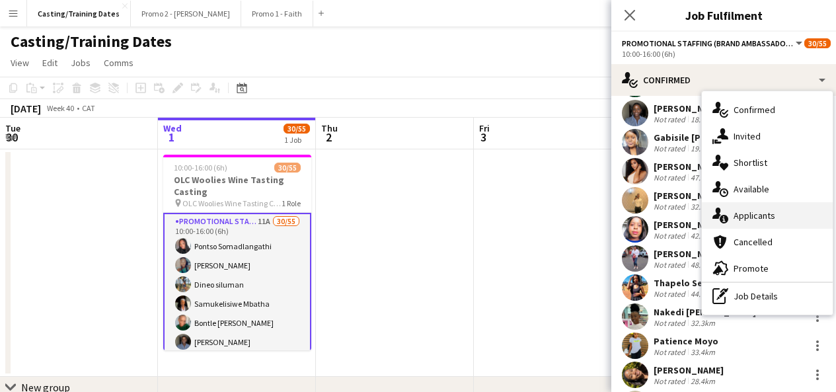
click at [752, 211] on span "Applicants" at bounding box center [754, 215] width 42 height 12
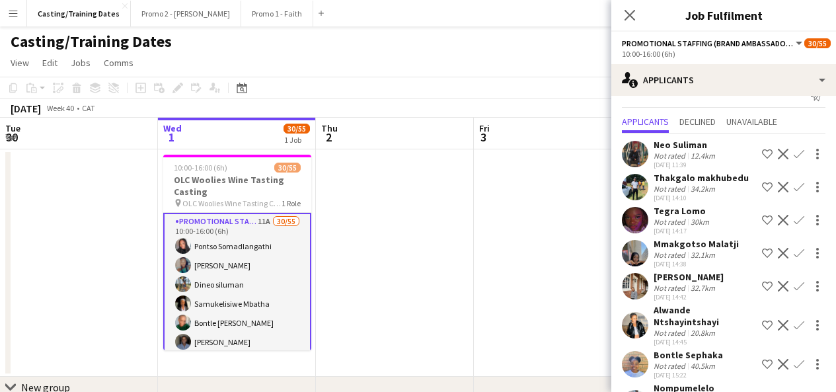
scroll to position [21, 0]
click at [637, 218] on app-user-avatar at bounding box center [635, 219] width 26 height 26
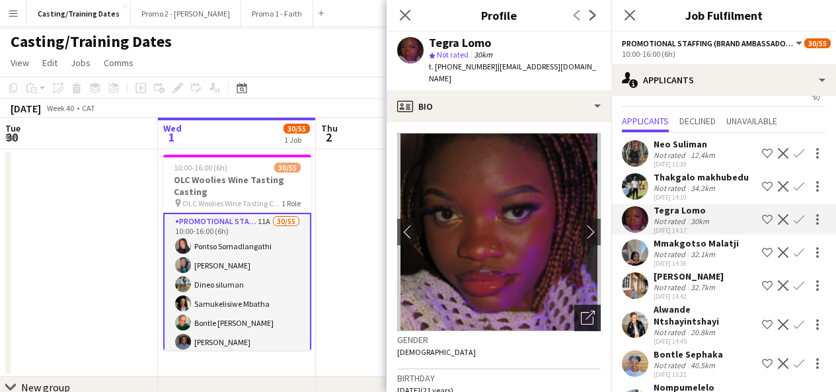
click at [581, 310] on icon "Open photos pop-in" at bounding box center [588, 317] width 14 height 14
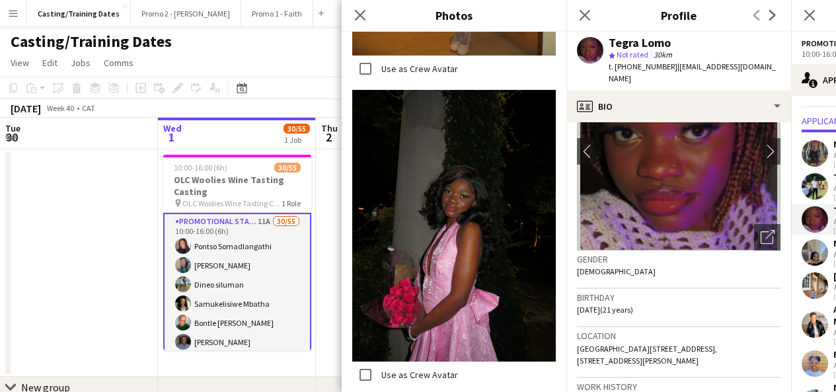
scroll to position [82, 0]
click at [359, 18] on icon "Close pop-in" at bounding box center [359, 15] width 13 height 13
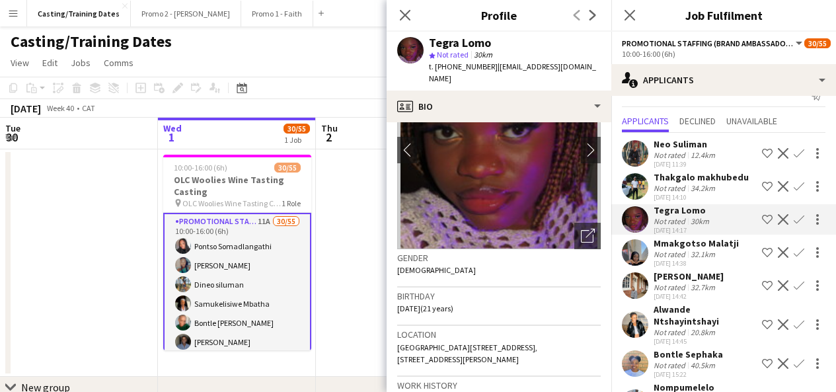
click at [793, 219] on app-icon "Confirm" at bounding box center [798, 219] width 11 height 11
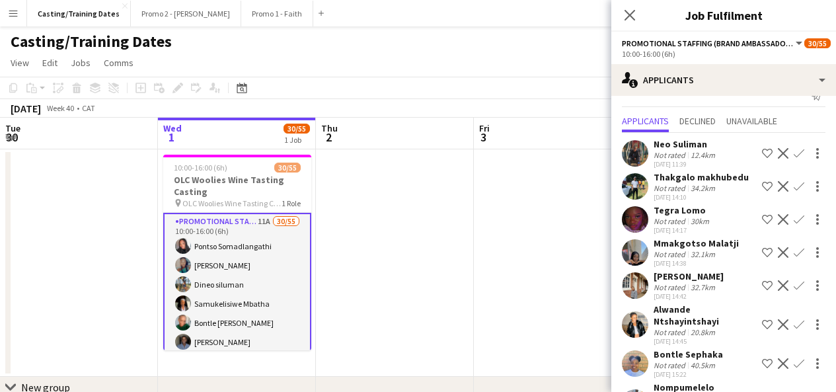
click at [793, 219] on app-icon "Confirm" at bounding box center [798, 219] width 11 height 11
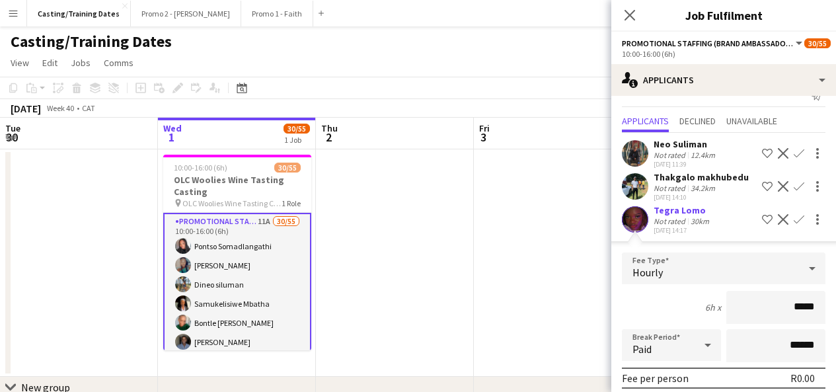
scroll to position [208, 0]
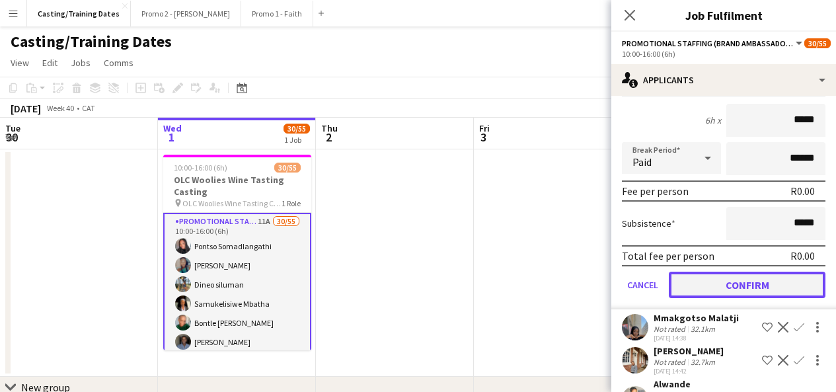
click at [754, 290] on button "Confirm" at bounding box center [746, 284] width 157 height 26
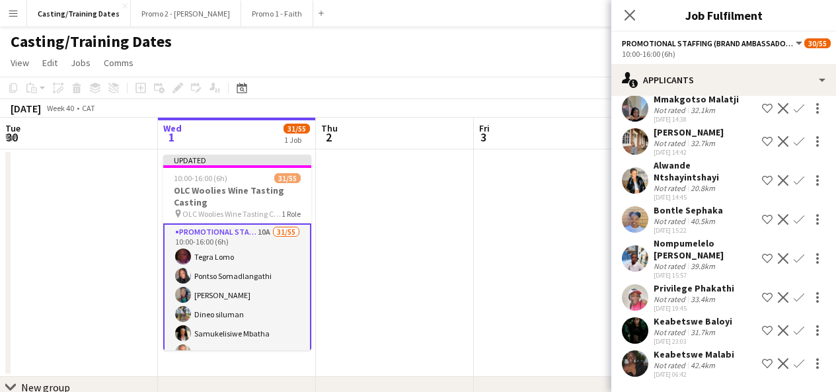
scroll to position [0, 0]
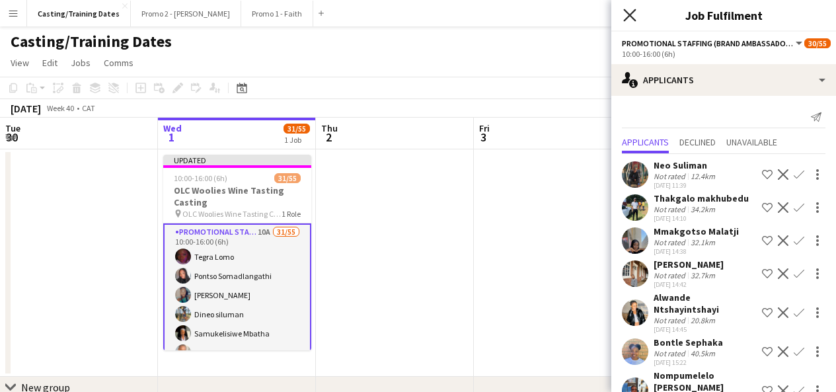
click at [625, 17] on icon "Close pop-in" at bounding box center [629, 15] width 13 height 13
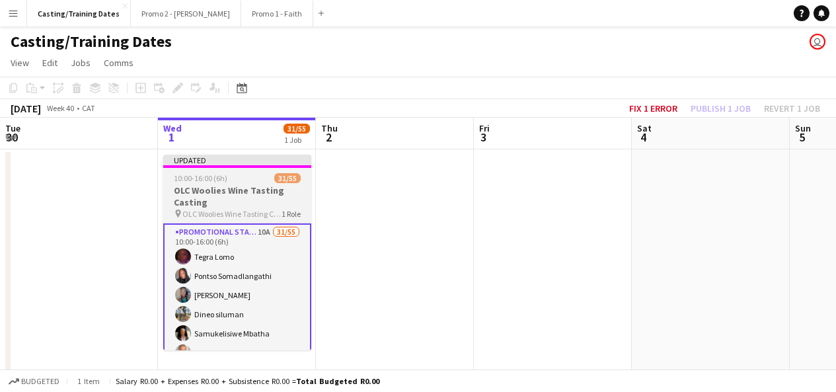
click at [275, 166] on div at bounding box center [237, 166] width 148 height 3
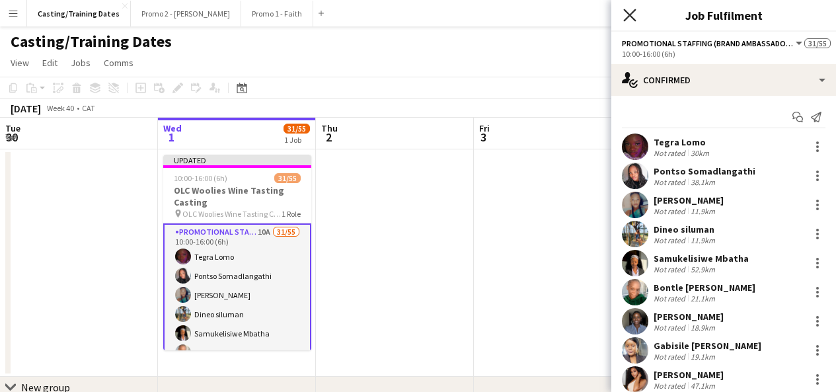
click at [629, 15] on icon at bounding box center [629, 15] width 13 height 13
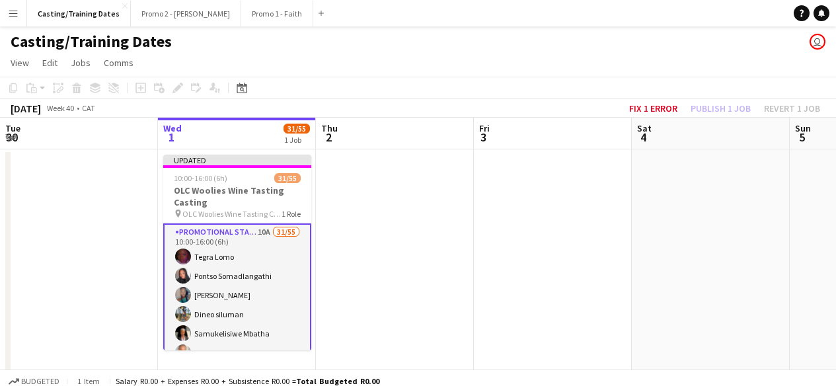
click at [238, 131] on app-board-header-date "Wed 1 31/55 1 Job" at bounding box center [237, 134] width 158 height 32
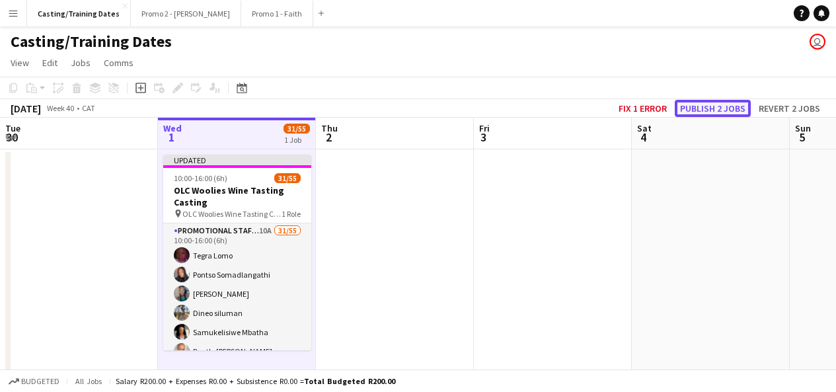
click at [690, 111] on button "Publish 2 jobs" at bounding box center [712, 108] width 76 height 17
click at [711, 104] on button "Publish 1 job" at bounding box center [720, 108] width 71 height 17
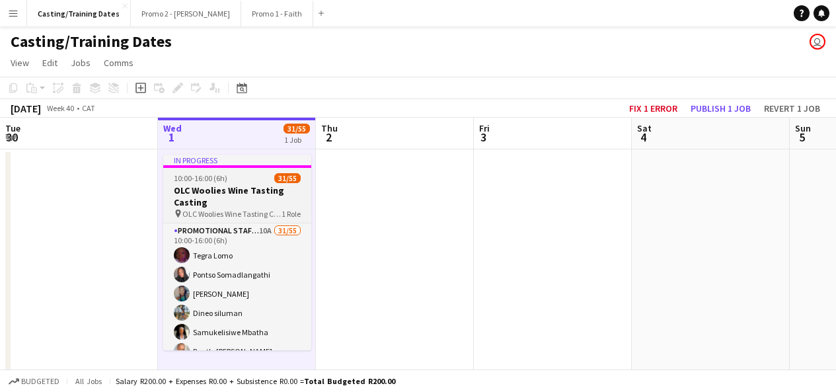
click at [235, 204] on h3 "OLC Woolies Wine Tasting Casting" at bounding box center [237, 196] width 148 height 24
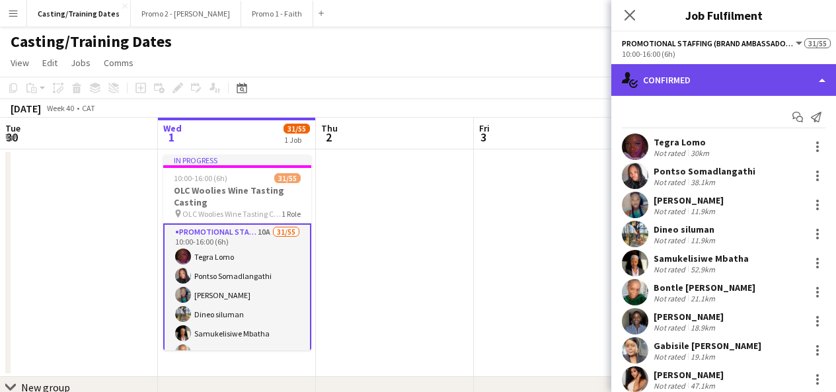
click at [696, 90] on div "single-neutral-actions-check-2 Confirmed" at bounding box center [723, 80] width 225 height 32
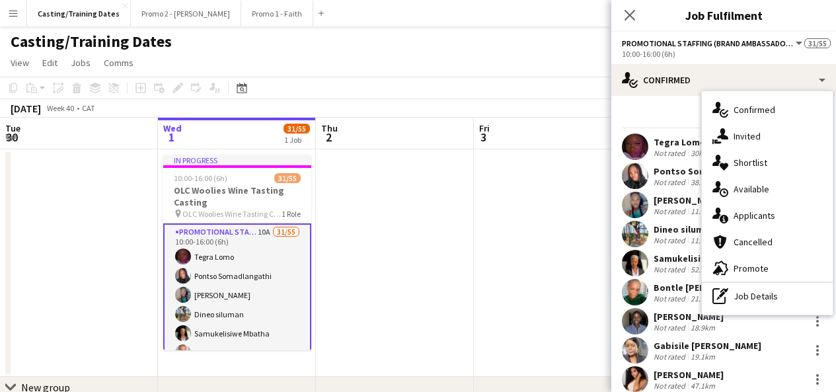
click at [670, 119] on div "Start chat Send notification" at bounding box center [723, 117] width 203 height 22
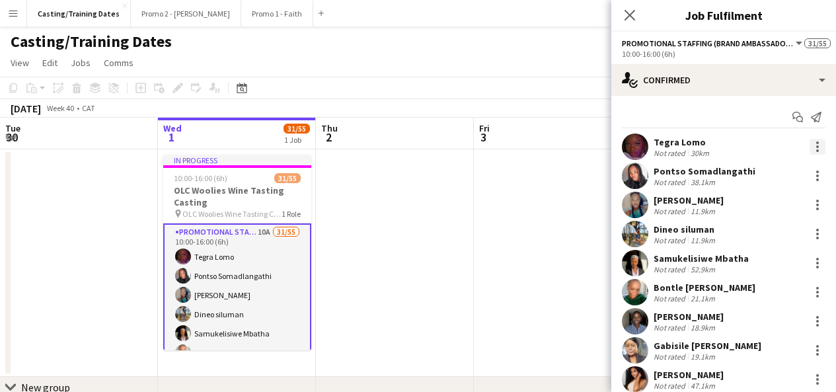
click at [813, 148] on div at bounding box center [817, 147] width 16 height 16
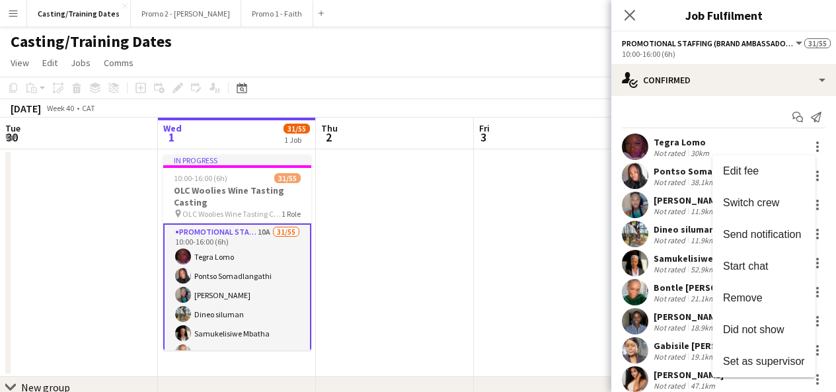
click at [742, 124] on div at bounding box center [418, 196] width 836 height 392
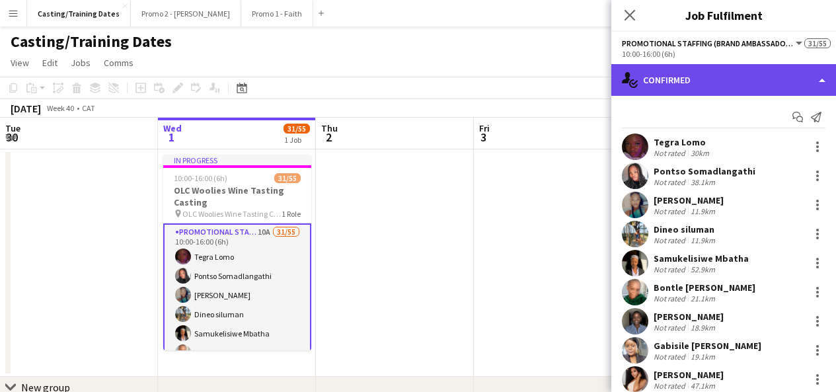
click at [691, 87] on div "single-neutral-actions-check-2 Confirmed" at bounding box center [723, 80] width 225 height 32
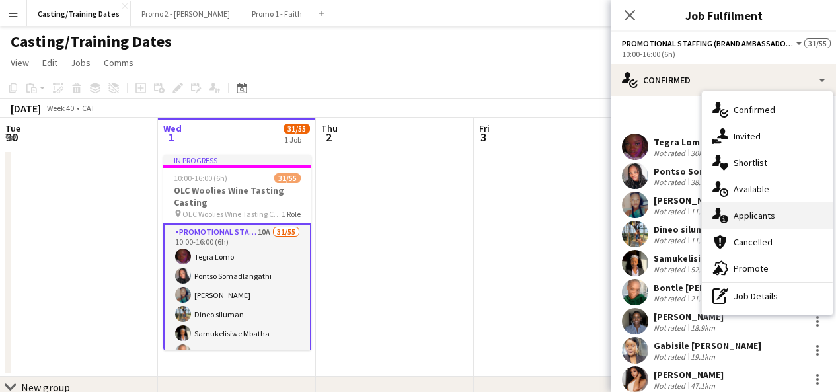
click at [760, 211] on span "Applicants" at bounding box center [754, 215] width 42 height 12
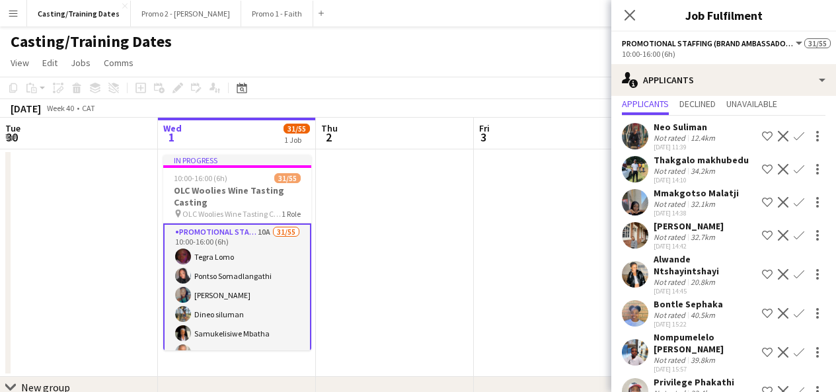
scroll to position [132, 0]
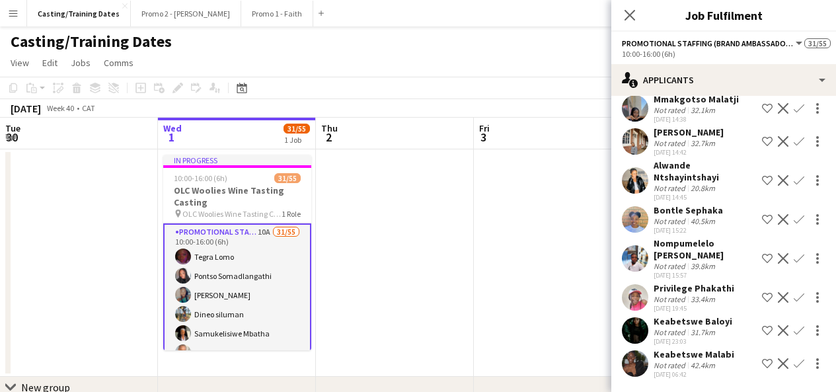
click at [635, 367] on app-user-avatar at bounding box center [635, 363] width 26 height 26
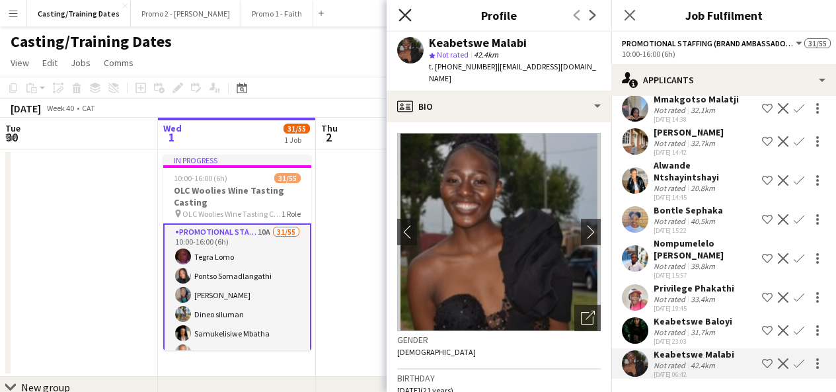
click at [404, 18] on icon "Close pop-in" at bounding box center [404, 15] width 13 height 13
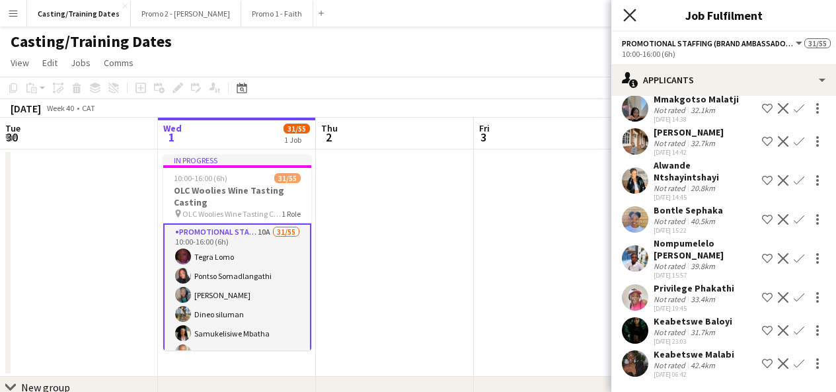
click at [623, 11] on icon "Close pop-in" at bounding box center [629, 15] width 13 height 13
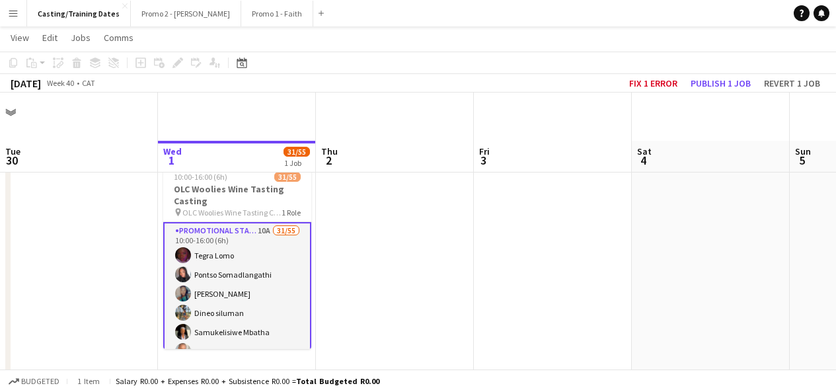
scroll to position [67, 0]
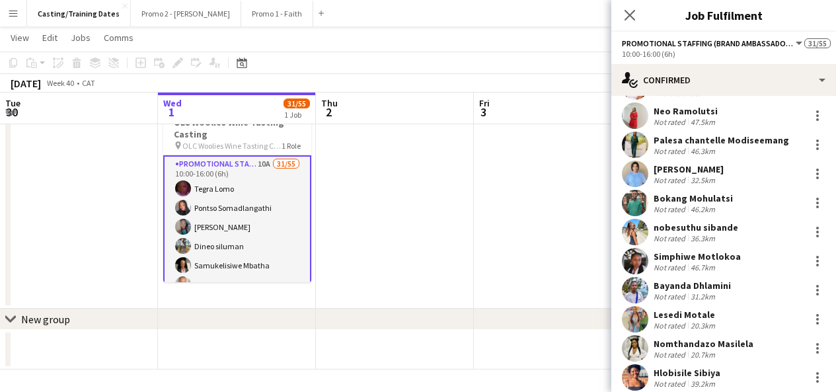
scroll to position [606, 0]
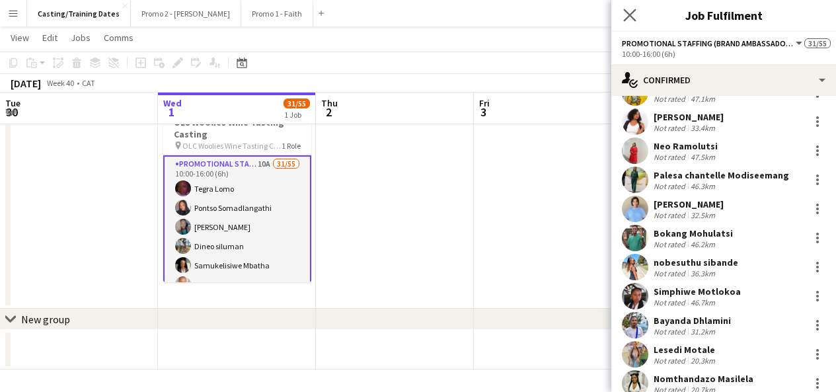
click at [631, 7] on app-icon "Close pop-in" at bounding box center [629, 15] width 19 height 19
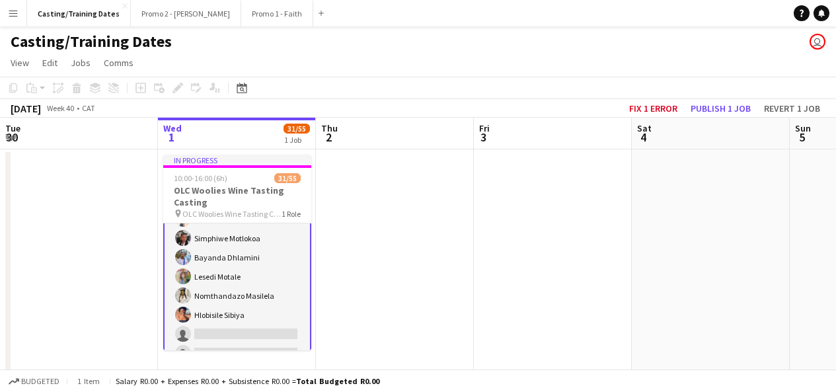
scroll to position [516, 0]
